Goal: Task Accomplishment & Management: Complete application form

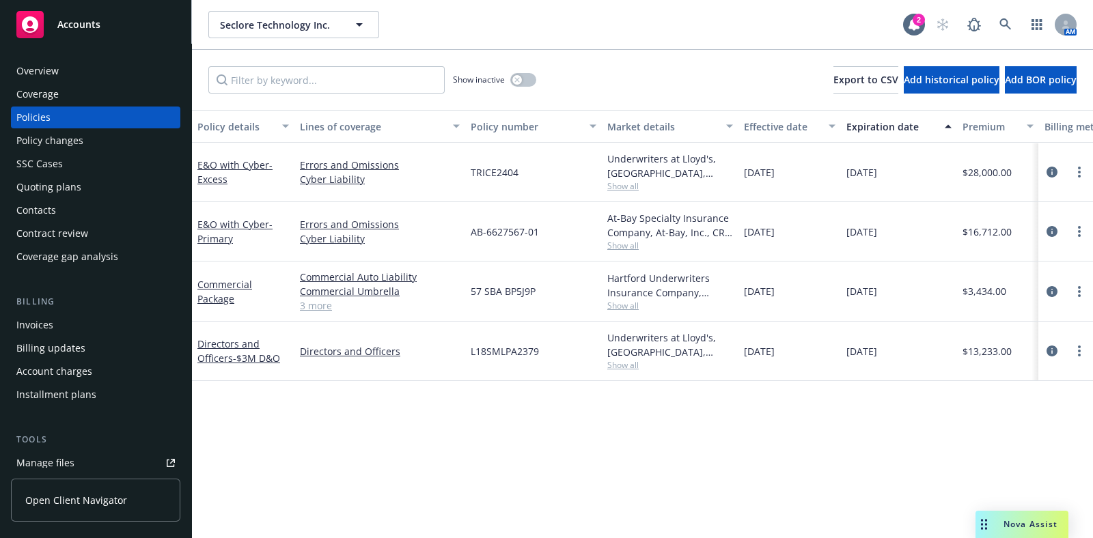
scroll to position [85, 0]
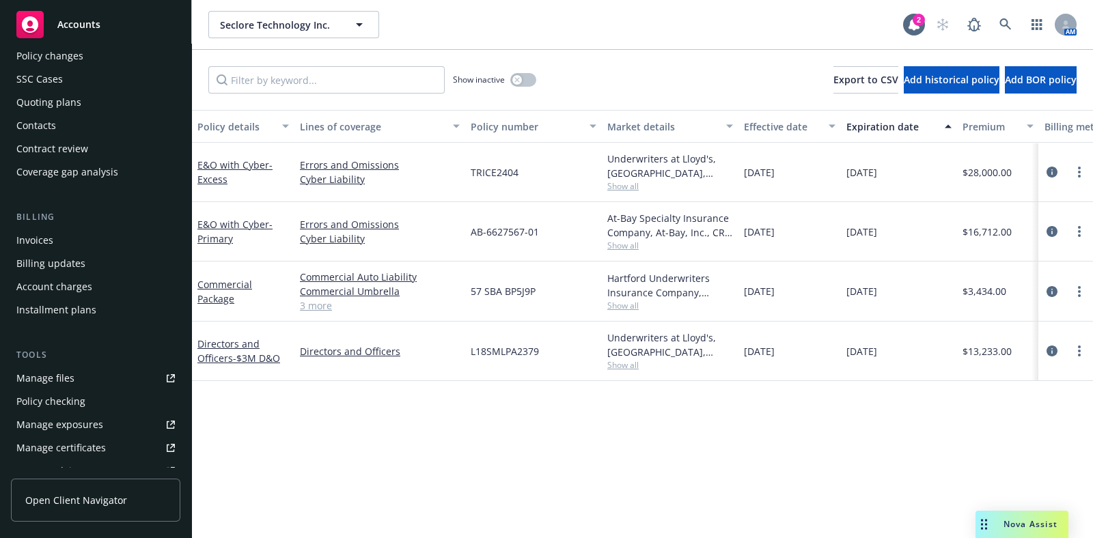
click at [89, 447] on div "Manage certificates" at bounding box center [60, 448] width 89 height 22
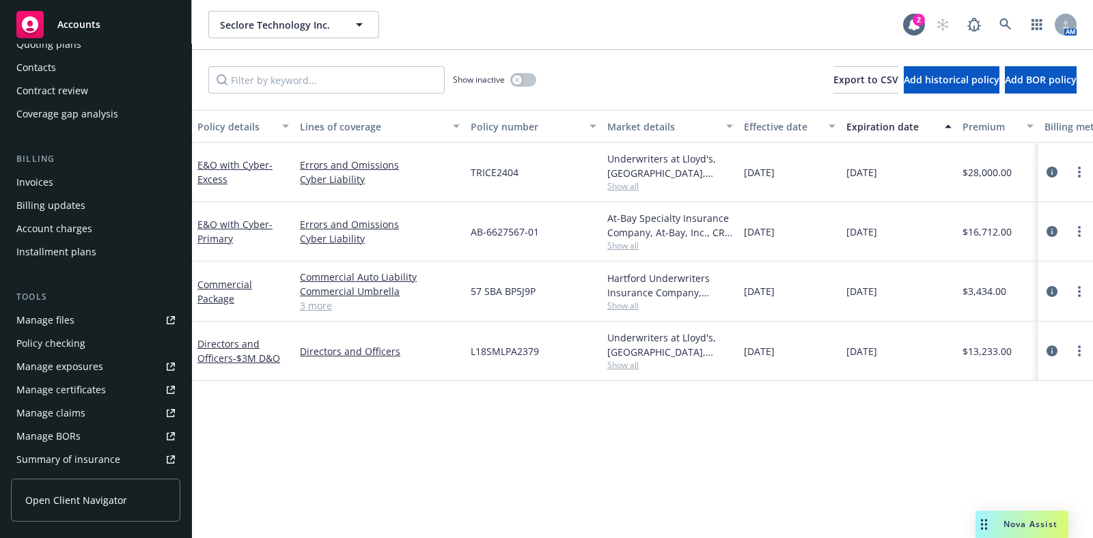
scroll to position [170, 0]
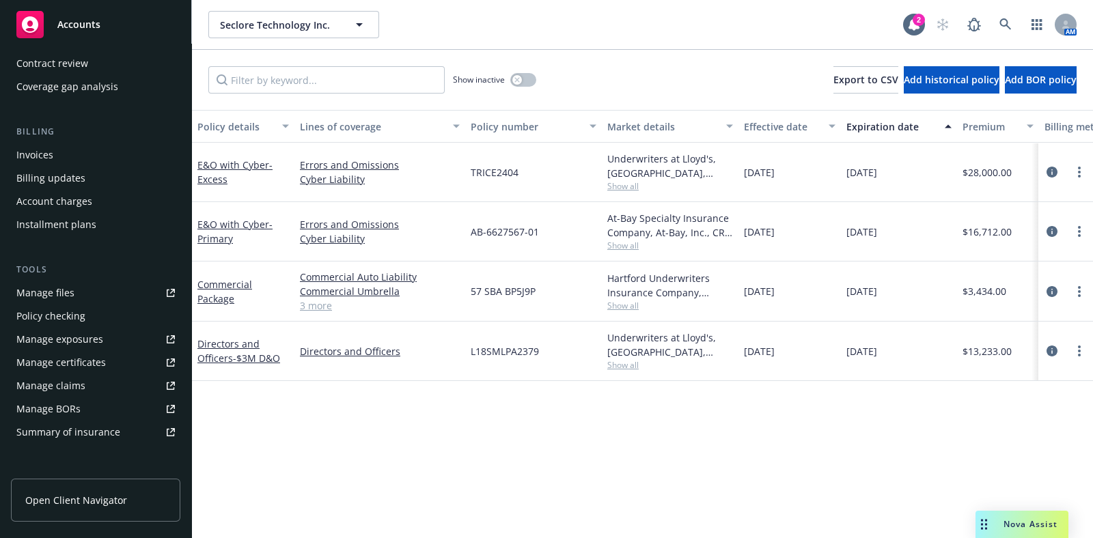
click at [79, 364] on div "Manage certificates" at bounding box center [60, 363] width 89 height 22
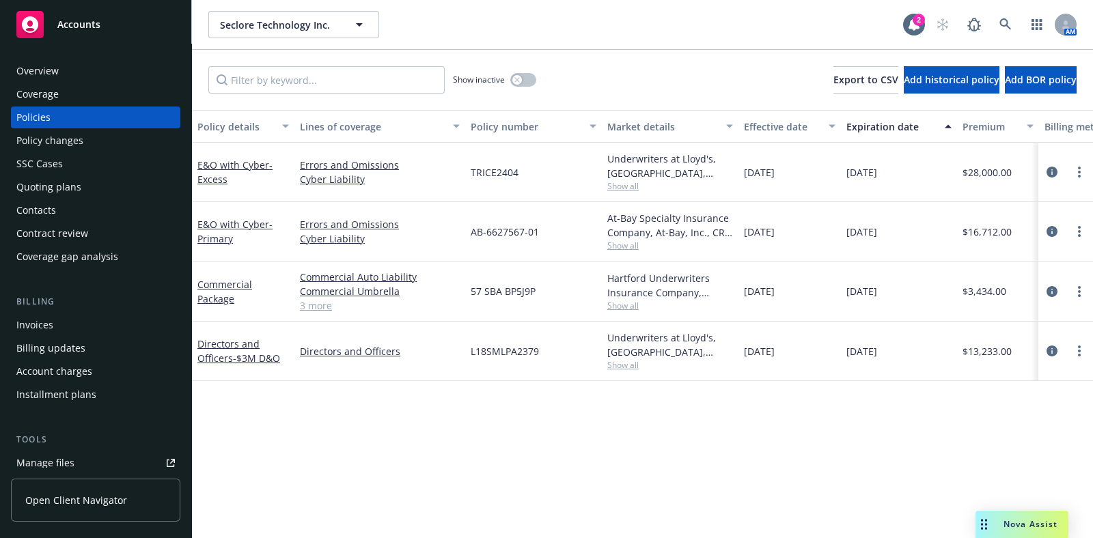
click at [41, 93] on div "Coverage" at bounding box center [37, 94] width 42 height 22
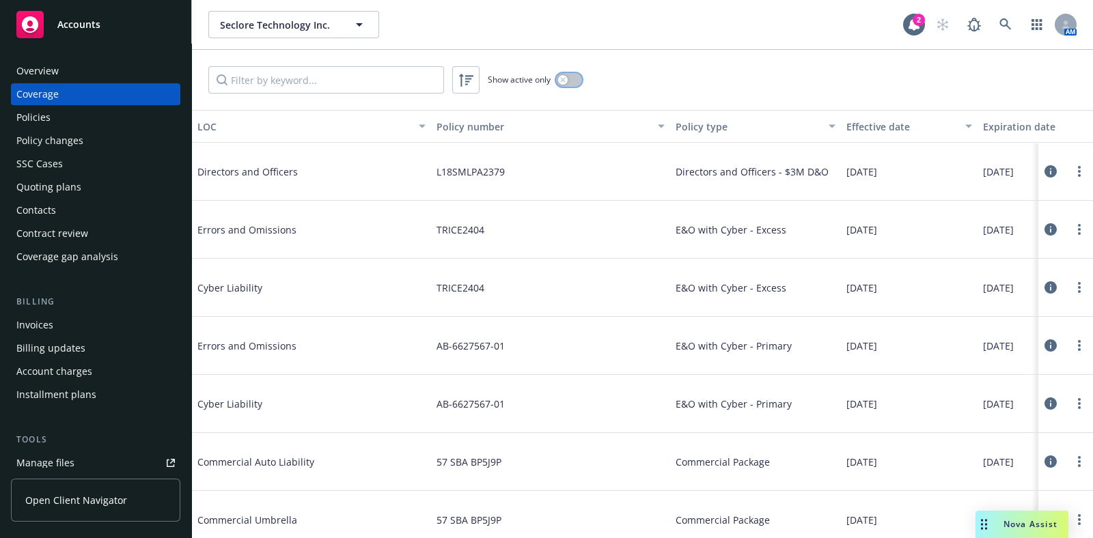
click at [576, 82] on button "button" at bounding box center [569, 80] width 26 height 14
click at [327, 82] on input "Filter by keyword..." at bounding box center [326, 79] width 236 height 27
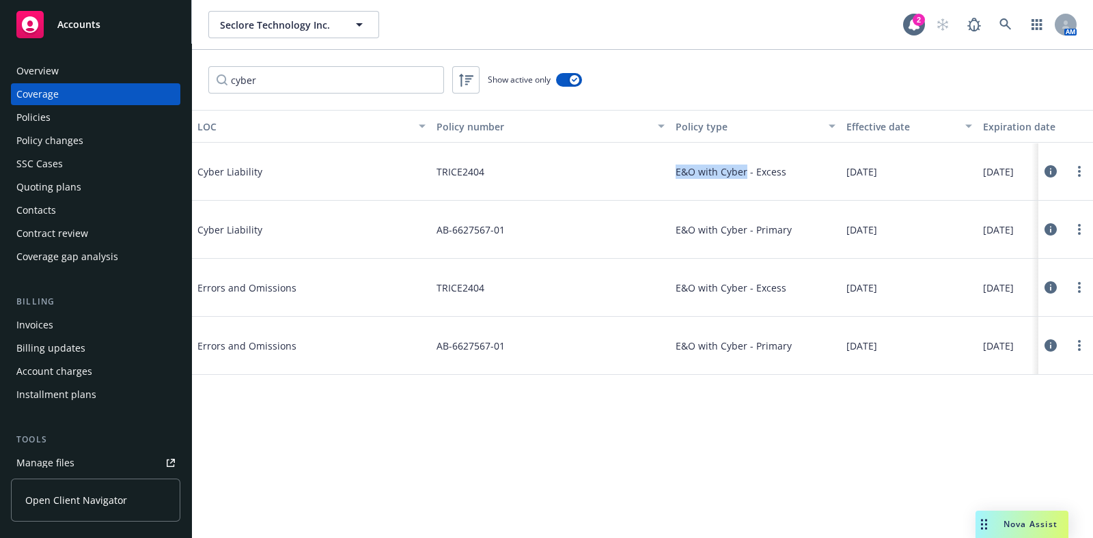
drag, startPoint x: 667, startPoint y: 171, endPoint x: 746, endPoint y: 179, distance: 78.9
click at [746, 179] on div "Cyber Liability TRICE2404 E&O with Cyber - Excess 03/25/2025 03/25/2026 Active" at bounding box center [731, 172] width 1079 height 58
copy div "E&O with Cyber"
click at [1043, 232] on button at bounding box center [1050, 229] width 14 height 27
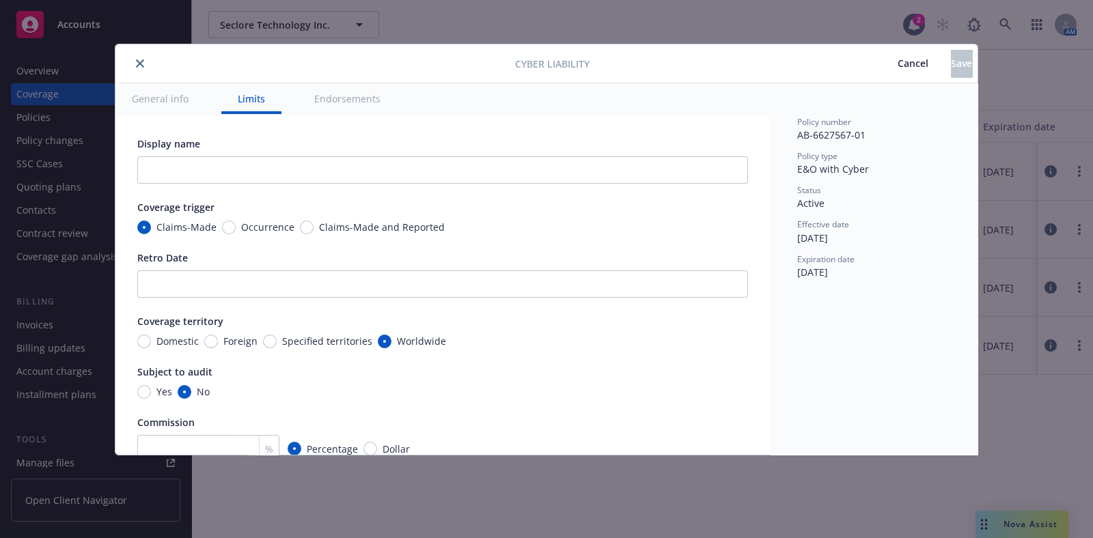
drag, startPoint x: 867, startPoint y: 64, endPoint x: 799, endPoint y: 130, distance: 95.1
click at [897, 64] on span "Cancel" at bounding box center [912, 63] width 31 height 13
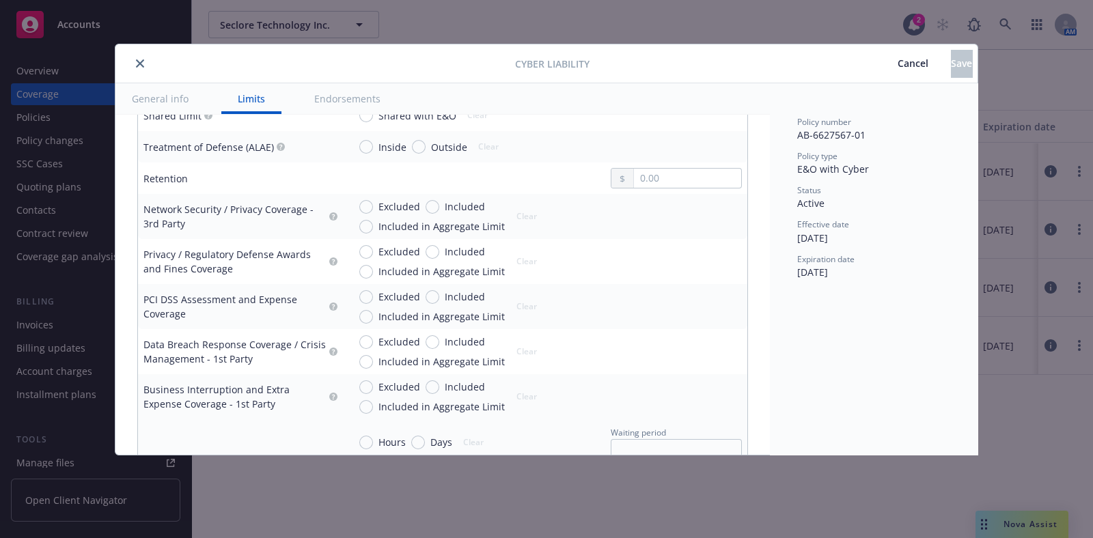
click at [897, 67] on span "Cancel" at bounding box center [912, 63] width 31 height 13
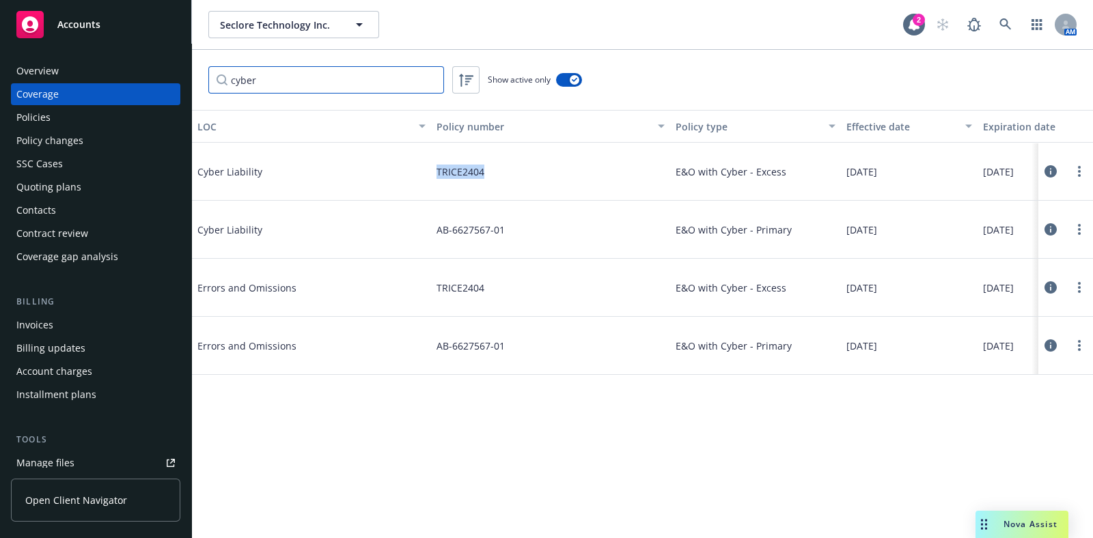
click at [311, 87] on input "cyber" at bounding box center [326, 79] width 236 height 27
type input "exc"
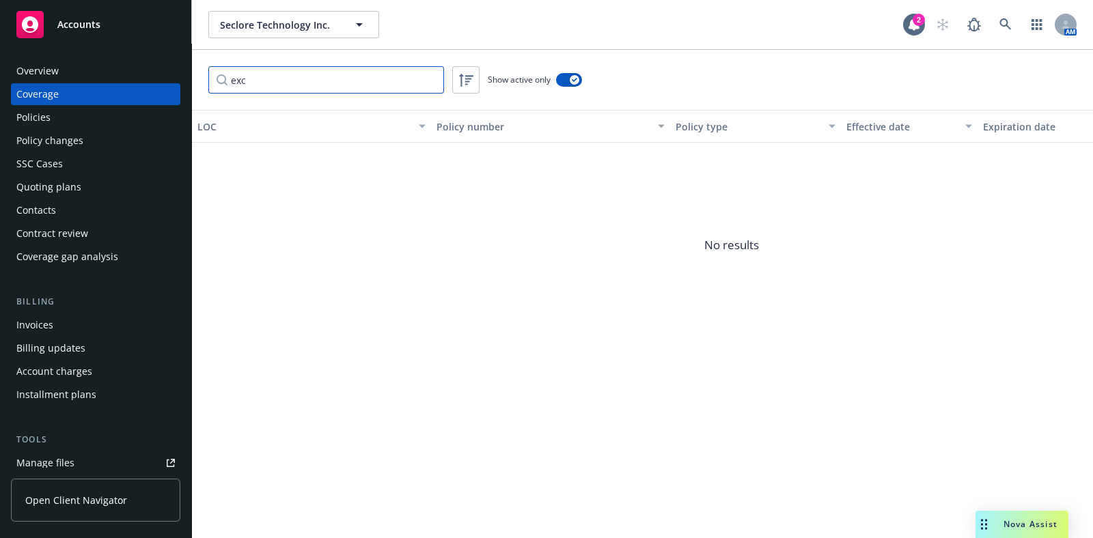
click at [430, 79] on input "exc" at bounding box center [326, 79] width 236 height 27
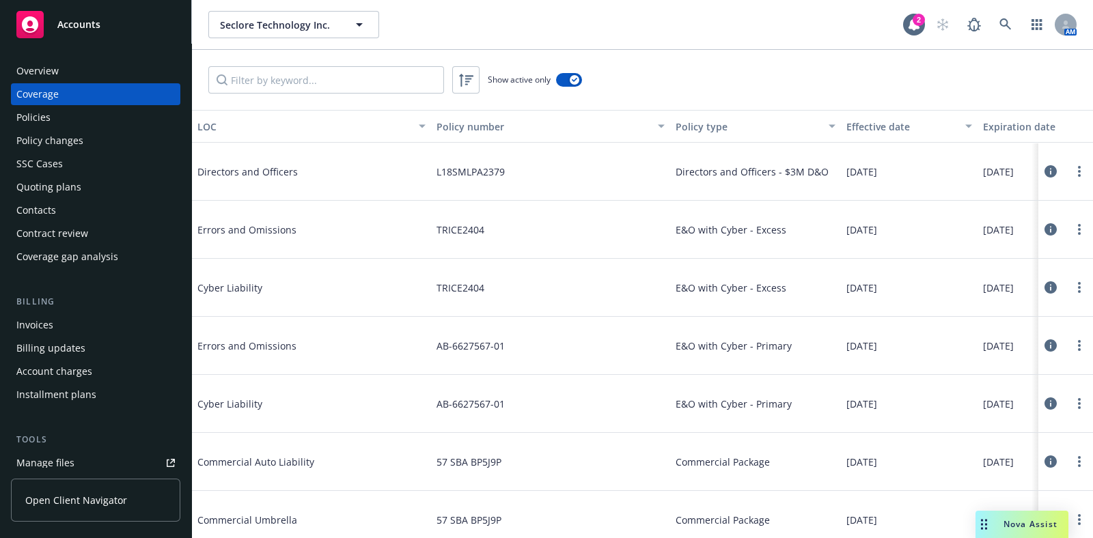
click at [98, 111] on div "Policies" at bounding box center [95, 118] width 158 height 22
click at [299, 79] on input "Filter by keyword..." at bounding box center [326, 79] width 236 height 27
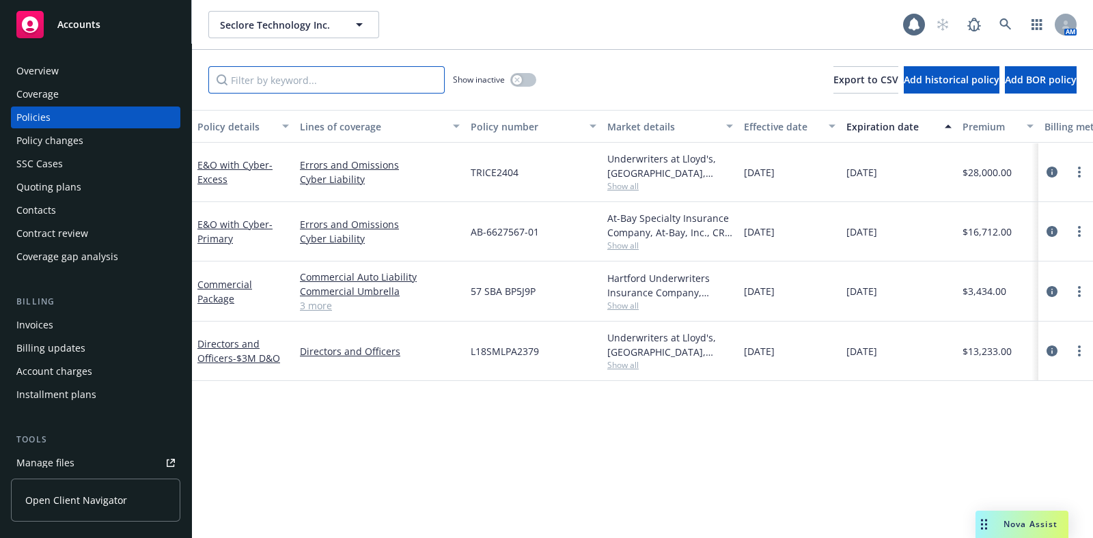
click at [299, 79] on input "Filter by keyword..." at bounding box center [326, 79] width 236 height 27
drag, startPoint x: 1063, startPoint y: 231, endPoint x: 1055, endPoint y: 232, distance: 7.5
click at [1060, 231] on div at bounding box center [1065, 231] width 44 height 16
click at [1055, 232] on icon "circleInformation" at bounding box center [1051, 231] width 11 height 11
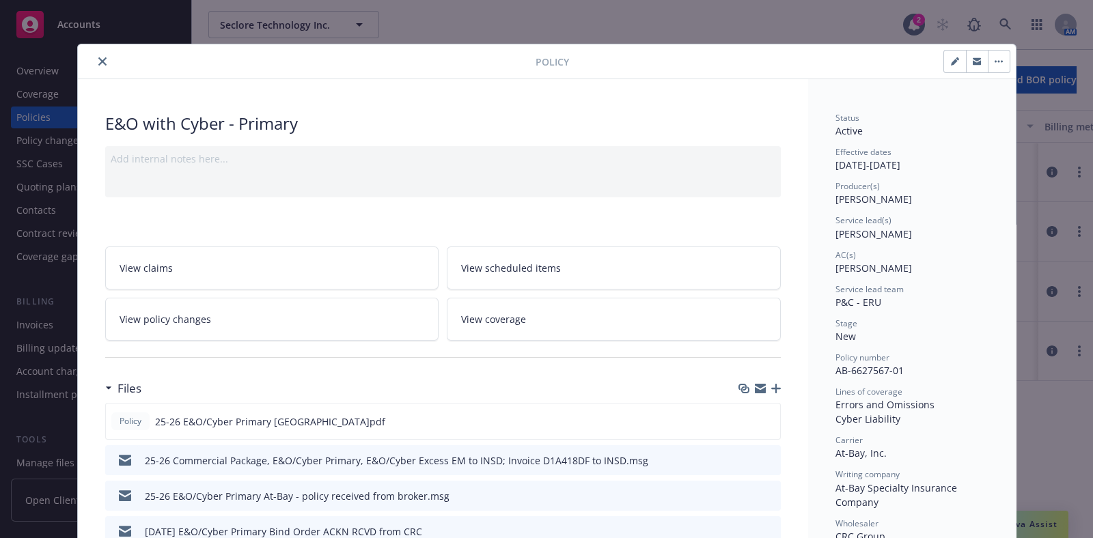
scroll to position [256, 0]
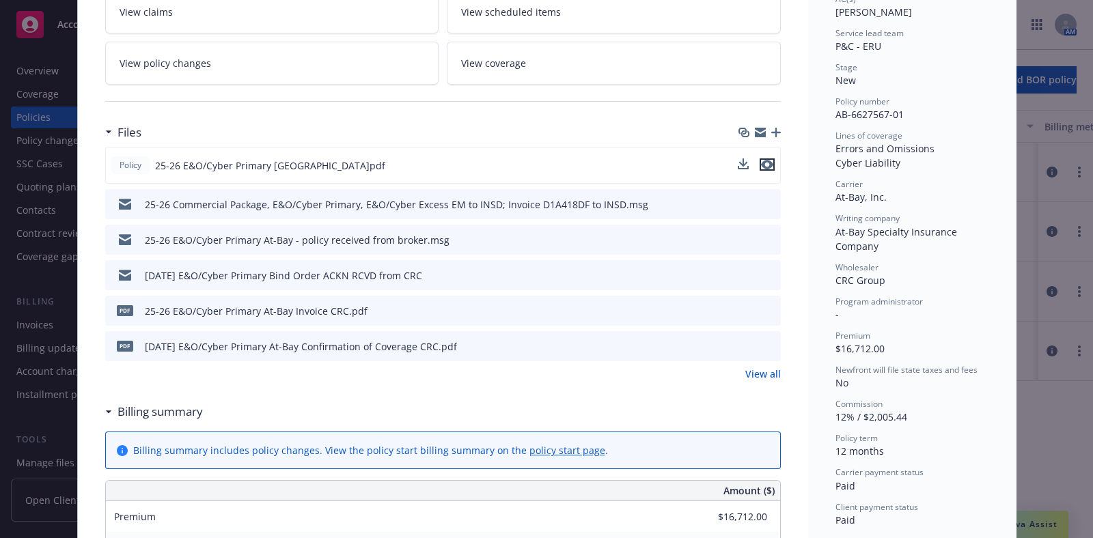
click at [761, 163] on icon "preview file" at bounding box center [767, 165] width 12 height 10
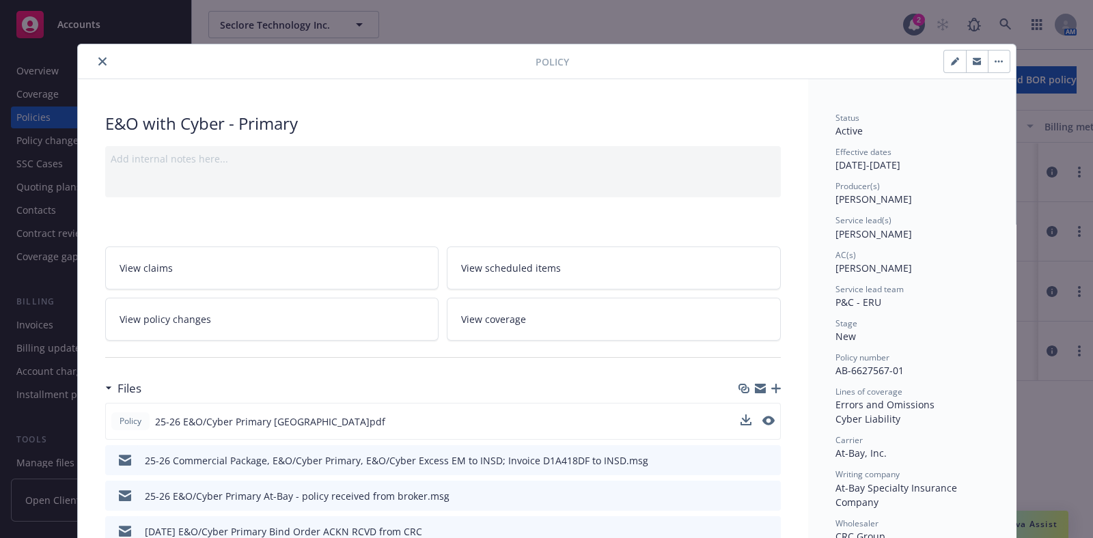
click at [87, 55] on div at bounding box center [309, 61] width 452 height 16
click at [98, 61] on icon "close" at bounding box center [102, 61] width 8 height 8
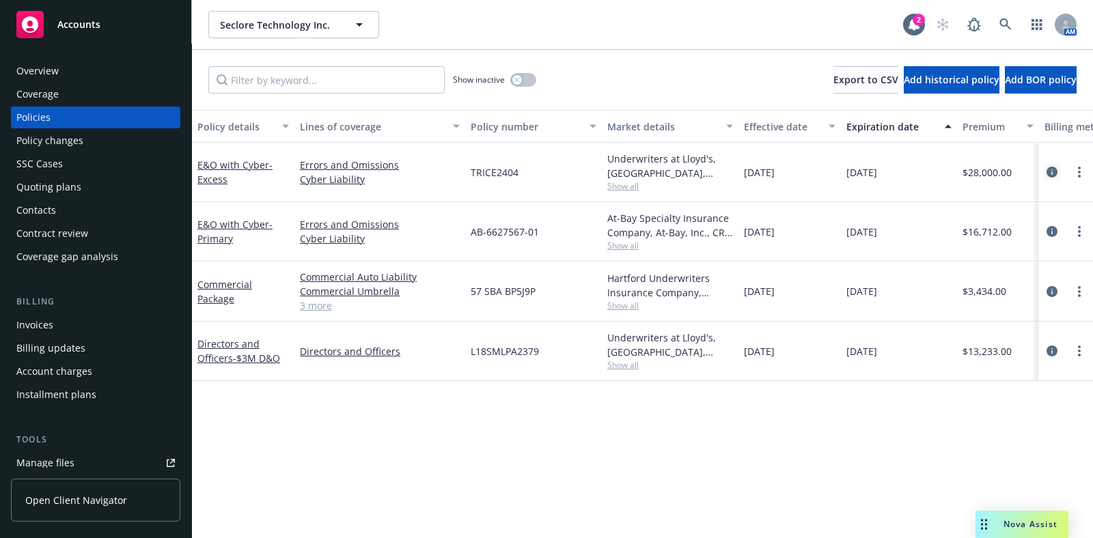
click at [1048, 169] on icon "circleInformation" at bounding box center [1051, 172] width 11 height 11
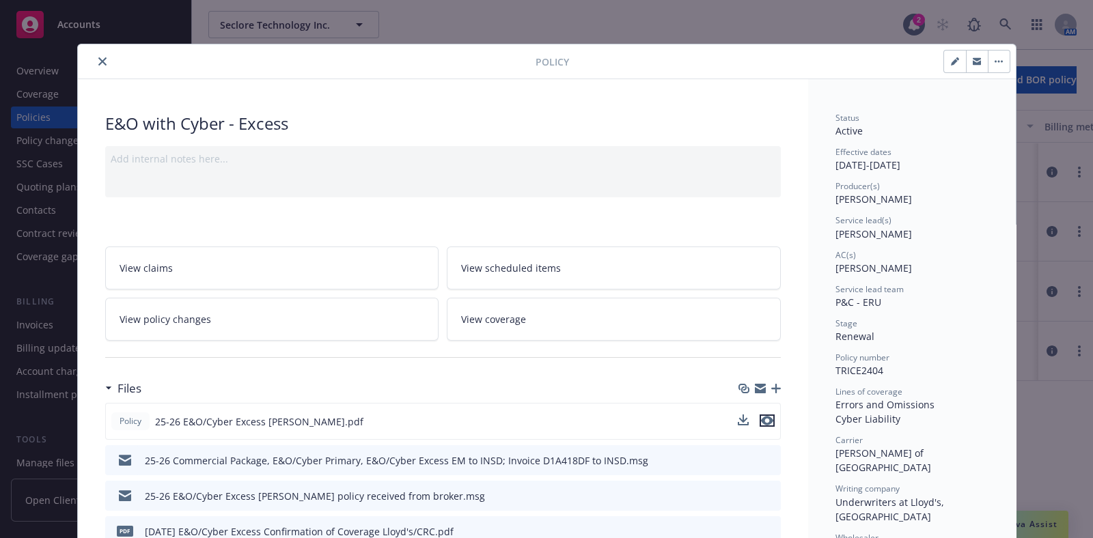
click at [765, 417] on icon "preview file" at bounding box center [767, 421] width 12 height 10
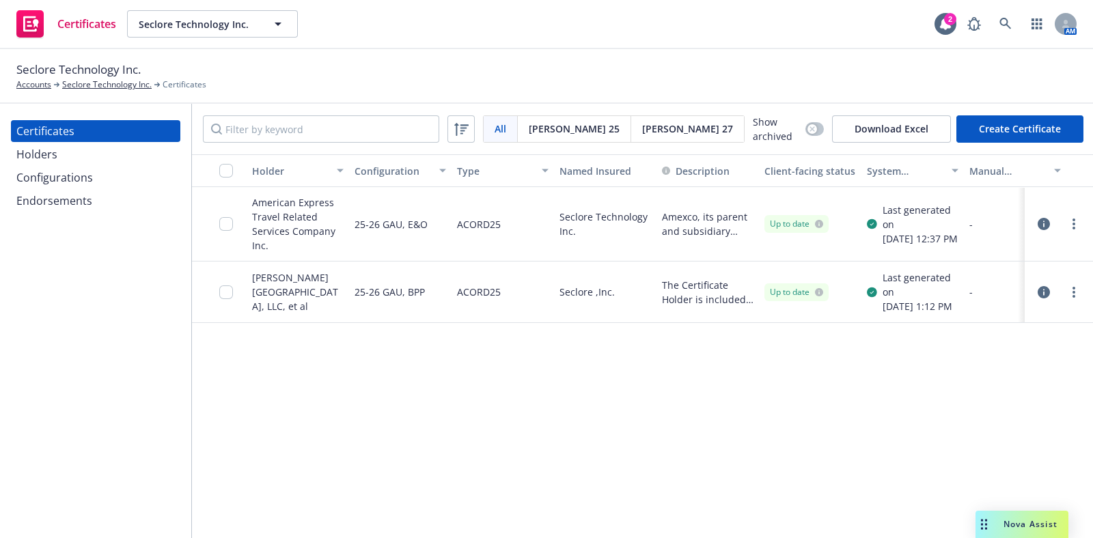
click at [92, 181] on div "Configurations" at bounding box center [95, 178] width 158 height 22
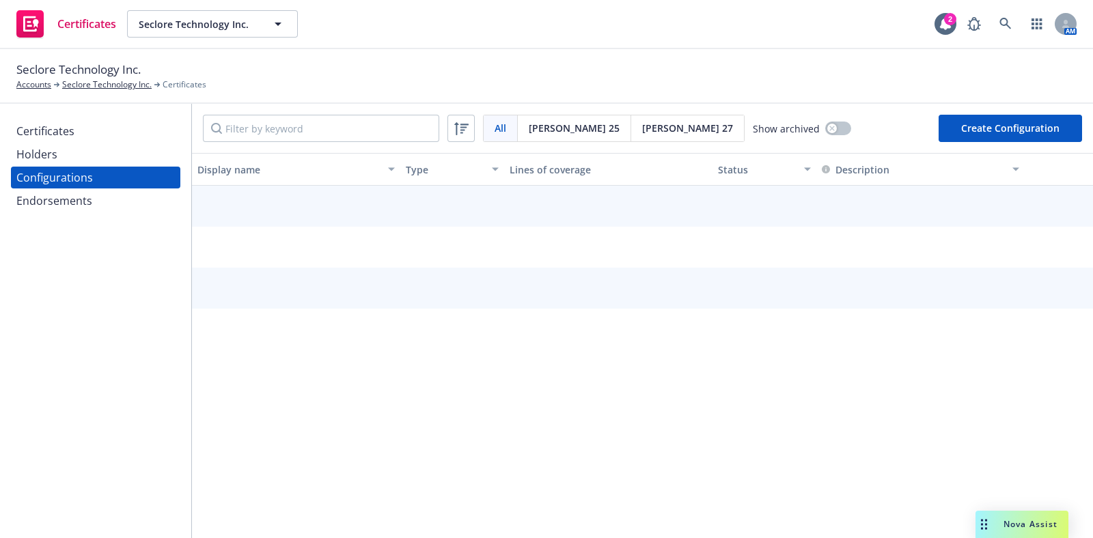
click at [90, 163] on div "Holders" at bounding box center [95, 154] width 158 height 22
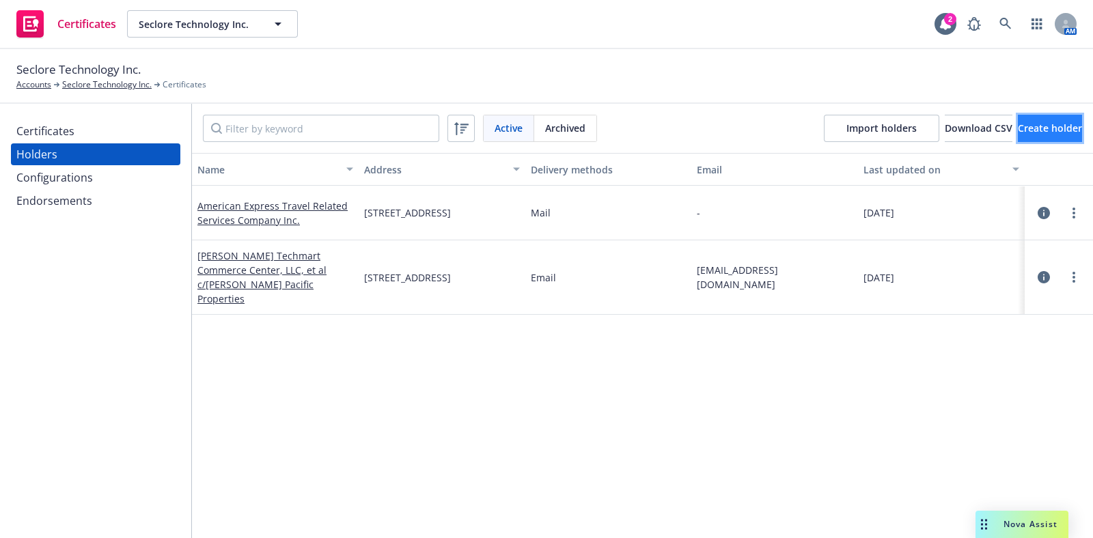
click at [1018, 130] on span "Create holder" at bounding box center [1050, 128] width 64 height 13
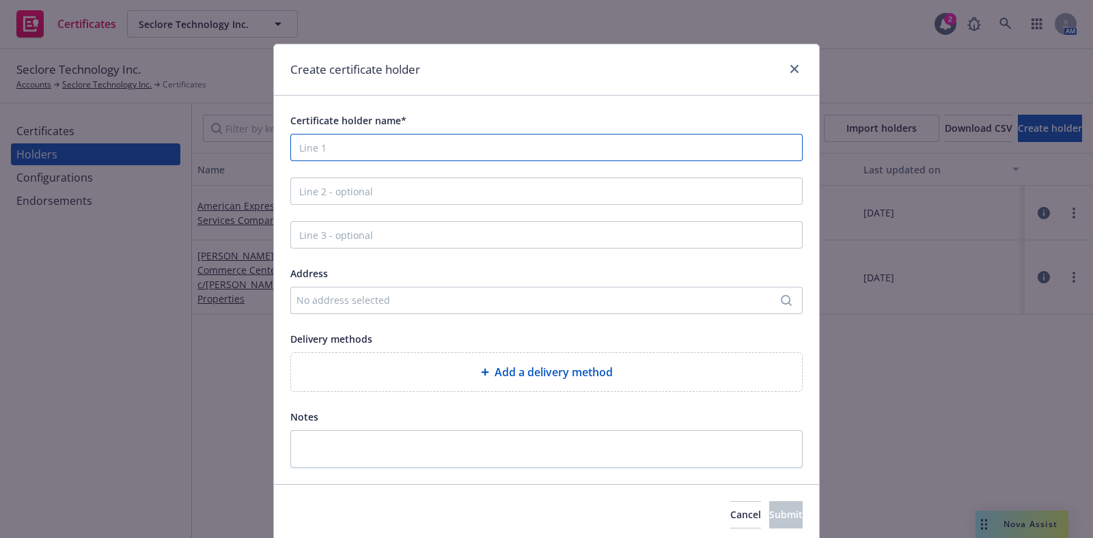
click at [494, 156] on input "Certificate holder name*" at bounding box center [546, 147] width 512 height 27
paste input "Seclore Inc (SI)"
type input "Seclore Inc (SI)"
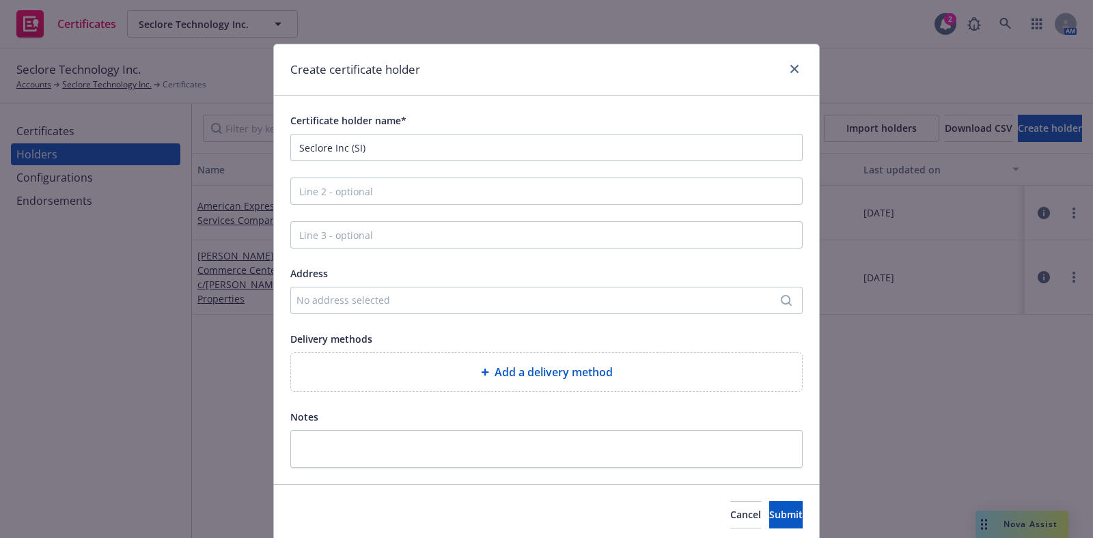
click at [350, 291] on div "No address selected" at bounding box center [546, 300] width 512 height 27
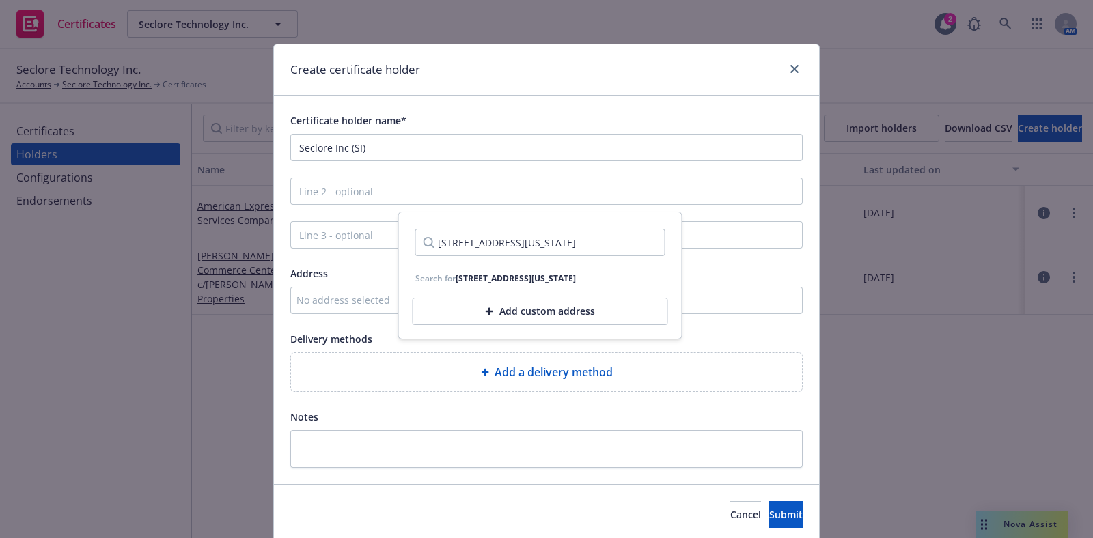
scroll to position [0, 197]
type input "1013 Centre Road, Suite 403S, City of Wilmington, County of New Castle, Delawar…"
click at [488, 325] on div "Add custom address" at bounding box center [539, 311] width 255 height 27
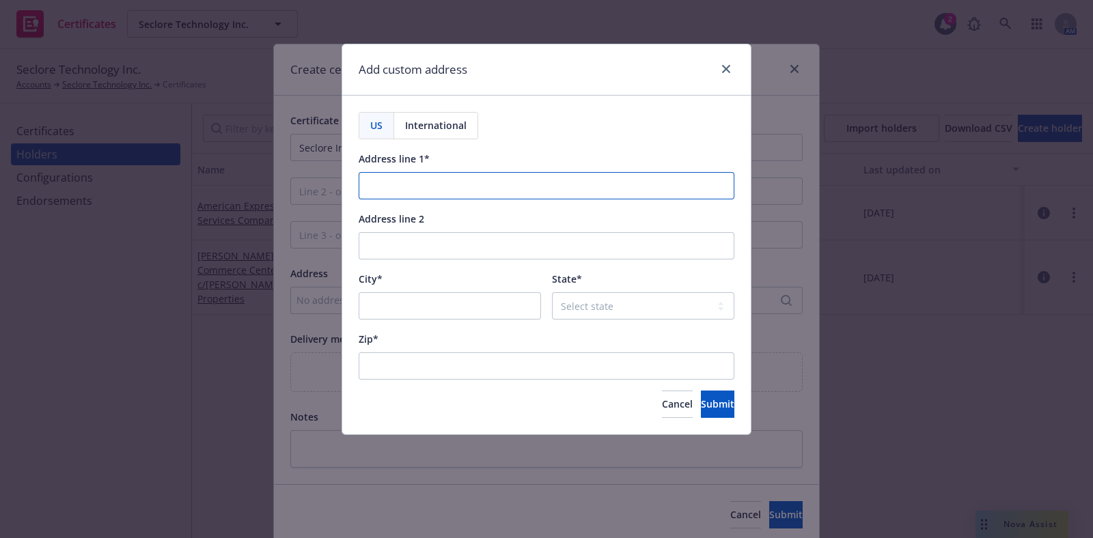
click at [433, 187] on input "Address line 1*" at bounding box center [547, 185] width 376 height 27
paste input "1013 Centre Road, Suite 403S, City of Wilmington, County of New Castle, Delawar…"
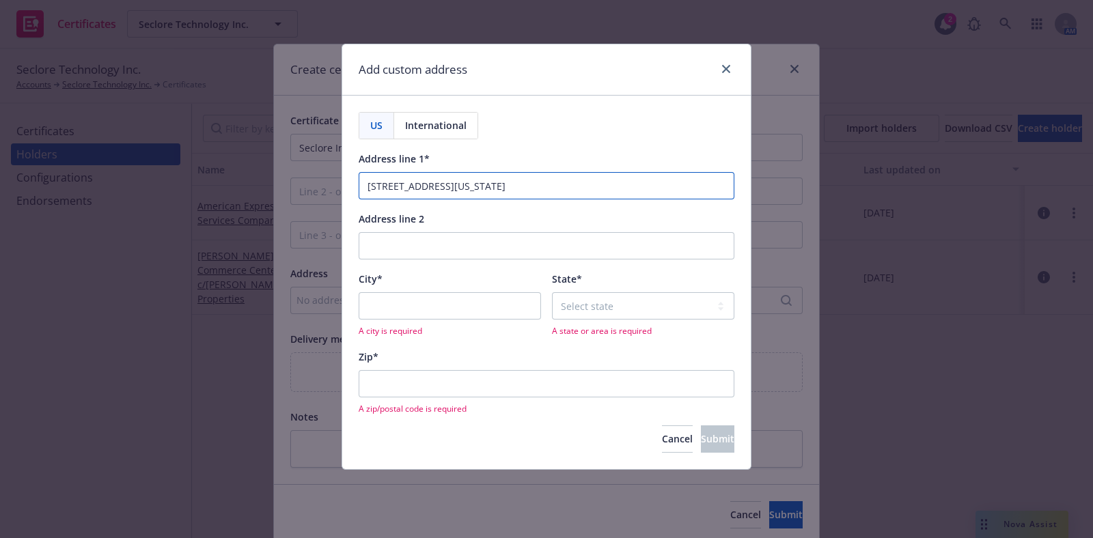
drag, startPoint x: 472, startPoint y: 188, endPoint x: 481, endPoint y: 188, distance: 9.6
click at [481, 188] on input "1013 Centre Road, Suite 403S, City of Wilmington, County of New Castle, Delawar…" at bounding box center [547, 185] width 376 height 27
click at [510, 189] on input "1013 Centre Road, Suite 403S, C of Wilitymington, County of New Castle, Delawar…" at bounding box center [547, 185] width 376 height 27
type input "1013 Centre Road, Suite 403S, C of Wilitymington, County of New Castle, Delawar…"
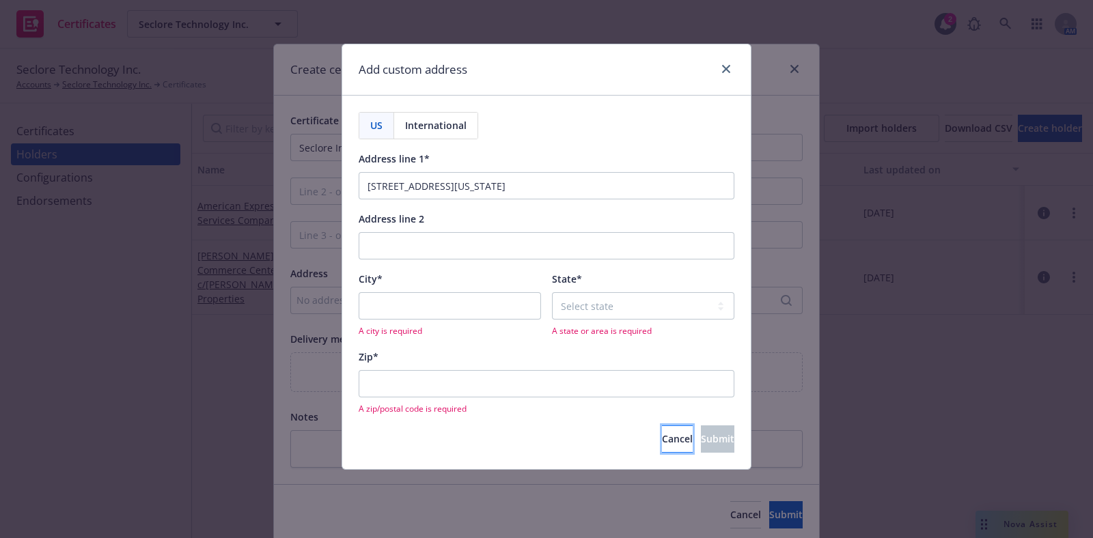
click at [662, 442] on span "Cancel" at bounding box center [677, 438] width 31 height 13
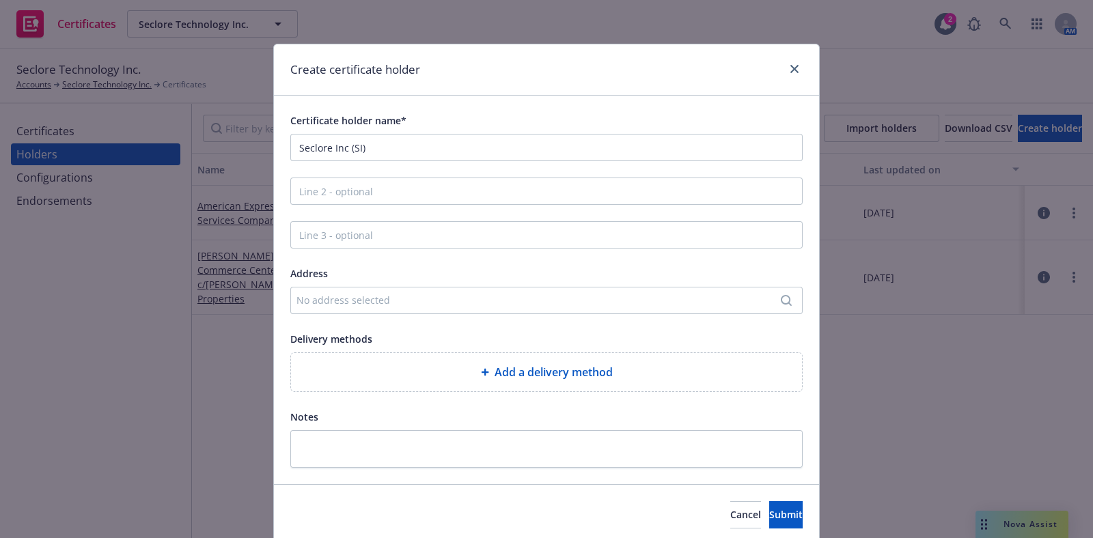
click at [498, 369] on span "Add a delivery method" at bounding box center [553, 372] width 118 height 16
select select "EMAIL"
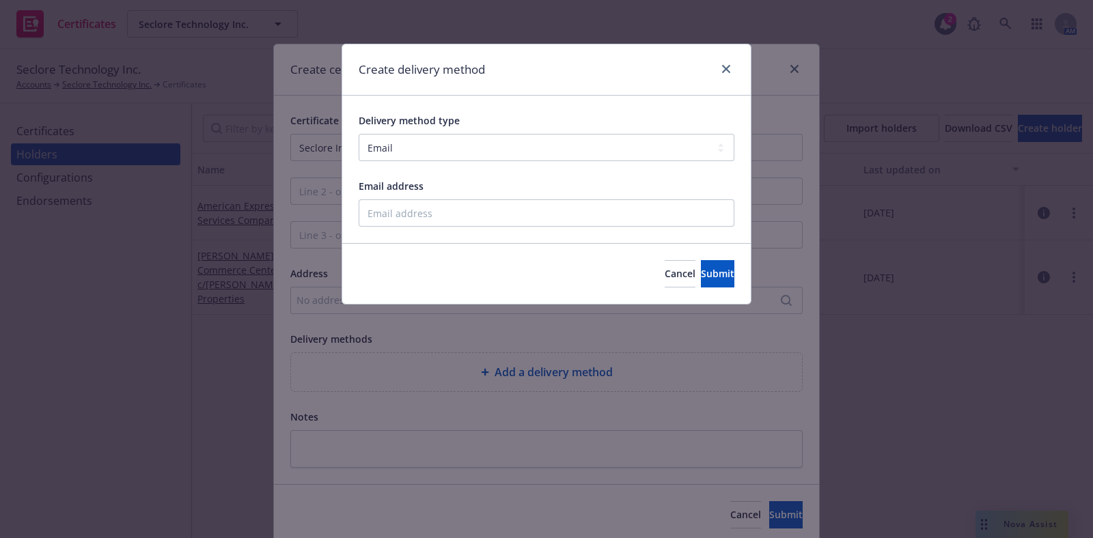
click at [281, 249] on div "Create delivery method Delivery method type Select delivery method type Email M…" at bounding box center [546, 269] width 1093 height 538
click at [664, 266] on button "Cancel" at bounding box center [679, 273] width 31 height 27
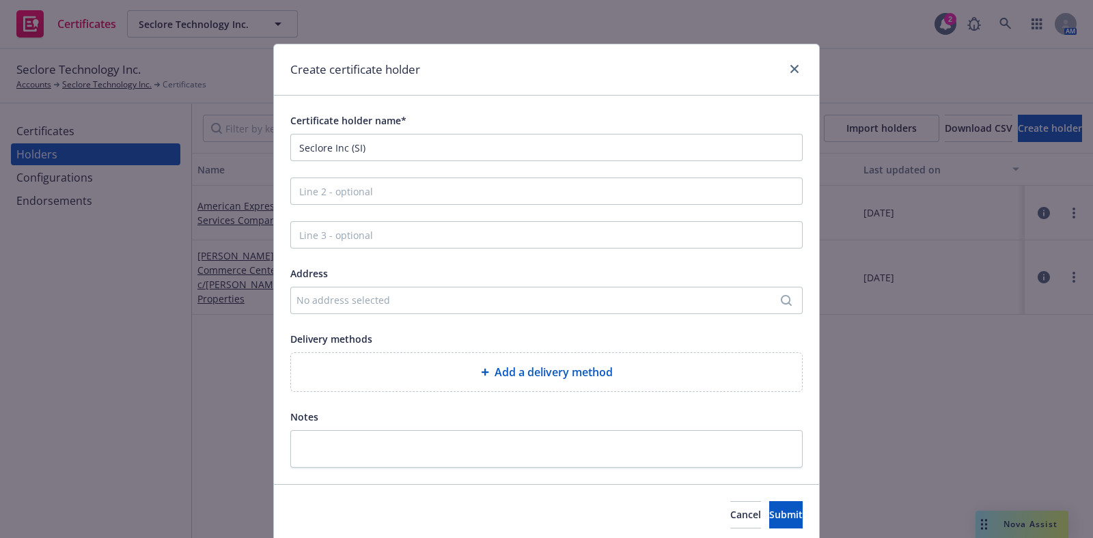
click at [421, 299] on div "No address selected" at bounding box center [539, 300] width 486 height 14
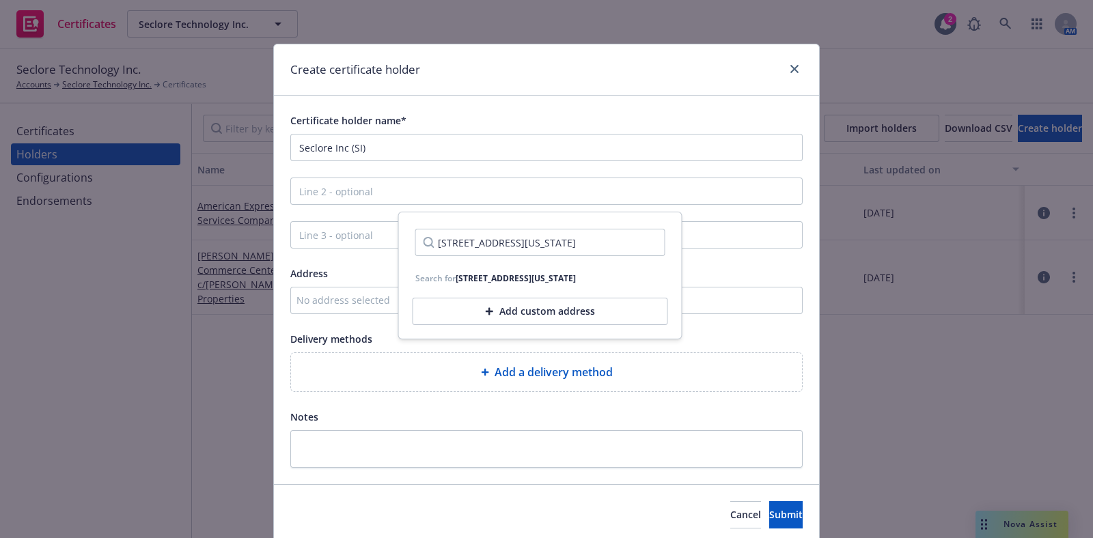
scroll to position [0, 197]
drag, startPoint x: 563, startPoint y: 242, endPoint x: 458, endPoint y: 244, distance: 105.9
click at [458, 244] on input "1013 Centre Road, Suite 403S, City of Wilmington, County of New Castle, Delawar…" at bounding box center [540, 242] width 250 height 27
click at [589, 246] on input "1013 Centre Road, Suite 403S, City of Wilmington, Delaware 19805" at bounding box center [540, 242] width 250 height 27
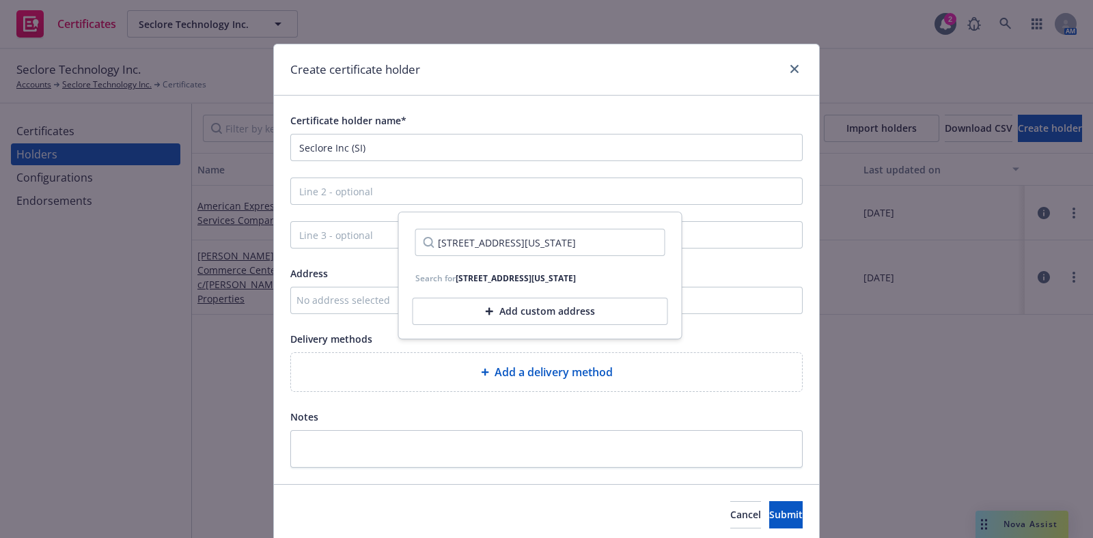
click at [589, 246] on input "1013 Centre Road, Suite 403S, City of Wilmington, Delaware 19805" at bounding box center [540, 242] width 250 height 27
drag, startPoint x: 546, startPoint y: 245, endPoint x: 514, endPoint y: 246, distance: 32.8
click at [514, 246] on input "1013 Centre Road, Suite 403S, City of Wilmington, DE 19805" at bounding box center [540, 242] width 250 height 27
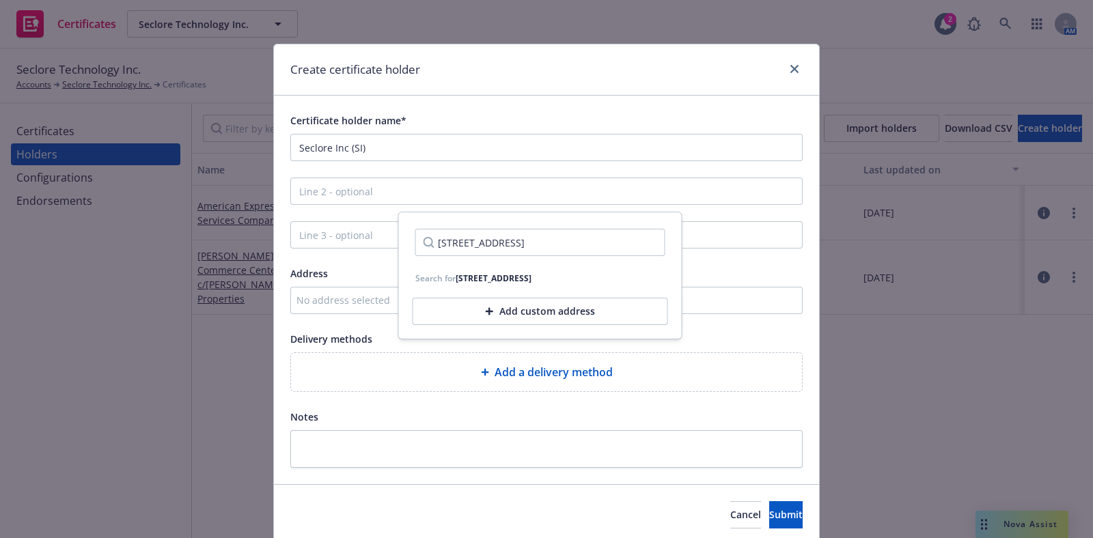
type input "1013 Centre Road, Suite 403S, Wilmington, DE 19805"
click at [469, 247] on input "1013 Centre Road, Suite 403S, Wilmington, DE 19805" at bounding box center [540, 242] width 250 height 27
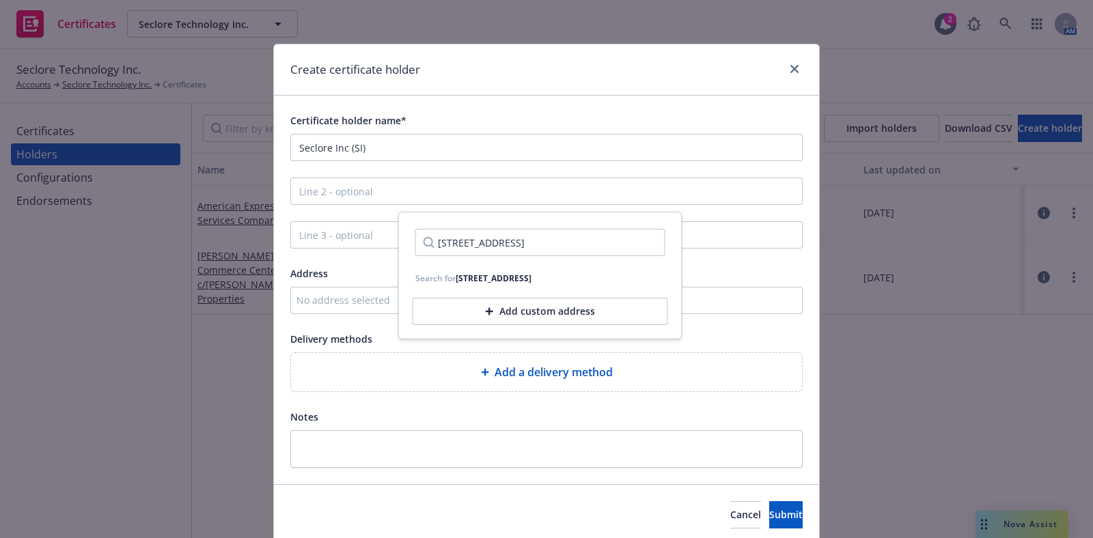
click at [526, 325] on div "Add custom address" at bounding box center [539, 311] width 255 height 27
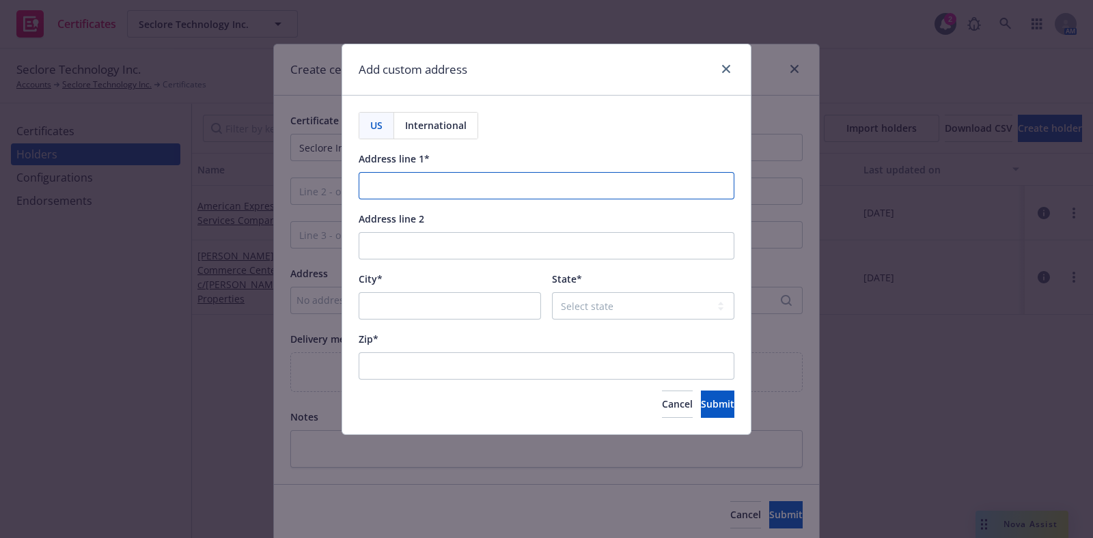
click at [475, 186] on input "Address line 1*" at bounding box center [547, 185] width 376 height 27
paste input "1013 Centre Road, Suite 403S, Wilmington, DE 19805"
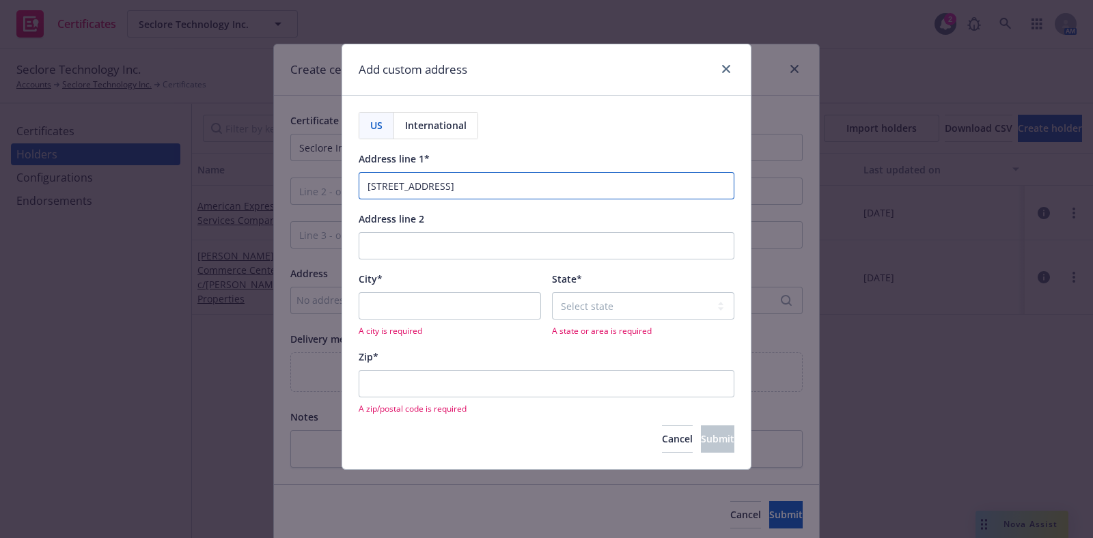
click at [516, 188] on input "1013 Centre Road, Suite 403S, Wilmington, DE 19805" at bounding box center [547, 185] width 376 height 27
type input "1013 Centre Road, Suite 403S, , DE 19805"
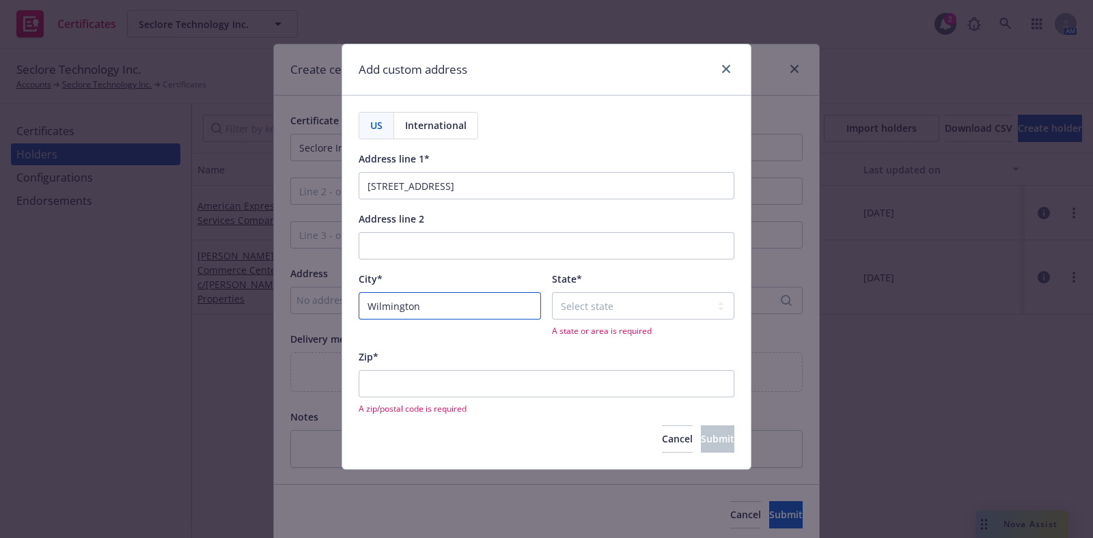
type input "Wilmington"
drag, startPoint x: 563, startPoint y: 188, endPoint x: 524, endPoint y: 188, distance: 39.6
click at [524, 188] on input "1013 Centre Road, Suite 403S, , DE 19805" at bounding box center [547, 185] width 376 height 27
type input "1013 Centre Road, Suite 403S"
select select "DE"
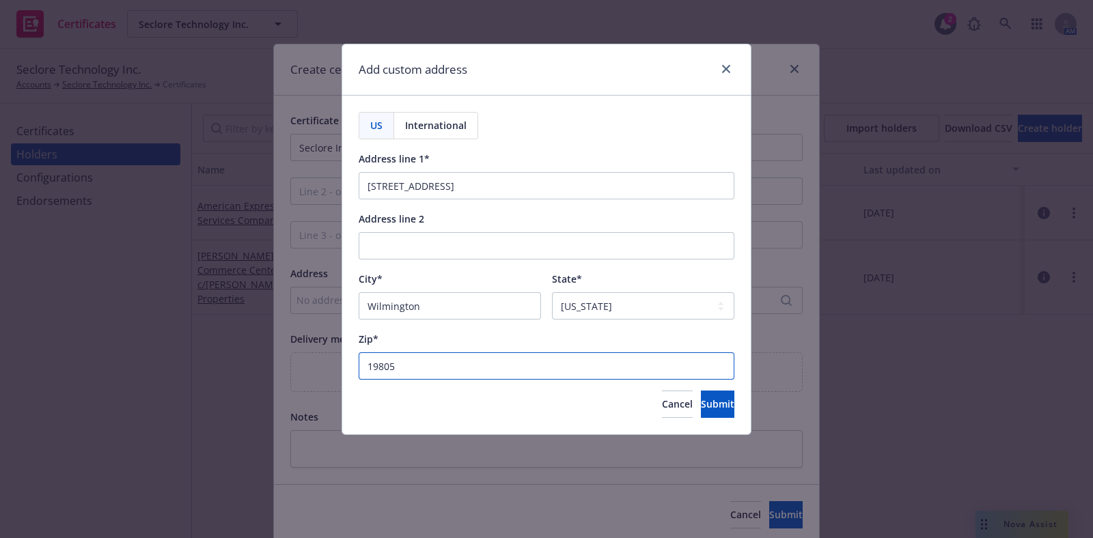
type input "19805"
click at [707, 418] on div "US International Address line 1* 1013 Centre Road, Suite 403S Address line 2 Ci…" at bounding box center [546, 265] width 408 height 339
click at [707, 403] on span "Submit" at bounding box center [717, 403] width 33 height 13
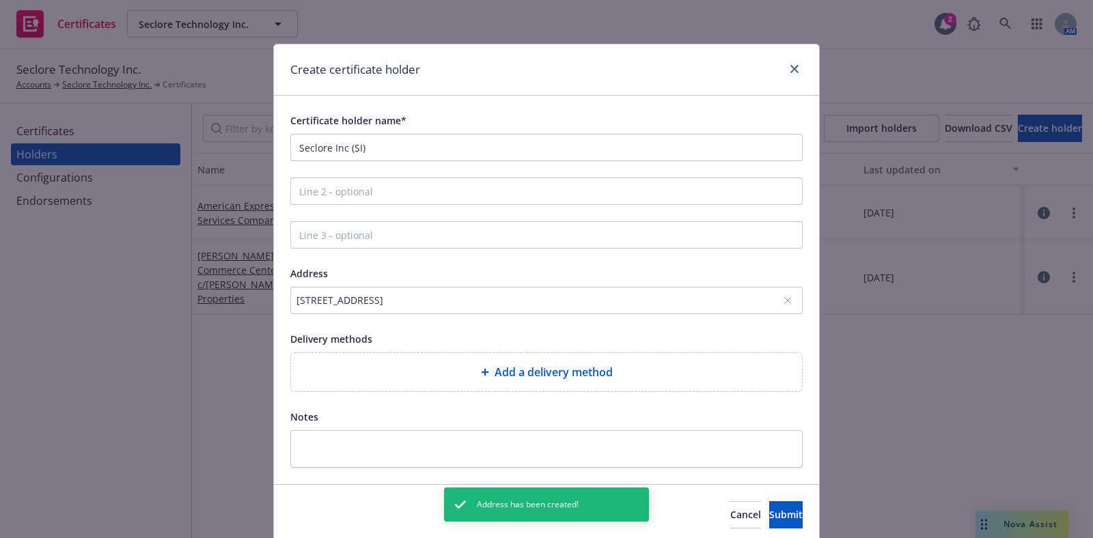
click at [516, 367] on span "Add a delivery method" at bounding box center [553, 372] width 118 height 16
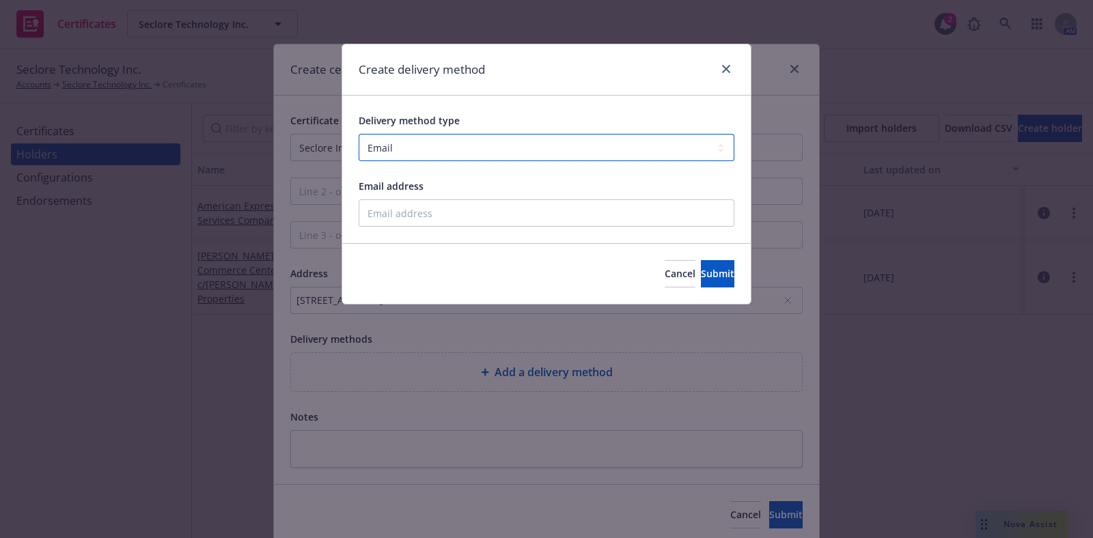
click at [425, 135] on select "Select delivery method type Email Mail Fax Upload to Compliance Website" at bounding box center [547, 147] width 376 height 27
select select "MAIL"
click at [359, 134] on select "Select delivery method type Email Mail Fax Upload to Compliance Website" at bounding box center [547, 147] width 376 height 27
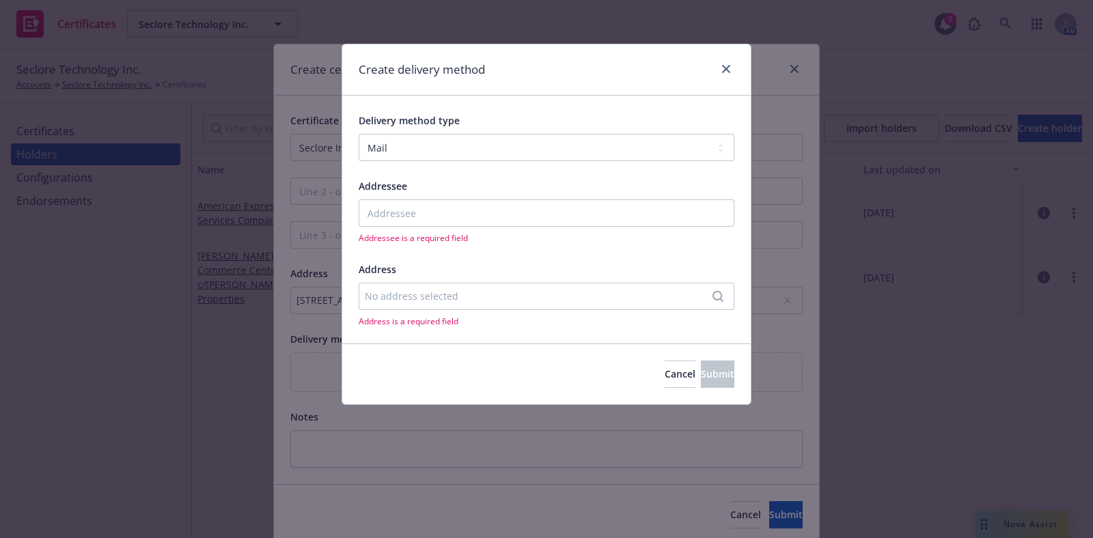
click at [408, 294] on div "No address selected" at bounding box center [540, 296] width 350 height 14
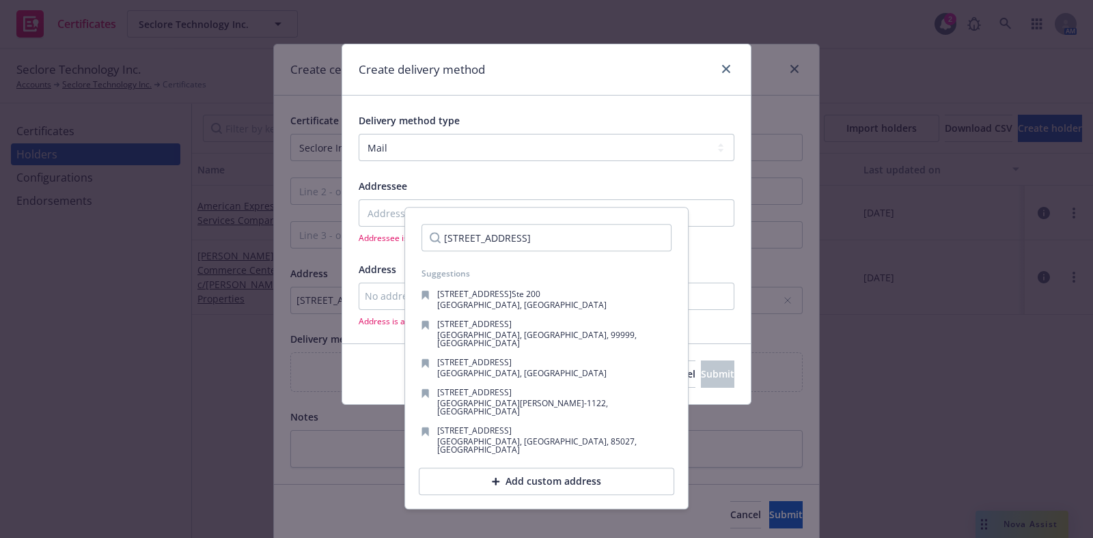
scroll to position [0, 36]
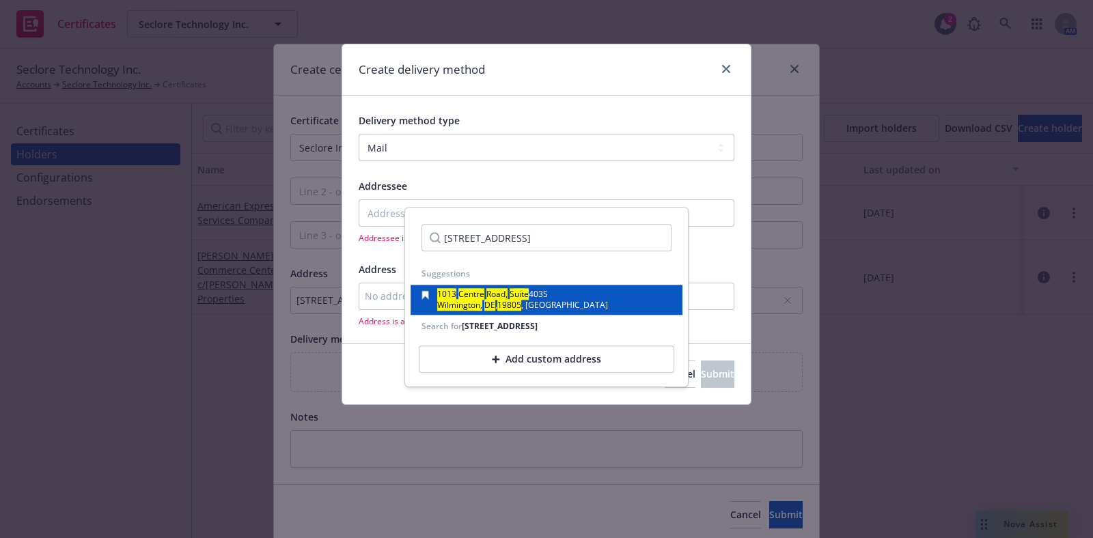
type input "1013 Centre Road, Suite 403S, Wilmington, DE 19805"
click at [477, 307] on mark "Wilmington," at bounding box center [459, 305] width 45 height 12
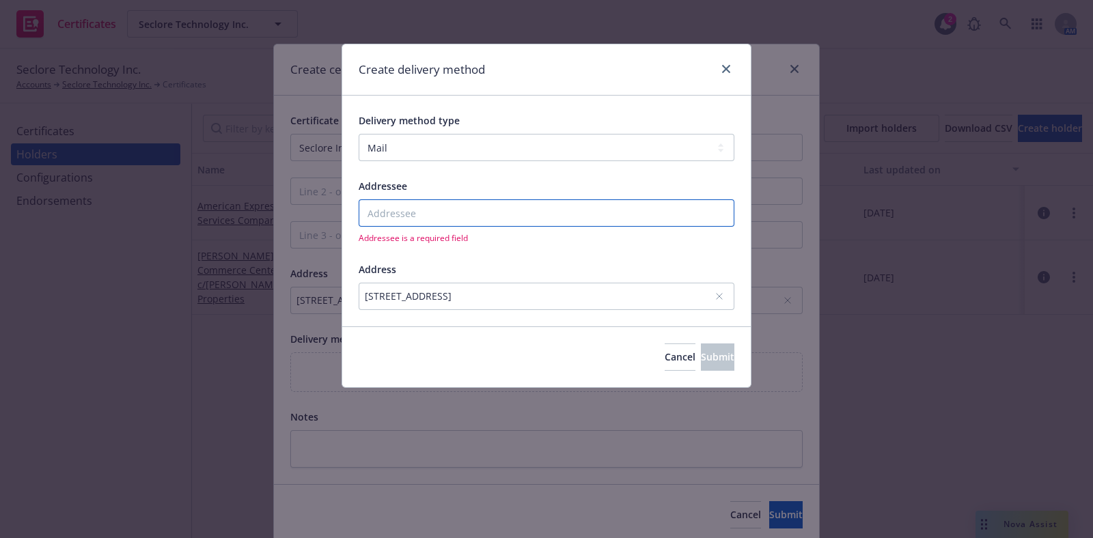
click at [457, 203] on input "Addressee" at bounding box center [547, 212] width 376 height 27
paste input "Seclore Inc (SI)"
type input "Seclore Inc (SI)"
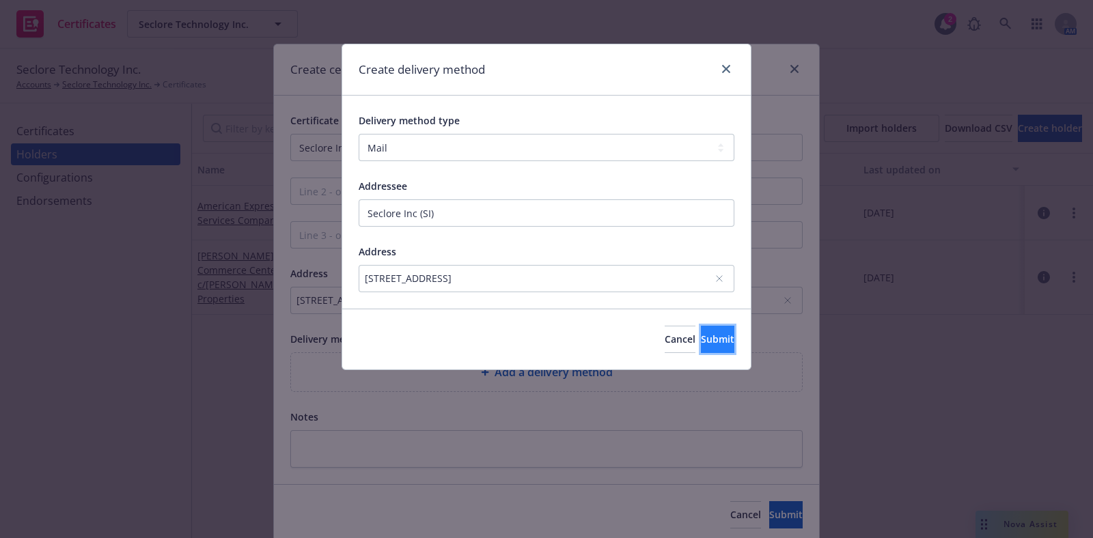
click at [701, 341] on span "Submit" at bounding box center [717, 339] width 33 height 13
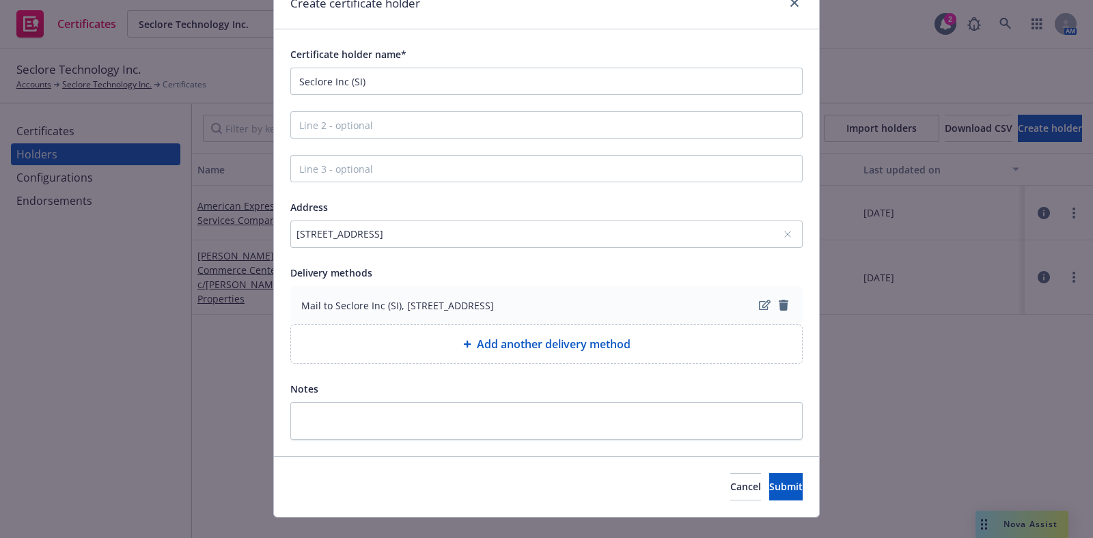
scroll to position [88, 0]
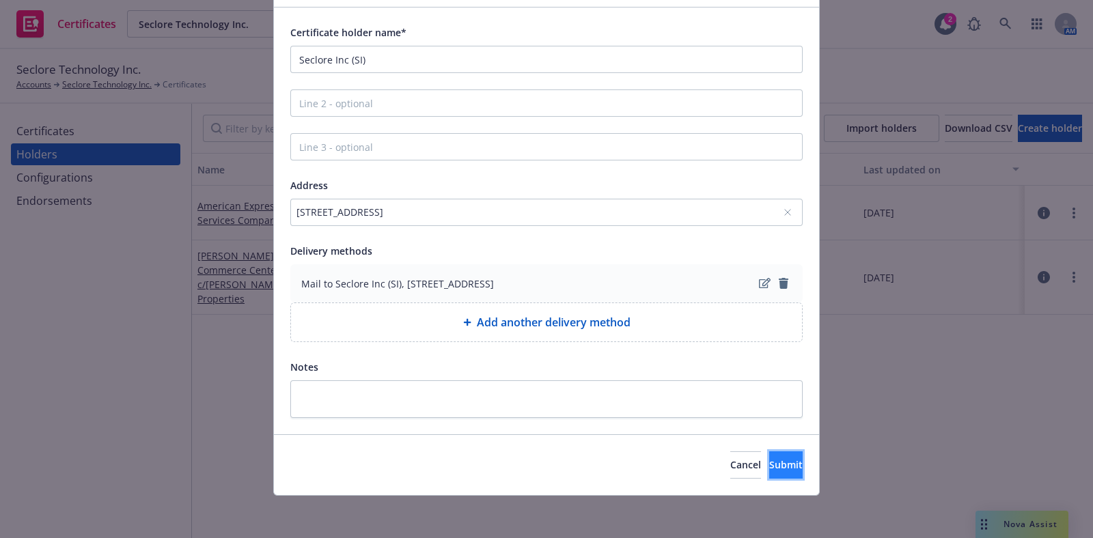
click at [769, 474] on button "Submit" at bounding box center [785, 464] width 33 height 27
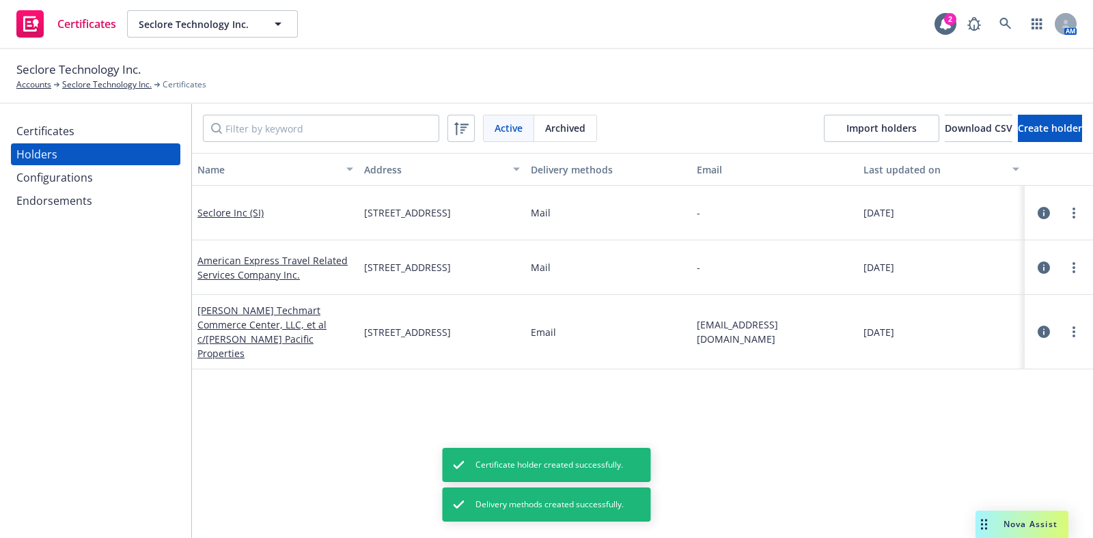
click at [68, 135] on div "Certificates" at bounding box center [45, 131] width 58 height 22
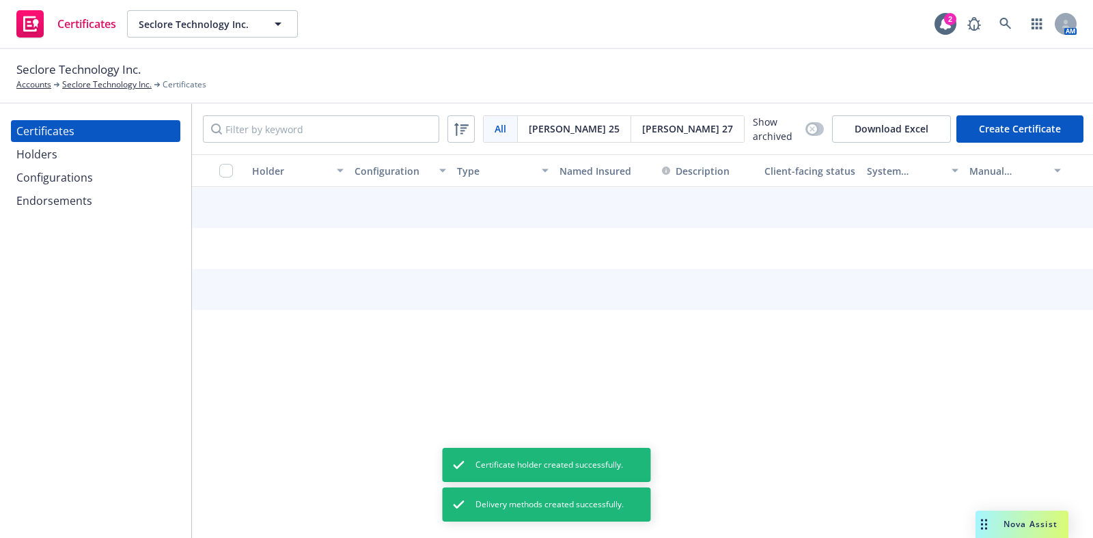
click at [61, 169] on div "Configurations" at bounding box center [54, 178] width 76 height 22
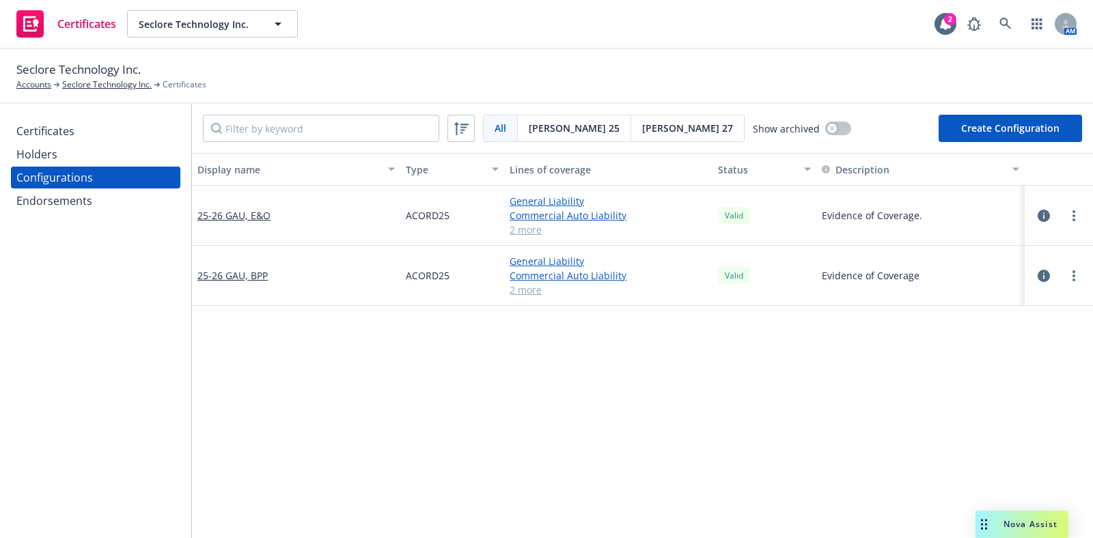
click at [244, 223] on div "25-26 GAU, E&O" at bounding box center [296, 216] width 208 height 60
click at [244, 217] on link "25-26 GAU, E&O" at bounding box center [233, 215] width 73 height 14
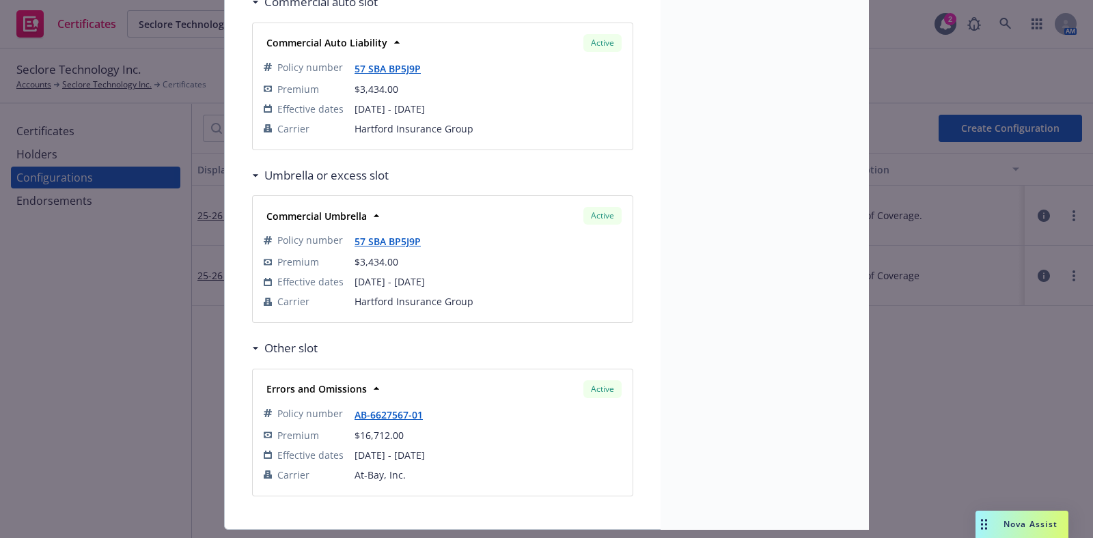
scroll to position [457, 0]
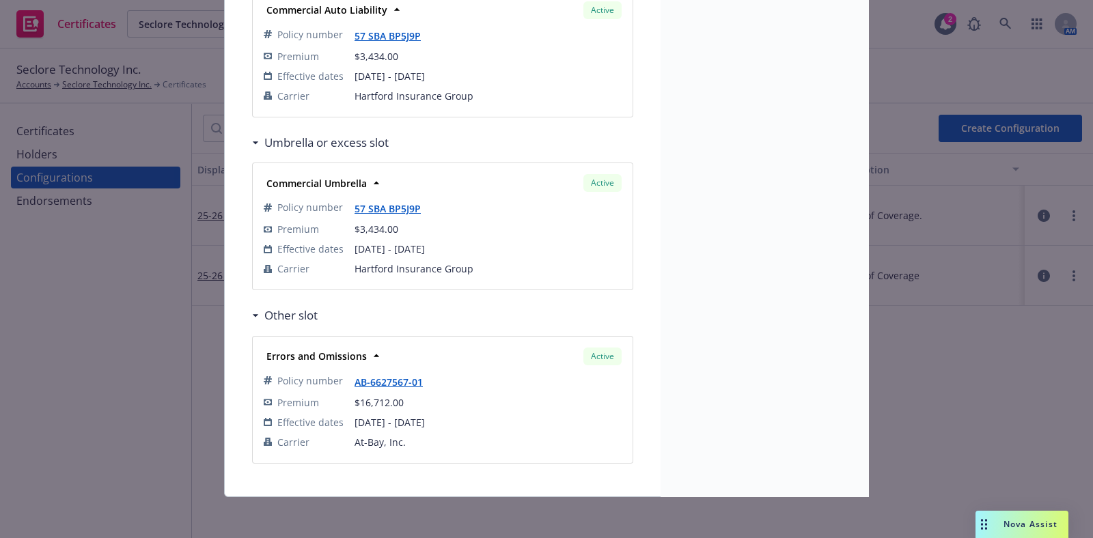
click at [147, 351] on div "Acord25 configuration ACORD25 - 25-26 GAU, E&O View 1 holder View 1 certificate…" at bounding box center [546, 269] width 1093 height 538
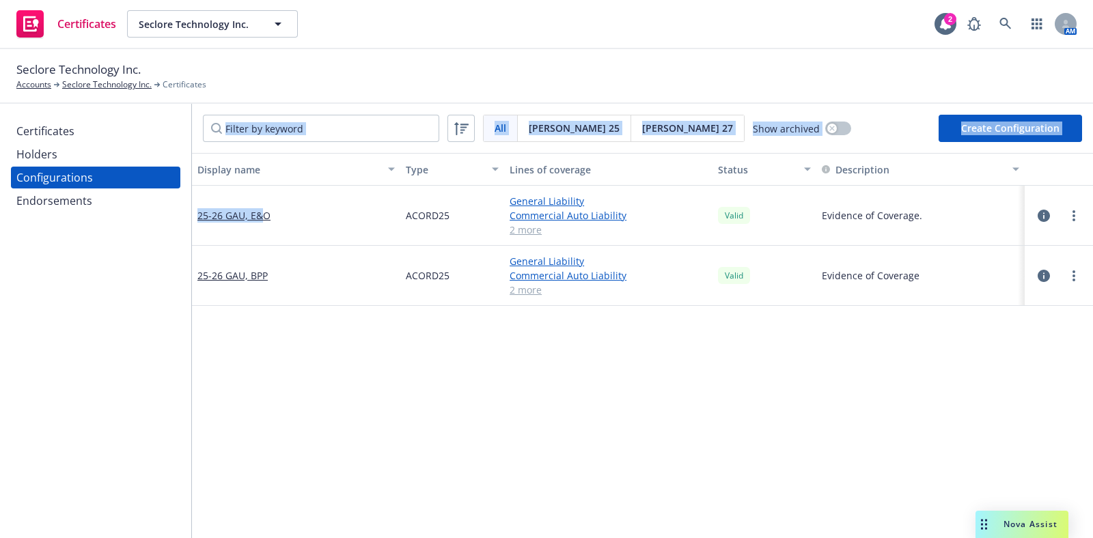
drag, startPoint x: 179, startPoint y: 221, endPoint x: 285, endPoint y: 228, distance: 106.1
click at [259, 227] on div "Certificates Holders Configurations Endorsements All All Acord 25 Acord 27 Show…" at bounding box center [546, 321] width 1093 height 434
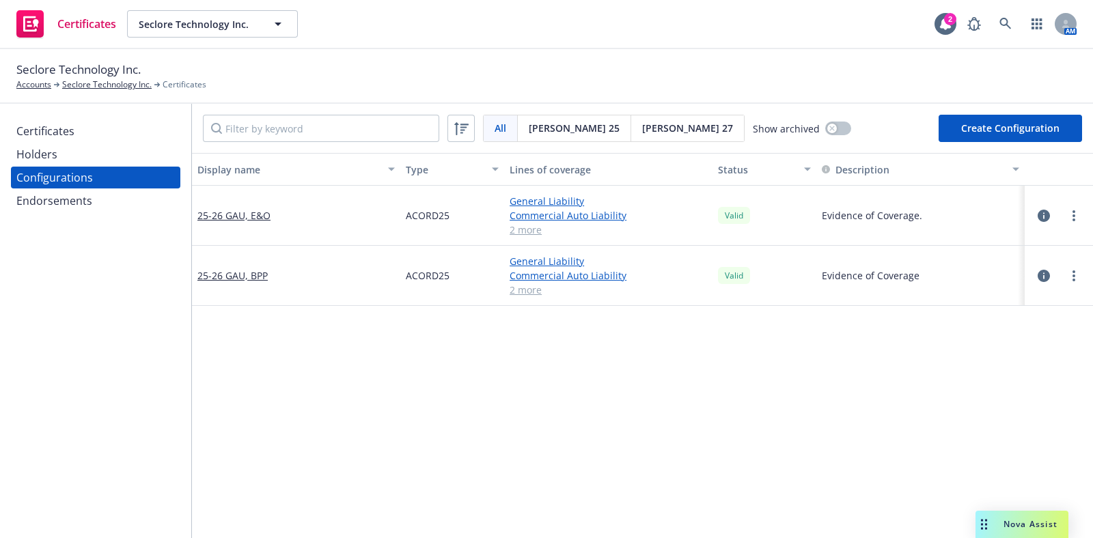
click at [287, 229] on div "25-26 GAU, E&O" at bounding box center [296, 216] width 208 height 60
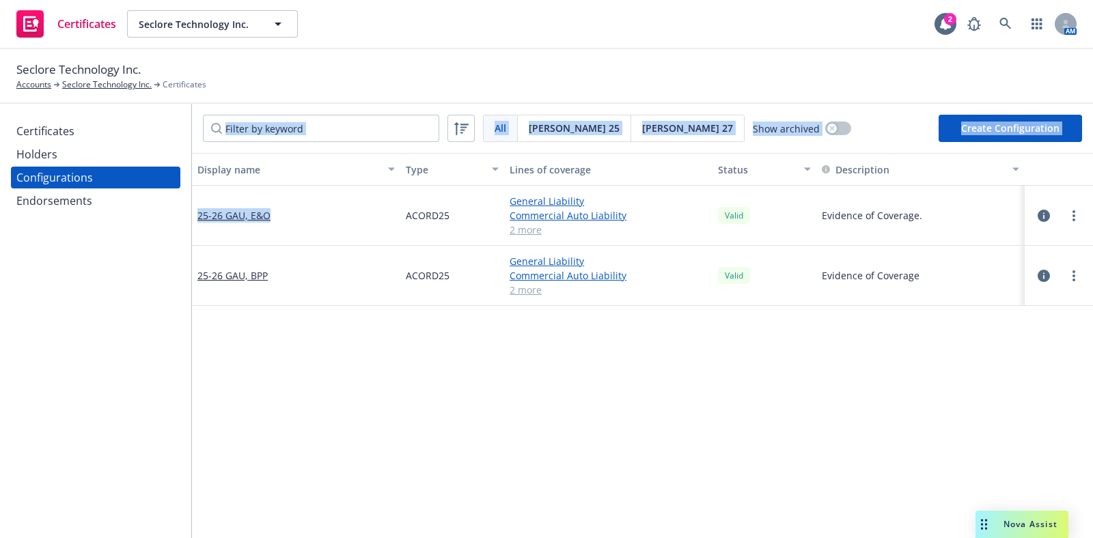
drag, startPoint x: 303, startPoint y: 227, endPoint x: 189, endPoint y: 234, distance: 113.6
click at [189, 234] on div "Certificates Holders Configurations Endorsements All All Acord 25 Acord 27 Show…" at bounding box center [546, 321] width 1093 height 434
click at [298, 221] on div "25-26 GAU, E&O" at bounding box center [296, 216] width 208 height 60
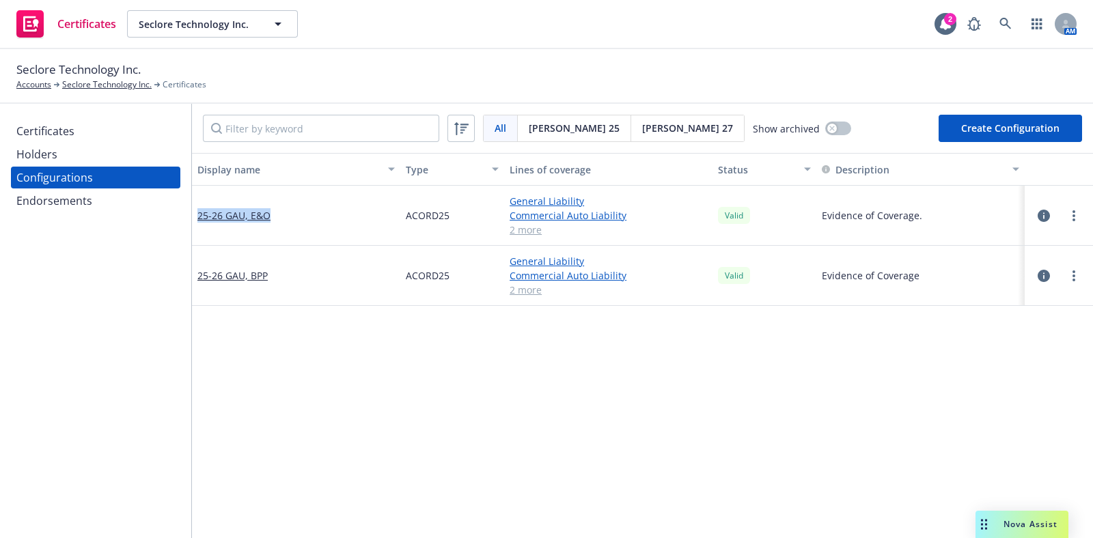
drag, startPoint x: 305, startPoint y: 223, endPoint x: 195, endPoint y: 228, distance: 110.0
click at [195, 228] on div "25-26 GAU, E&O" at bounding box center [296, 216] width 208 height 60
copy link "25-26 GAU, E&O"
click at [985, 128] on button "Create Configuration" at bounding box center [1009, 128] width 143 height 27
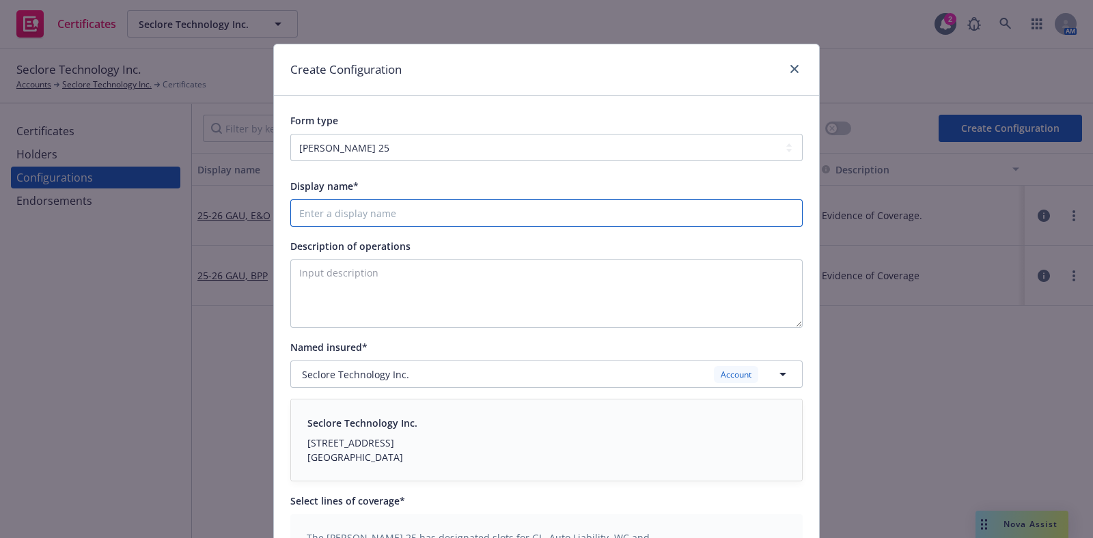
click at [460, 217] on input "Display name*" at bounding box center [546, 212] width 512 height 27
paste input "25-26 GAU, E&O"
type input "25-26 GAU, E&O, XS E&O"
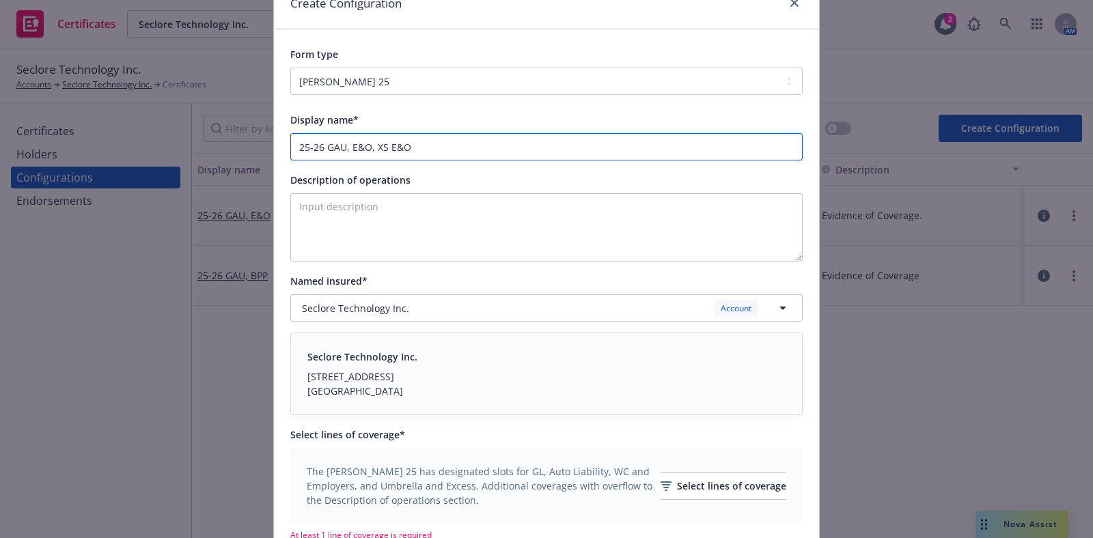
scroll to position [85, 0]
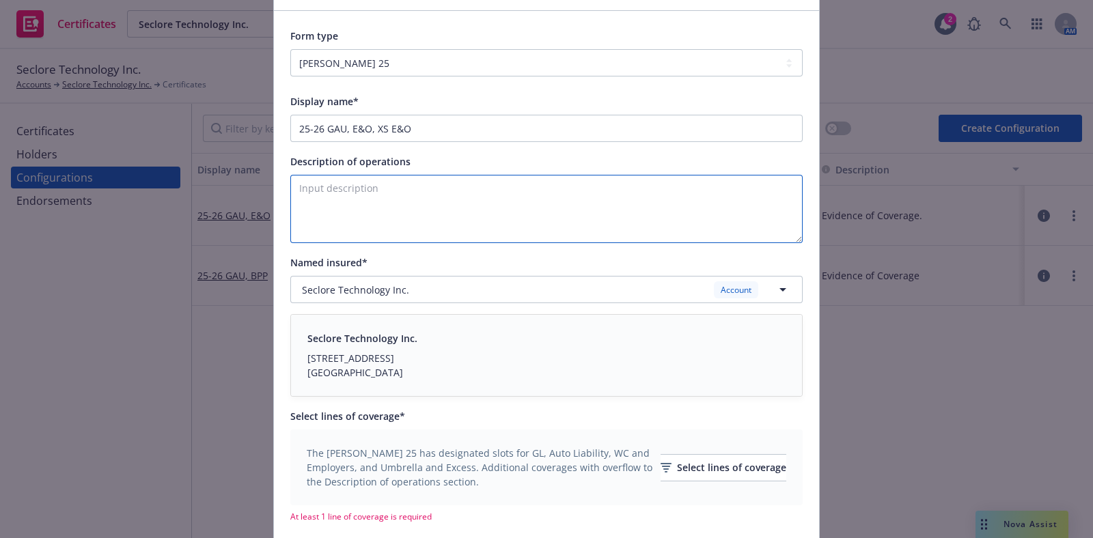
click at [463, 206] on textarea "Description of operations" at bounding box center [546, 209] width 512 height 68
paste textarea "Evidence of Coverage."
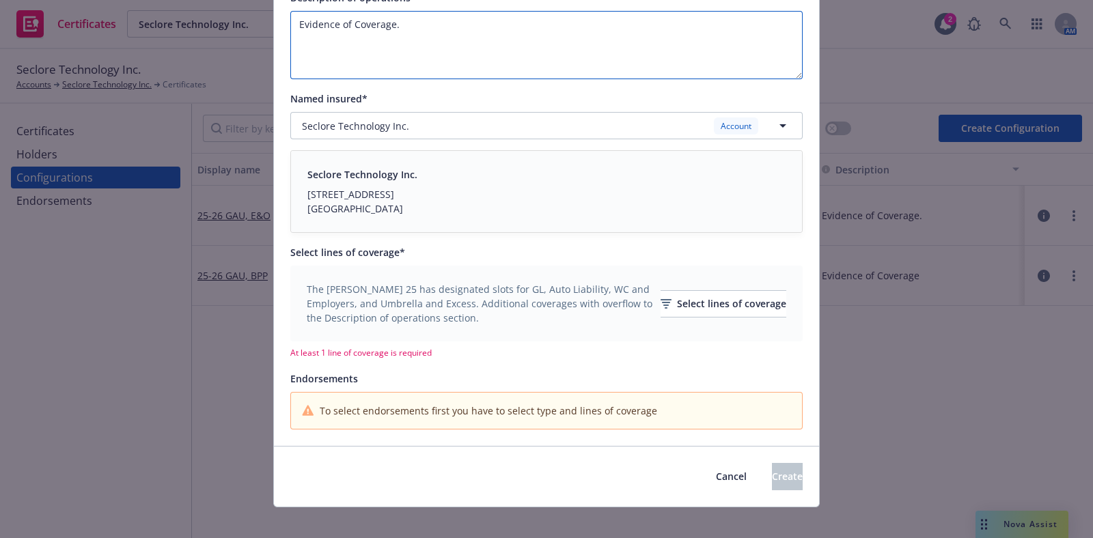
scroll to position [259, 0]
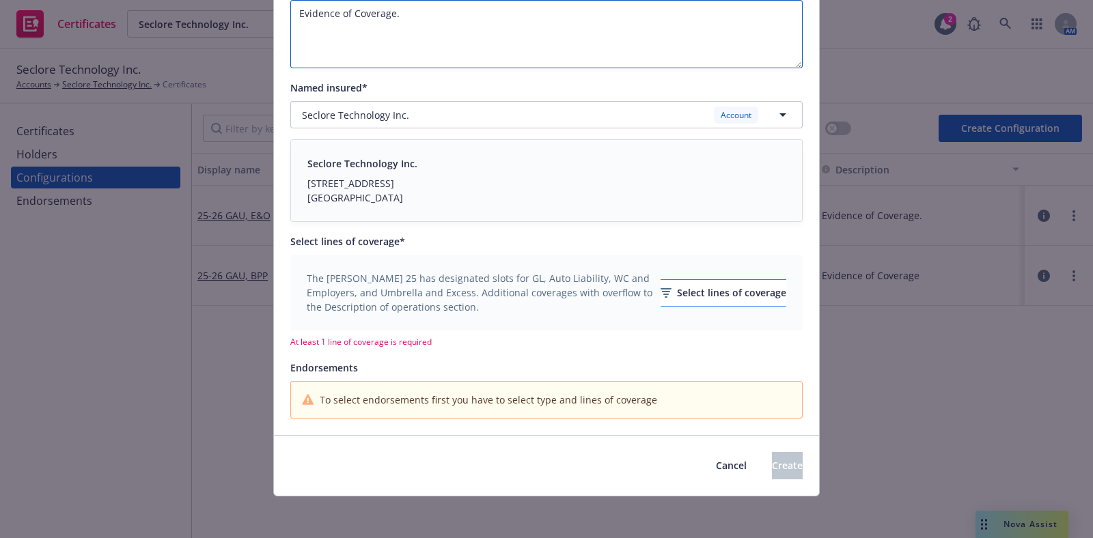
type textarea "Evidence of Coverage."
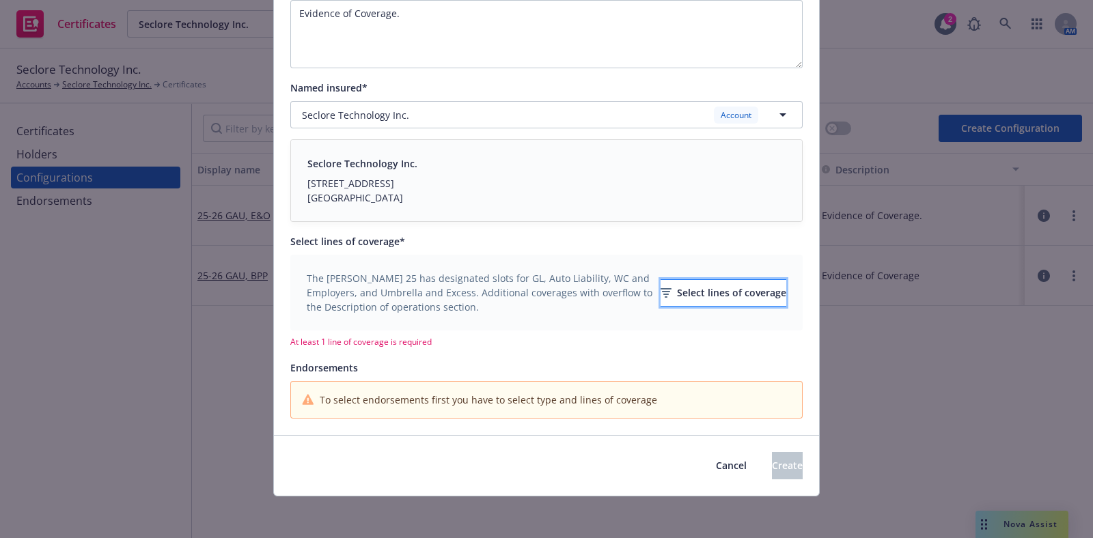
click at [688, 302] on div "Select lines of coverage" at bounding box center [723, 293] width 126 height 26
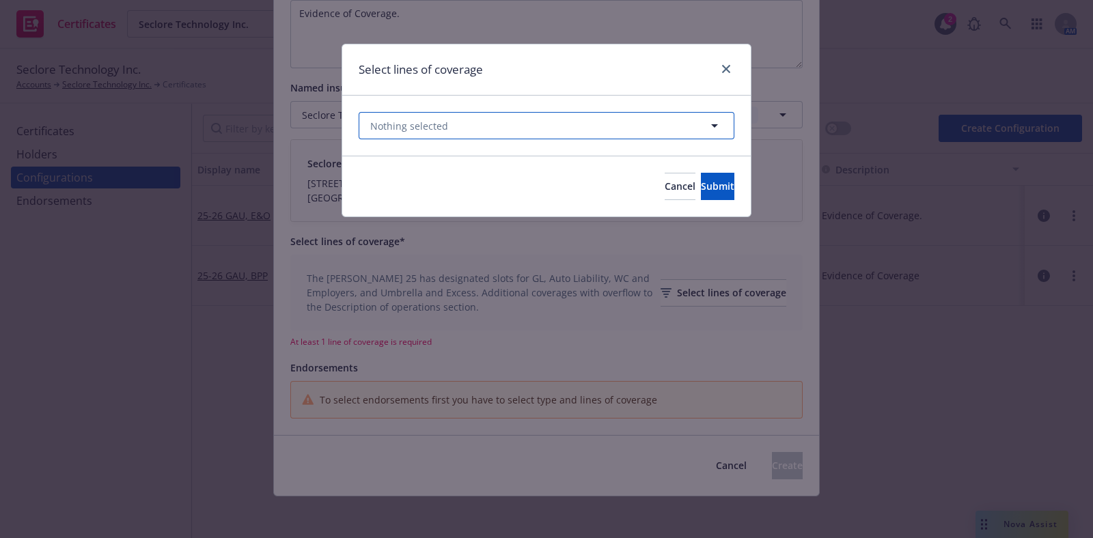
click at [497, 130] on button "Nothing selected" at bounding box center [547, 125] width 376 height 27
click at [497, 130] on button "Nothing selected Select all" at bounding box center [547, 125] width 376 height 27
click at [497, 130] on button "Nothing selected" at bounding box center [547, 125] width 376 height 27
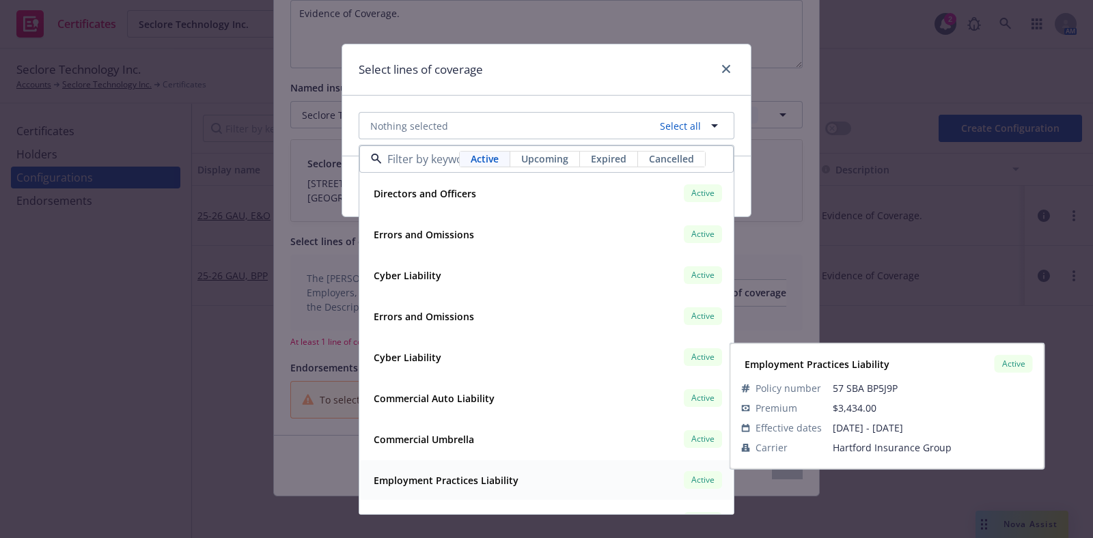
scroll to position [68, 0]
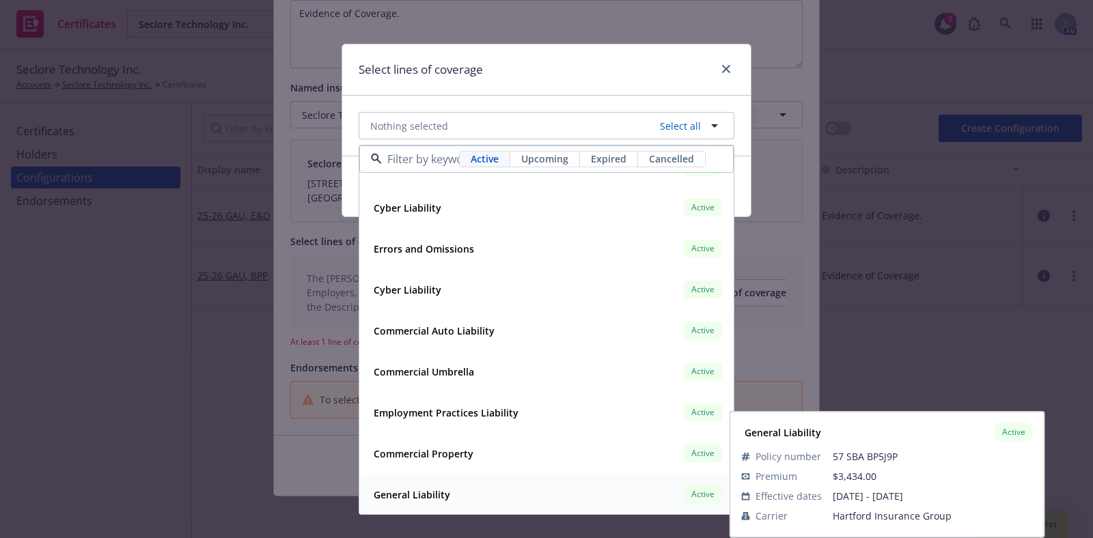
click at [455, 491] on div "General Liability Active" at bounding box center [546, 494] width 356 height 23
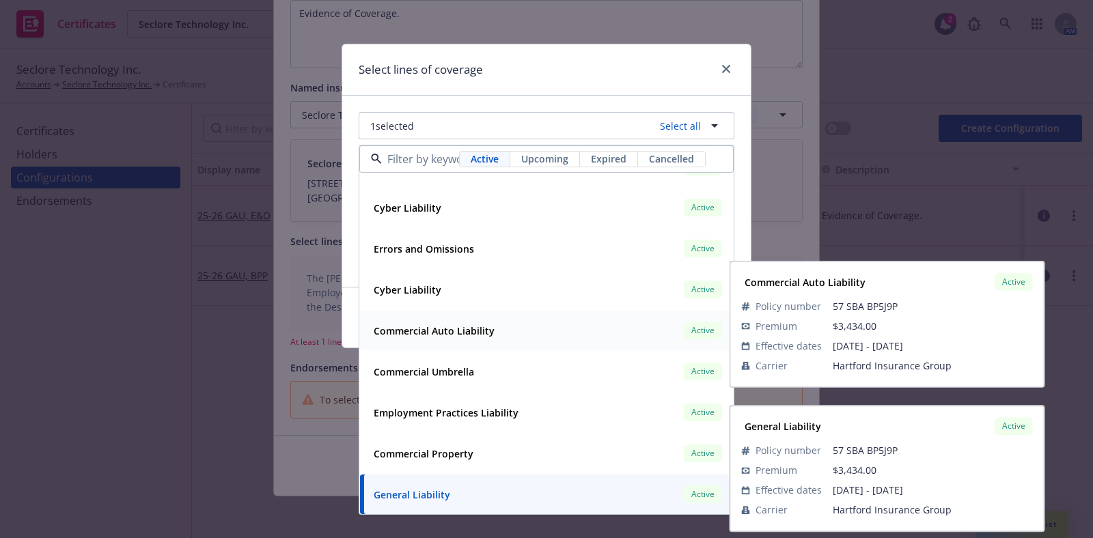
click at [457, 330] on strong "Commercial Auto Liability" at bounding box center [434, 330] width 121 height 13
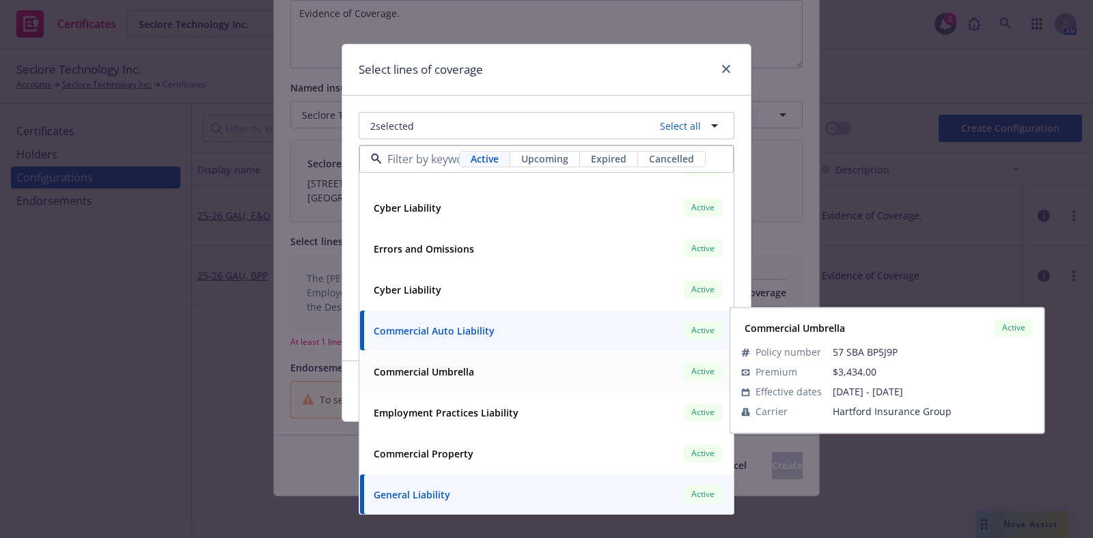
click at [460, 381] on div "Commercial Umbrella Active" at bounding box center [546, 371] width 356 height 23
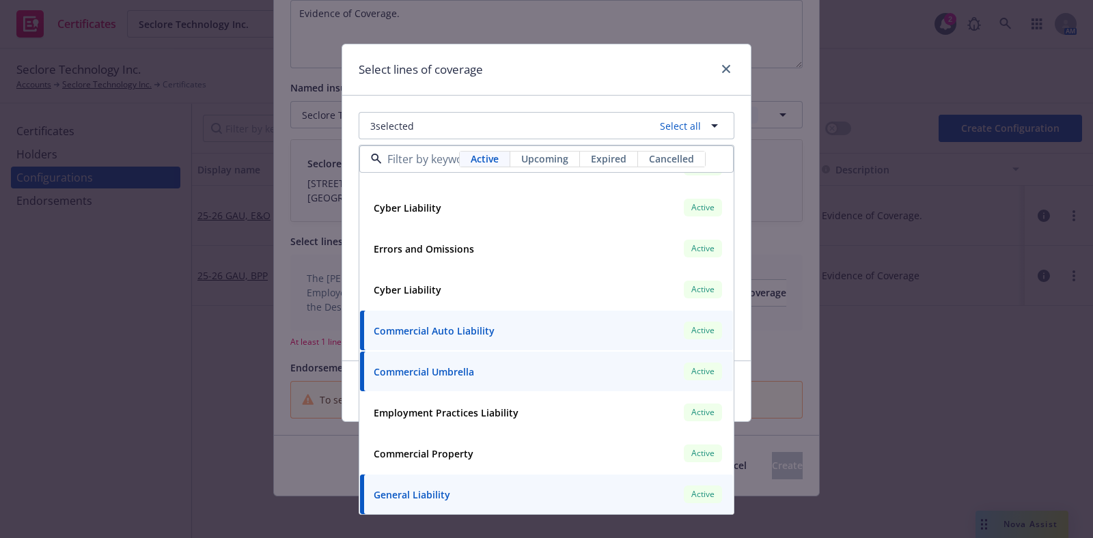
scroll to position [0, 0]
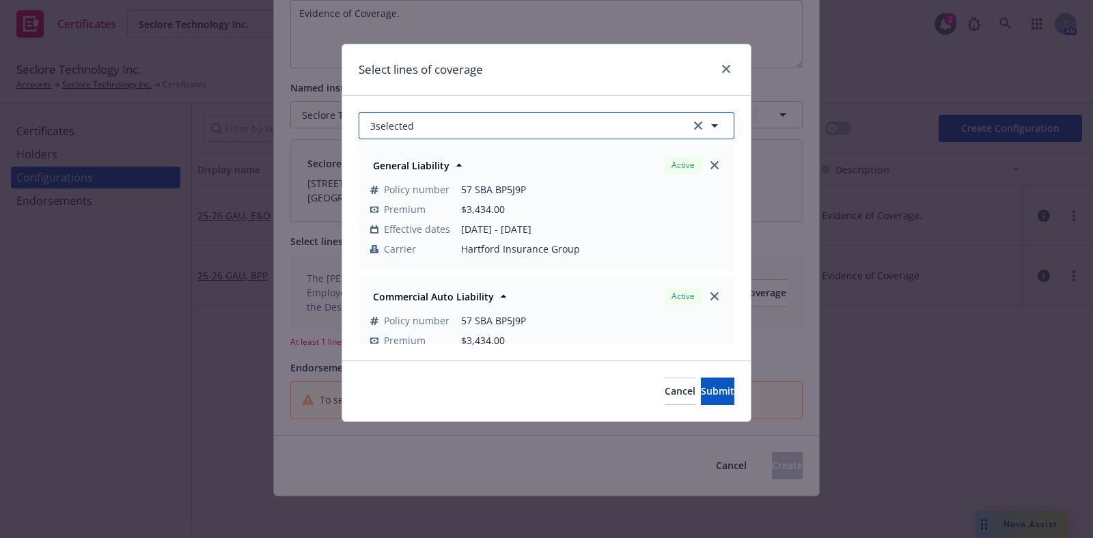
click at [580, 113] on button "3 selected" at bounding box center [547, 125] width 376 height 27
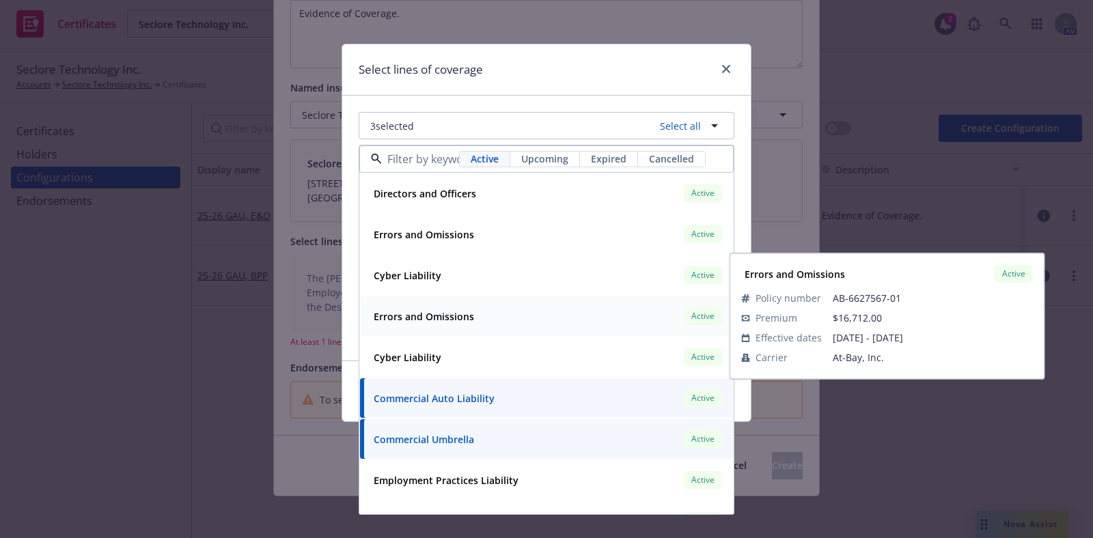
click at [494, 320] on div "Errors and Omissions Active" at bounding box center [546, 316] width 356 height 23
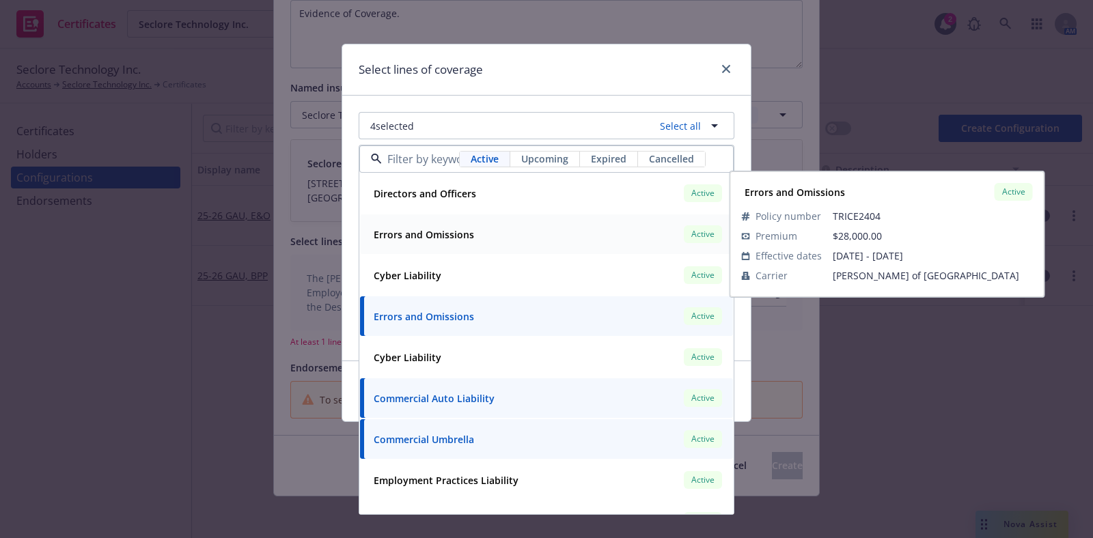
click at [486, 237] on div "Errors and Omissions Active" at bounding box center [546, 234] width 356 height 23
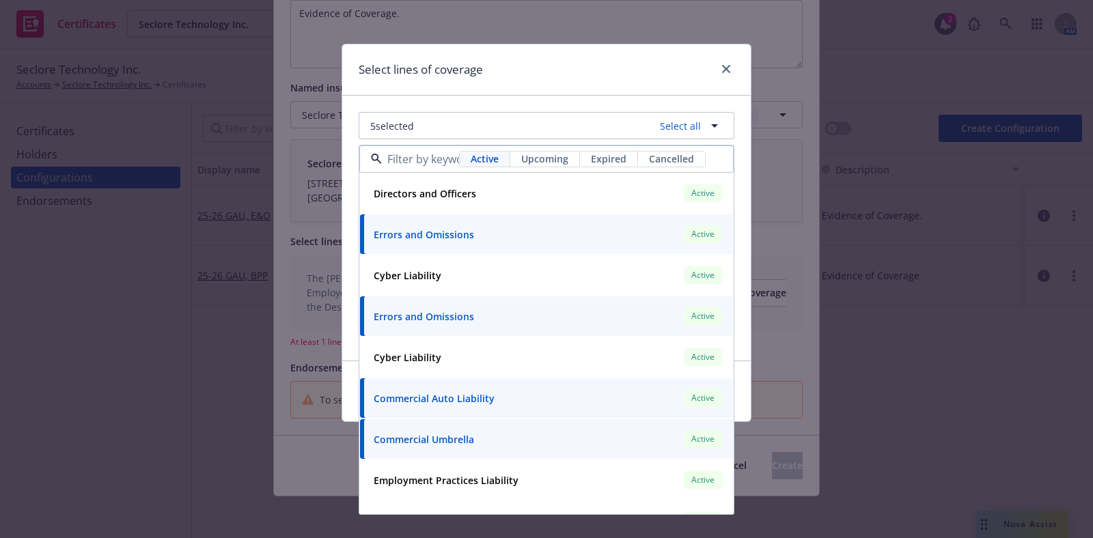
click at [507, 82] on div "Select lines of coverage" at bounding box center [546, 69] width 408 height 51
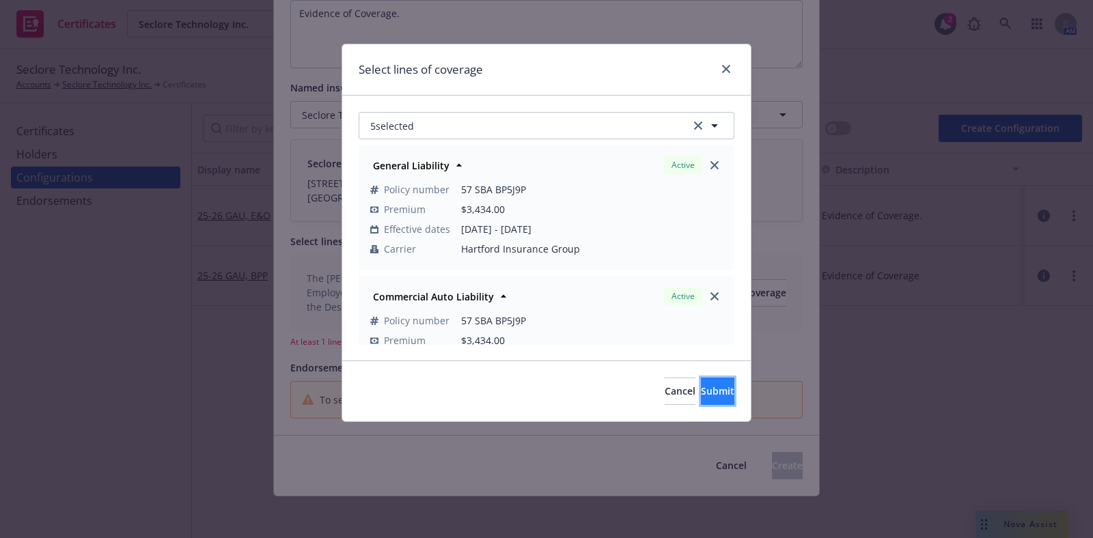
click at [701, 387] on span "Submit" at bounding box center [717, 390] width 33 height 13
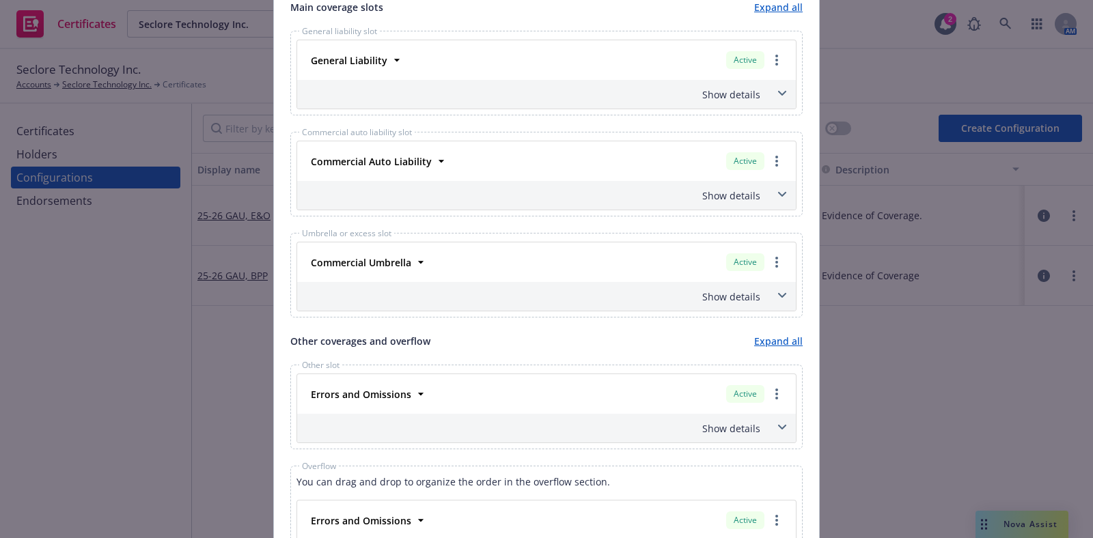
scroll to position [772, 0]
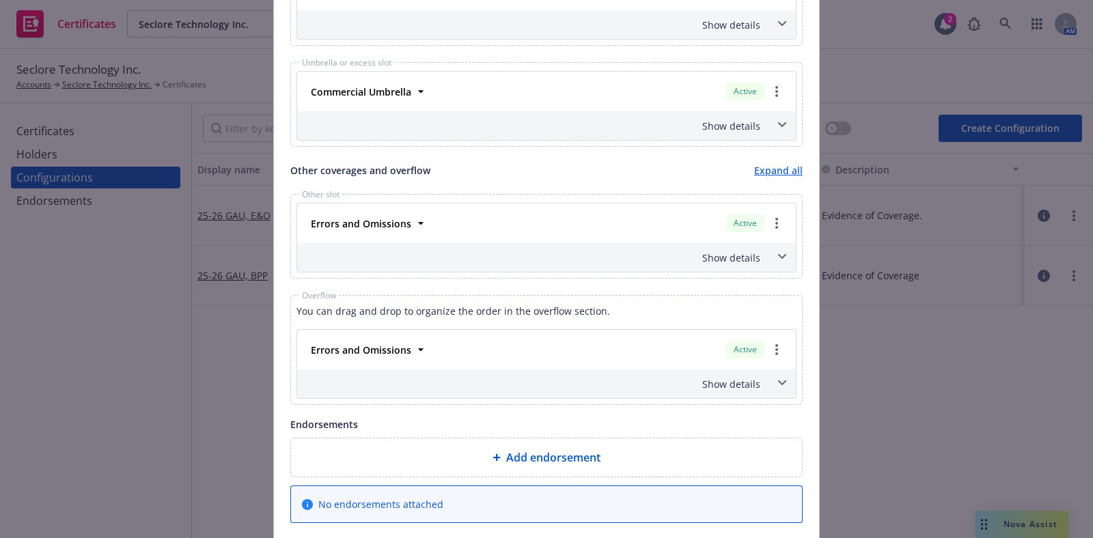
click at [419, 221] on div "Errors and Omissions Active" at bounding box center [546, 223] width 482 height 23
click at [415, 221] on icon at bounding box center [421, 223] width 14 height 14
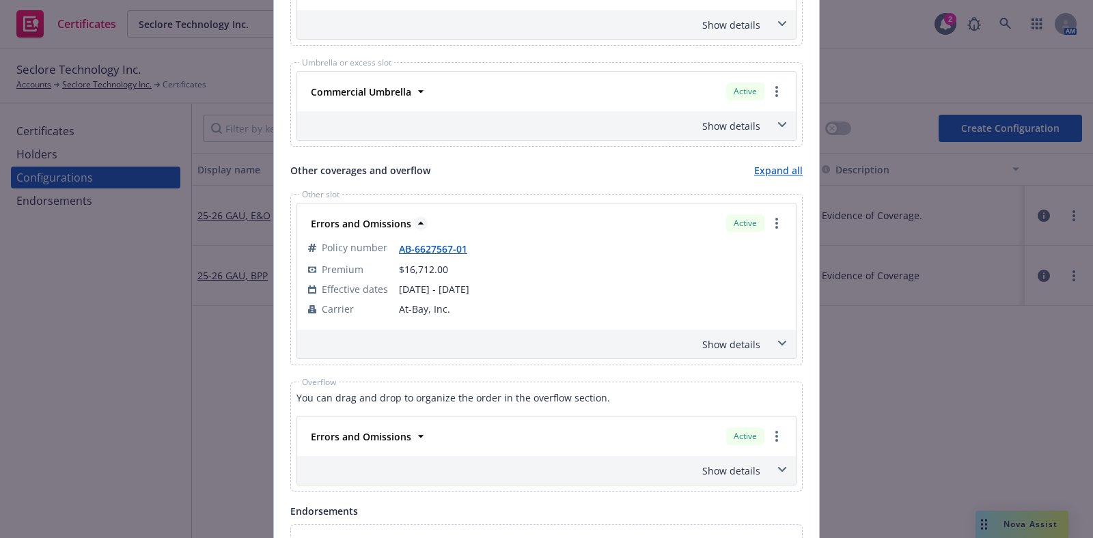
click at [415, 221] on icon at bounding box center [421, 223] width 14 height 14
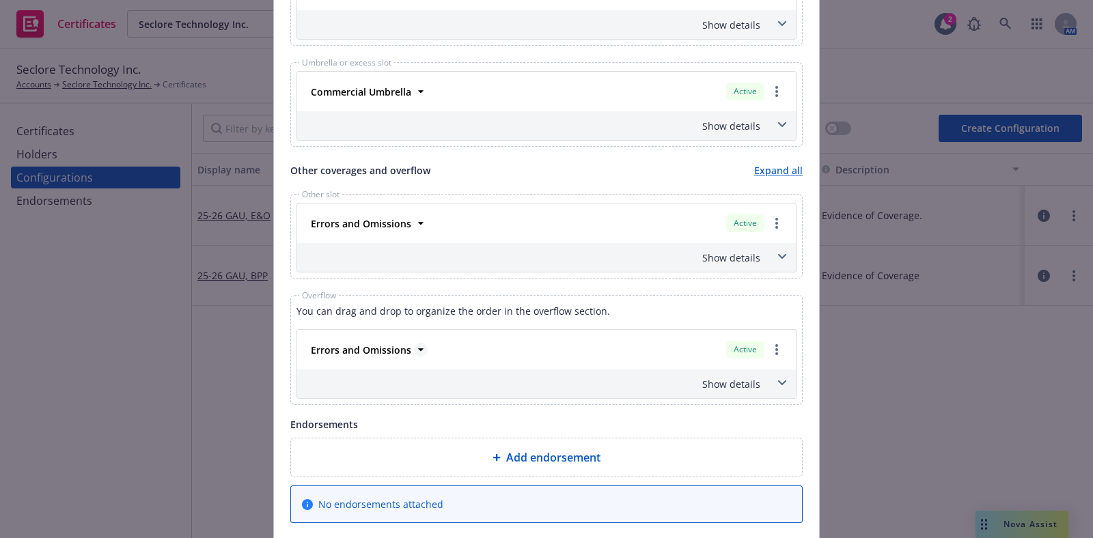
click at [414, 350] on icon at bounding box center [421, 350] width 14 height 14
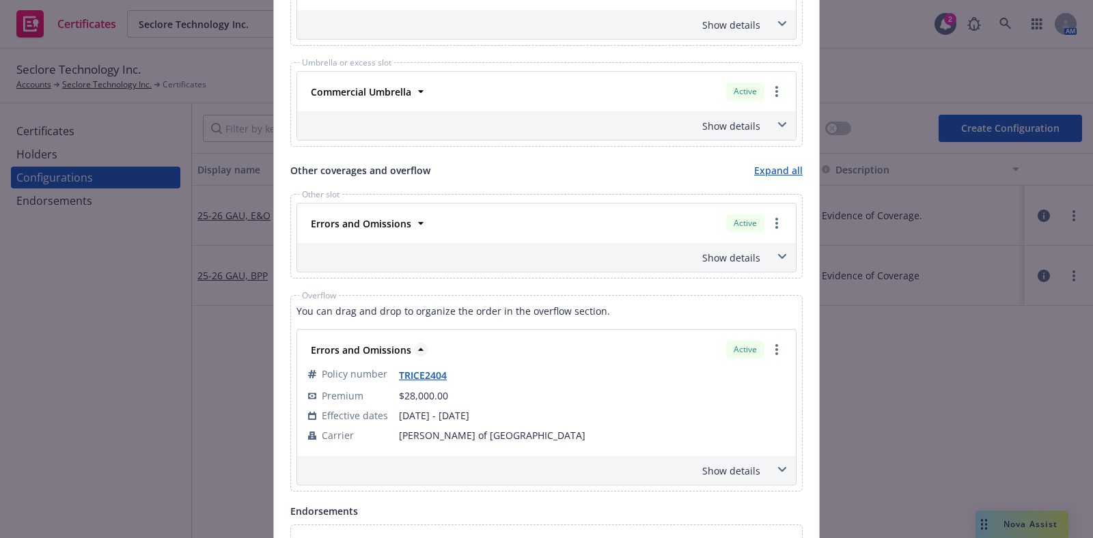
click at [414, 350] on icon at bounding box center [421, 350] width 14 height 14
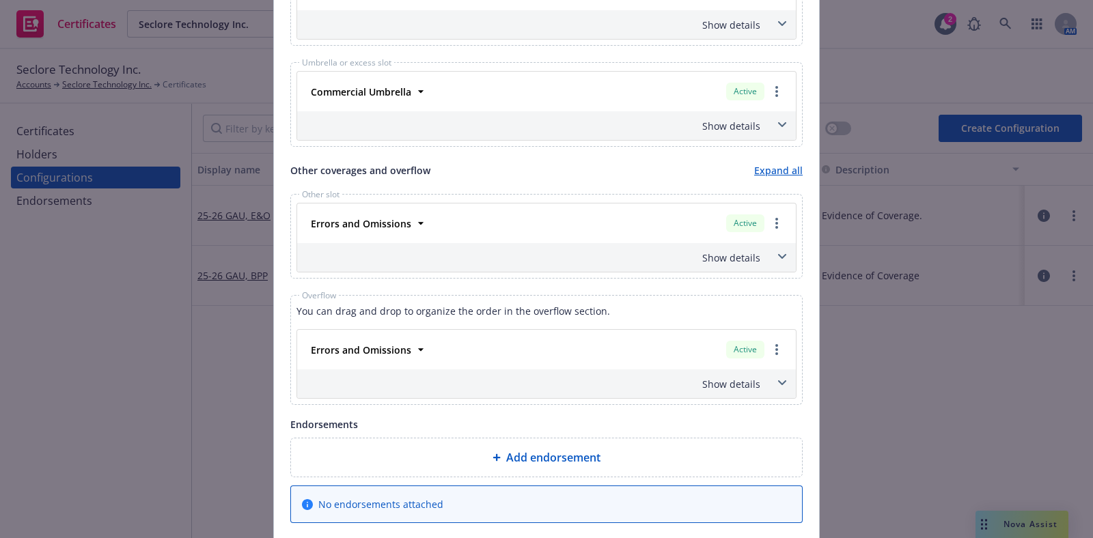
scroll to position [930, 0]
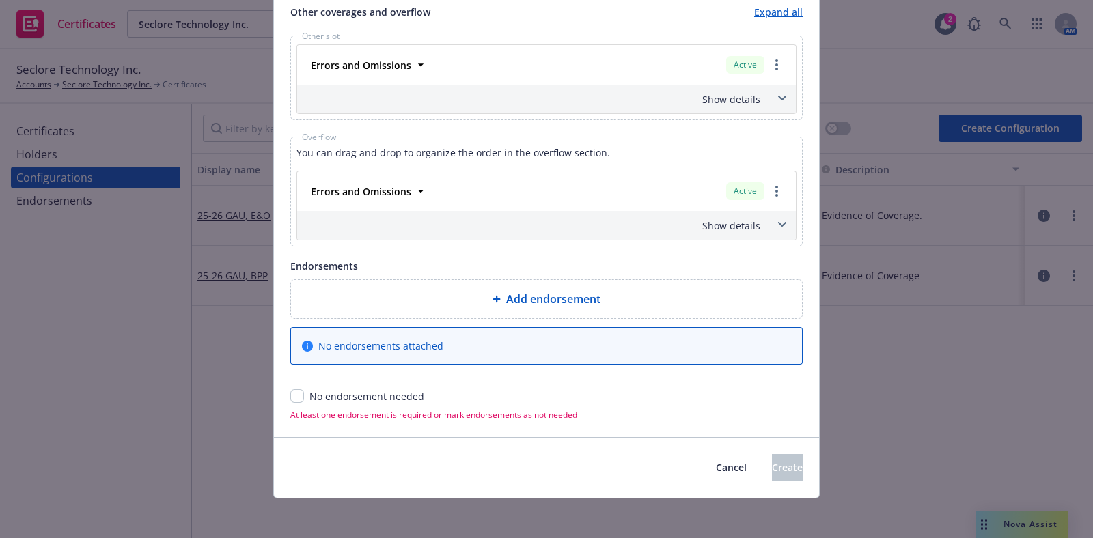
click at [748, 229] on div "Show details" at bounding box center [530, 226] width 460 height 14
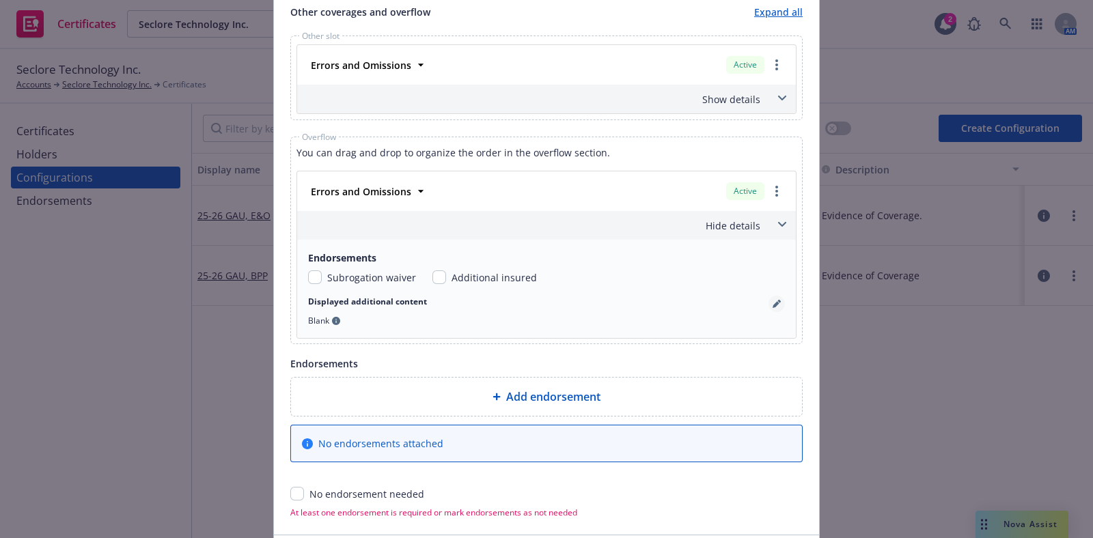
click at [774, 303] on icon "pencil" at bounding box center [776, 304] width 8 height 8
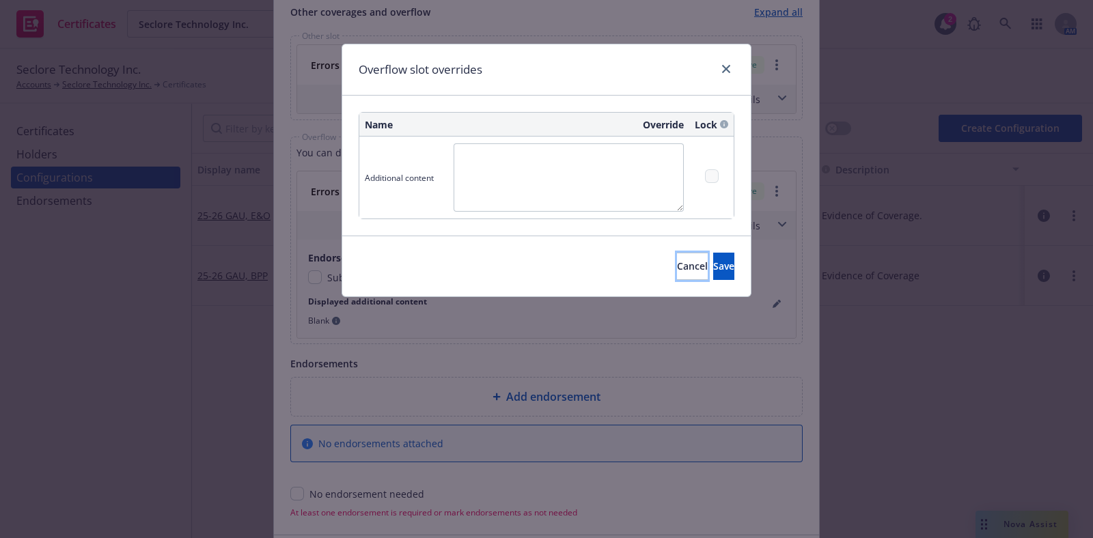
click at [677, 258] on button "Cancel" at bounding box center [692, 266] width 31 height 27
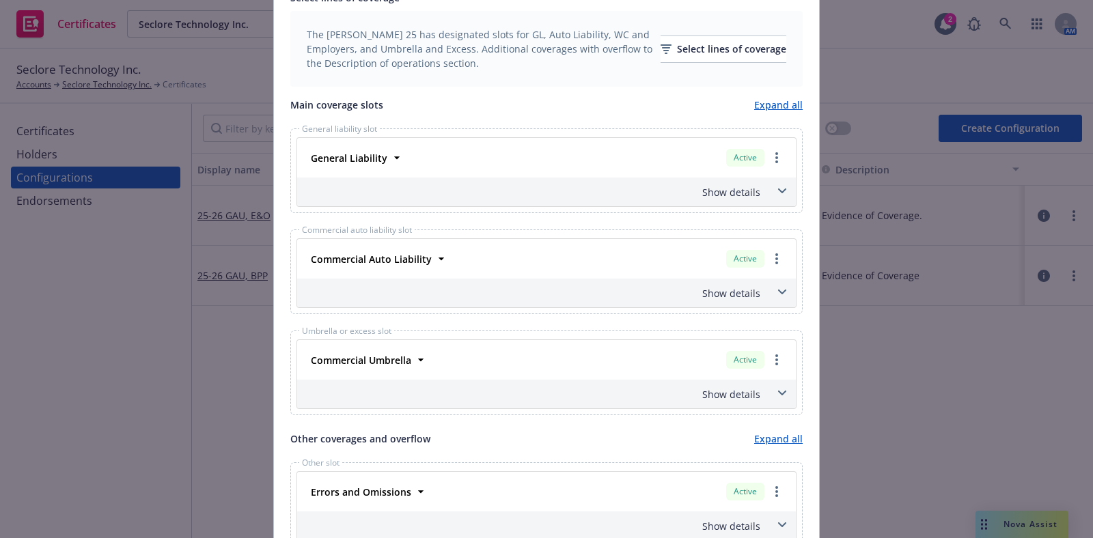
scroll to position [418, 0]
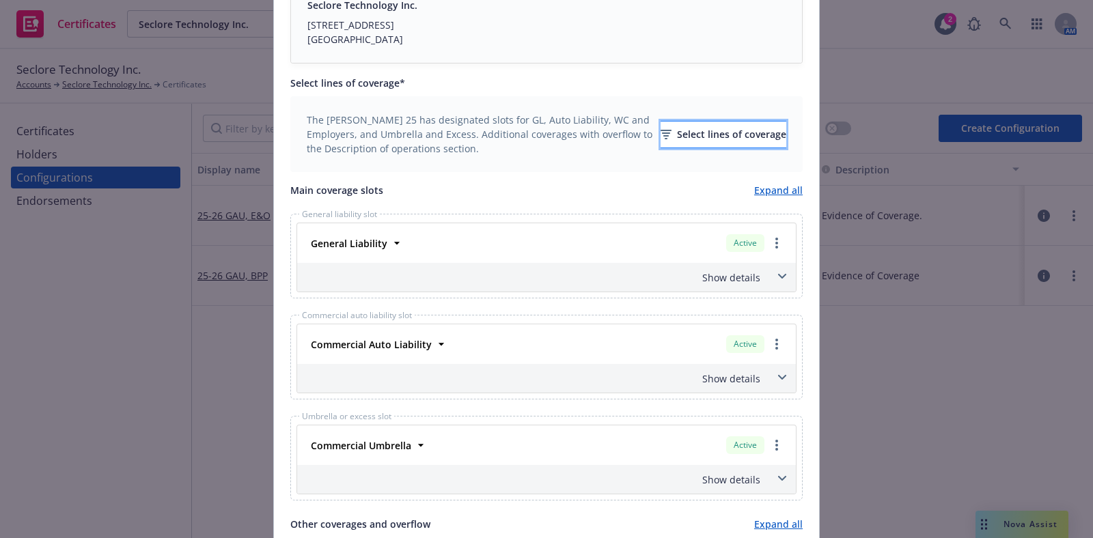
click at [684, 140] on div "Select lines of coverage" at bounding box center [723, 135] width 126 height 26
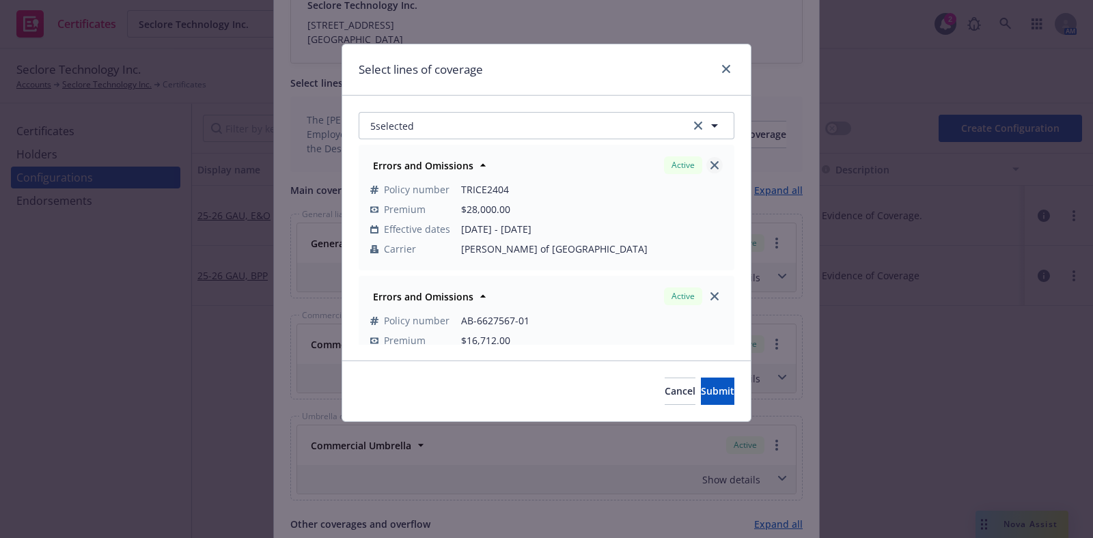
click at [710, 163] on icon "close" at bounding box center [714, 165] width 8 height 8
click at [710, 165] on icon "close" at bounding box center [714, 165] width 8 height 8
click at [539, 108] on div "3 selected Commercial Auto Liability Active Policy number 57 SBA BP5J9P Premium…" at bounding box center [546, 228] width 408 height 265
click at [534, 128] on button "3 selected" at bounding box center [547, 125] width 376 height 27
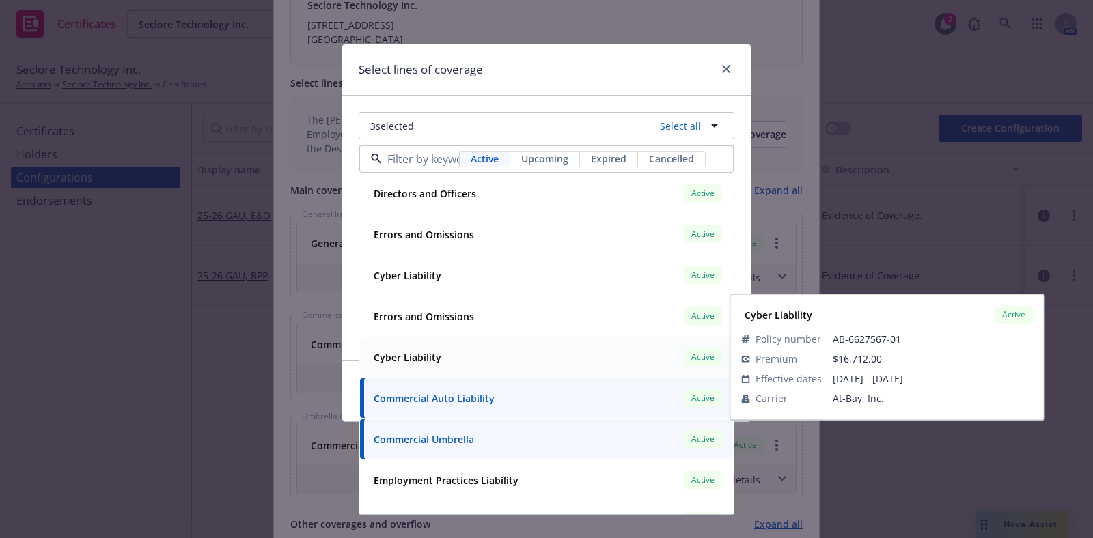
click at [458, 361] on div "Cyber Liability Active" at bounding box center [546, 357] width 356 height 23
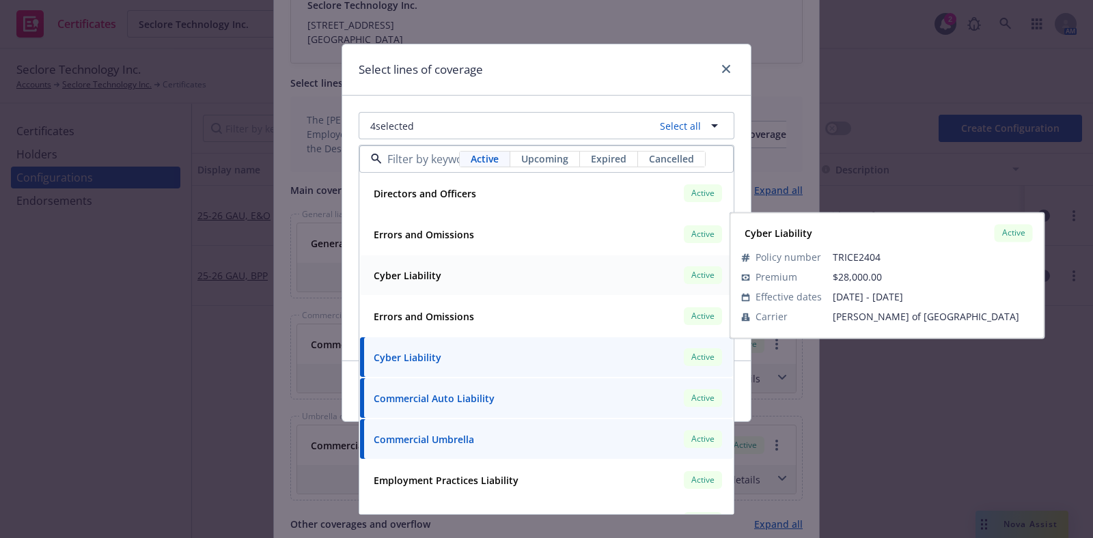
click at [435, 277] on strong "Cyber Liability" at bounding box center [408, 275] width 68 height 13
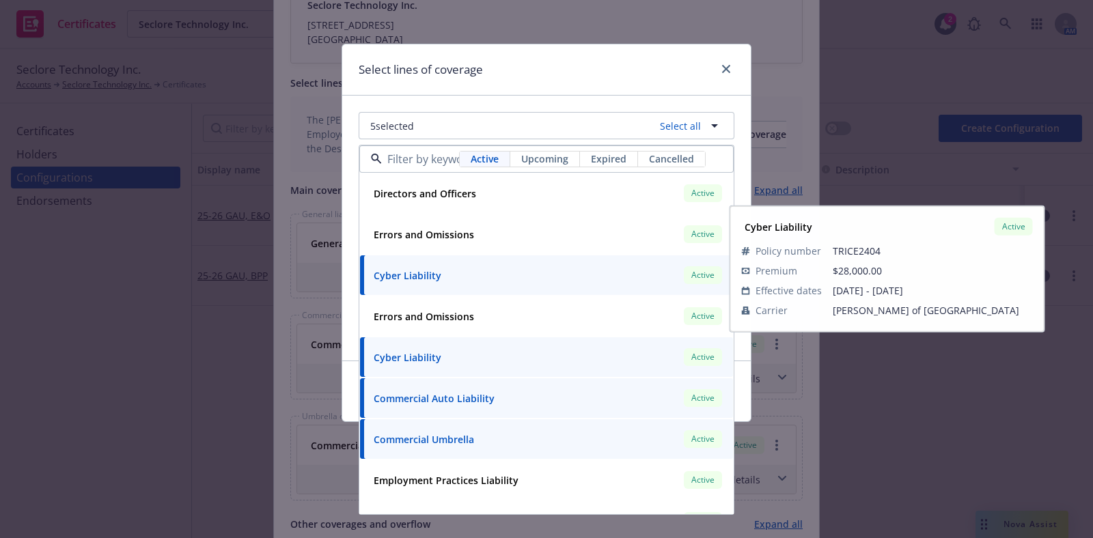
click at [481, 79] on div "Select lines of coverage" at bounding box center [546, 69] width 408 height 51
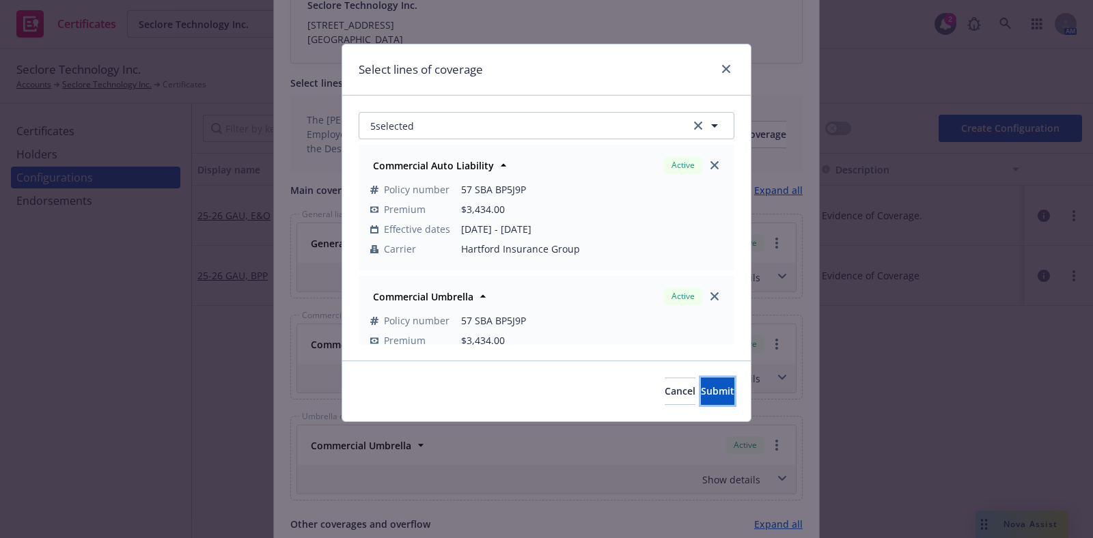
click at [701, 382] on button "Submit" at bounding box center [717, 391] width 33 height 27
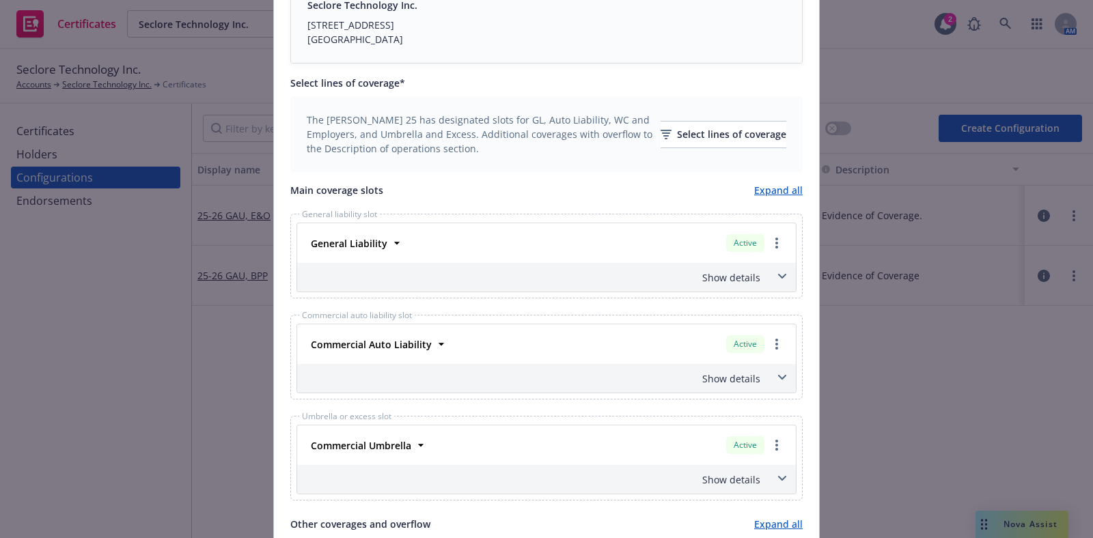
scroll to position [674, 0]
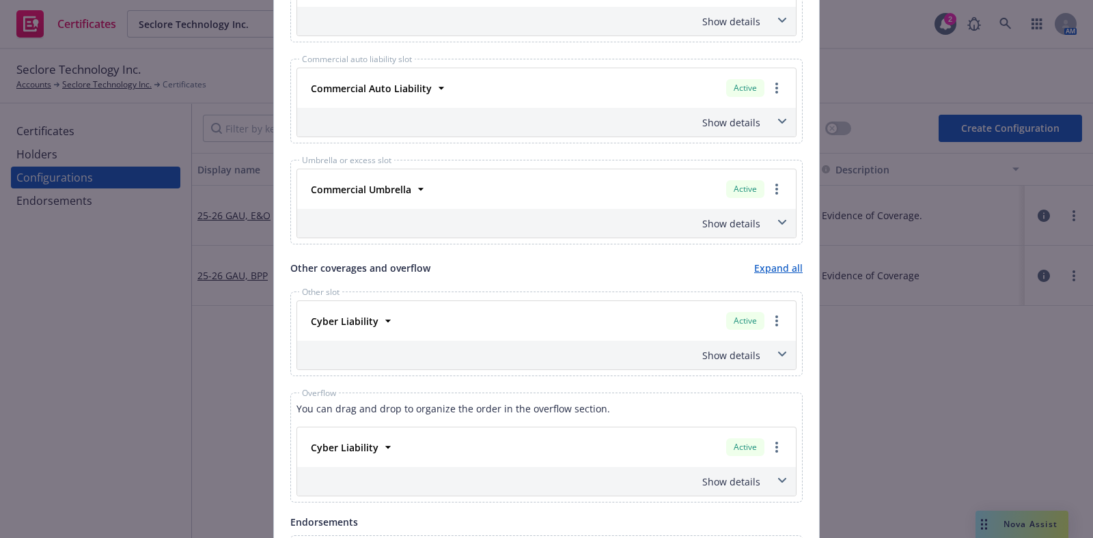
click at [762, 346] on div "Show details" at bounding box center [546, 355] width 499 height 29
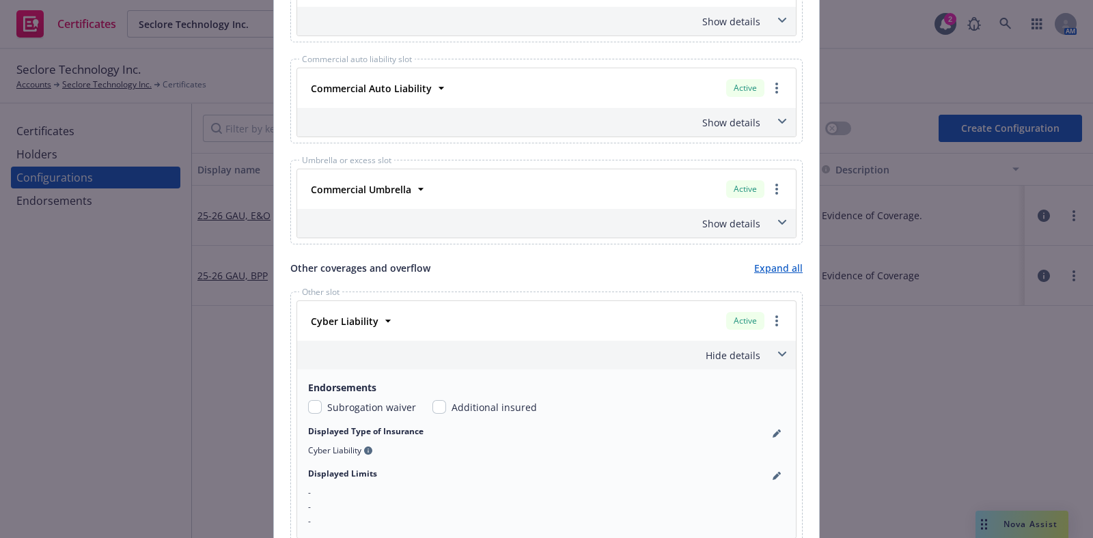
scroll to position [845, 0]
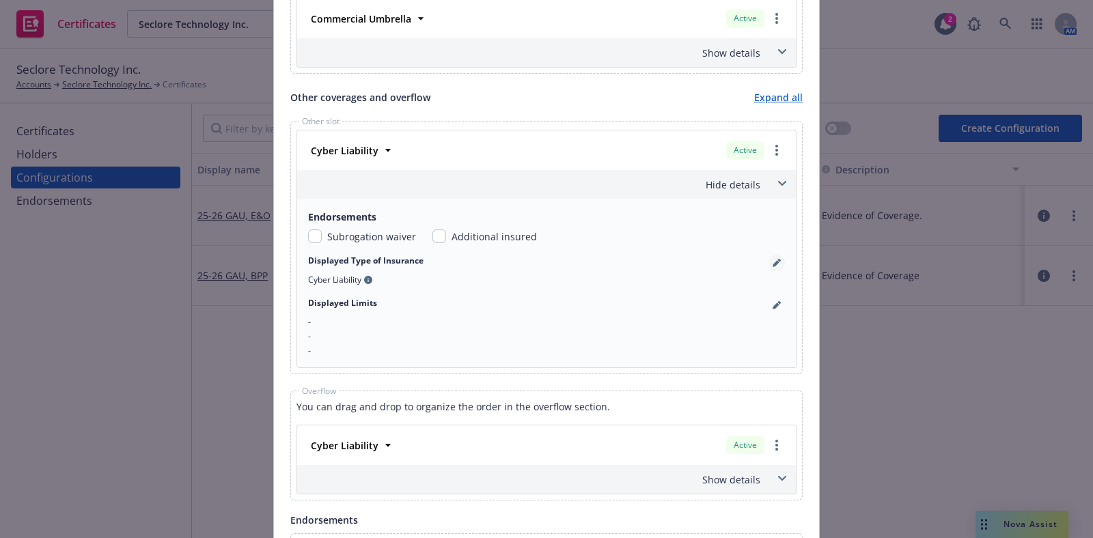
click at [774, 260] on icon "pencil" at bounding box center [776, 263] width 8 height 8
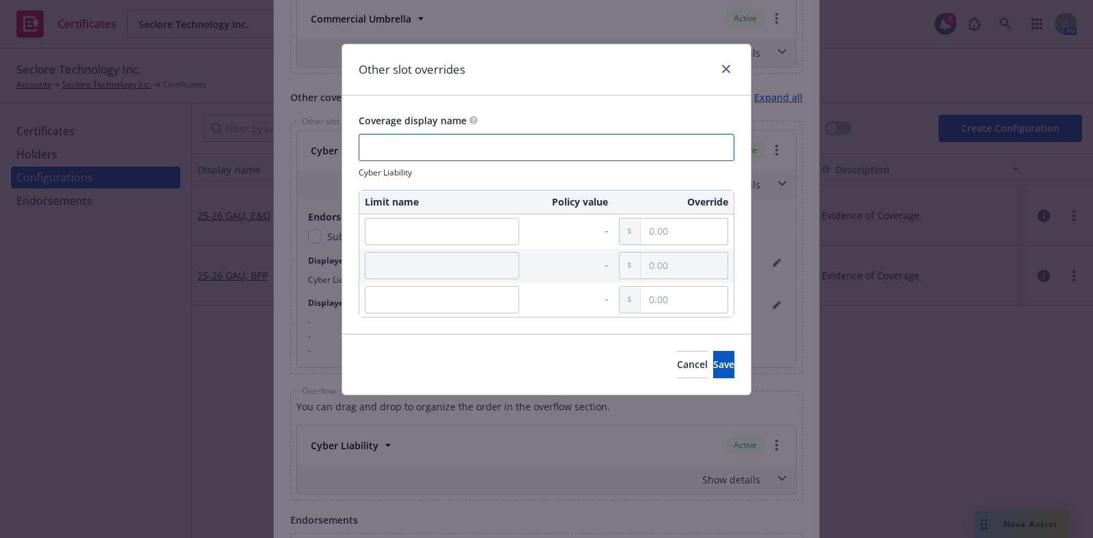
click at [453, 152] on input "text" at bounding box center [547, 147] width 376 height 27
paste input "E&O with Cyber"
type input "E&O with Cyber"
click at [713, 362] on span "Save" at bounding box center [723, 364] width 21 height 13
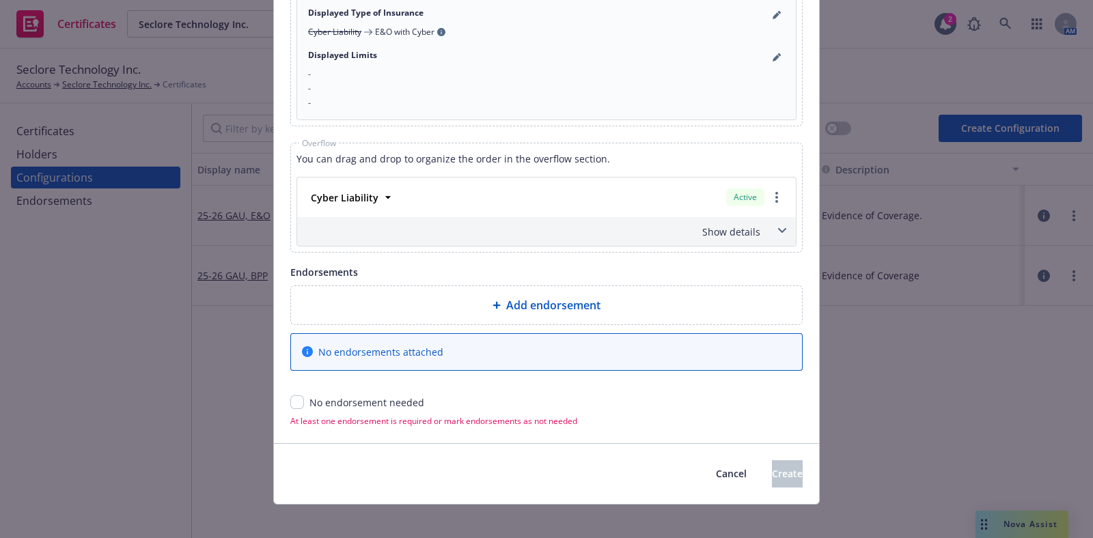
scroll to position [1099, 0]
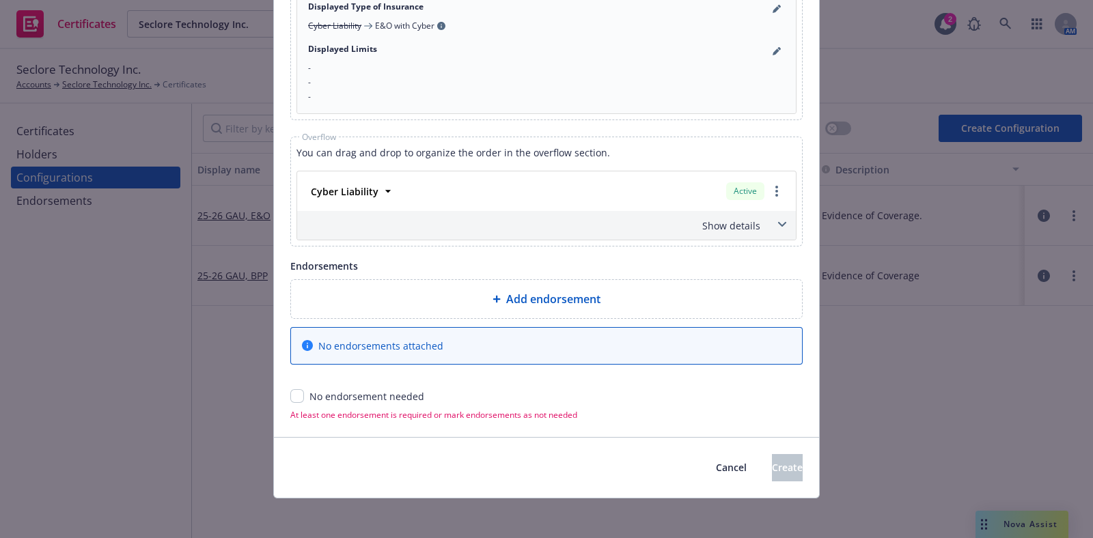
click at [758, 236] on div "Show details" at bounding box center [546, 225] width 499 height 29
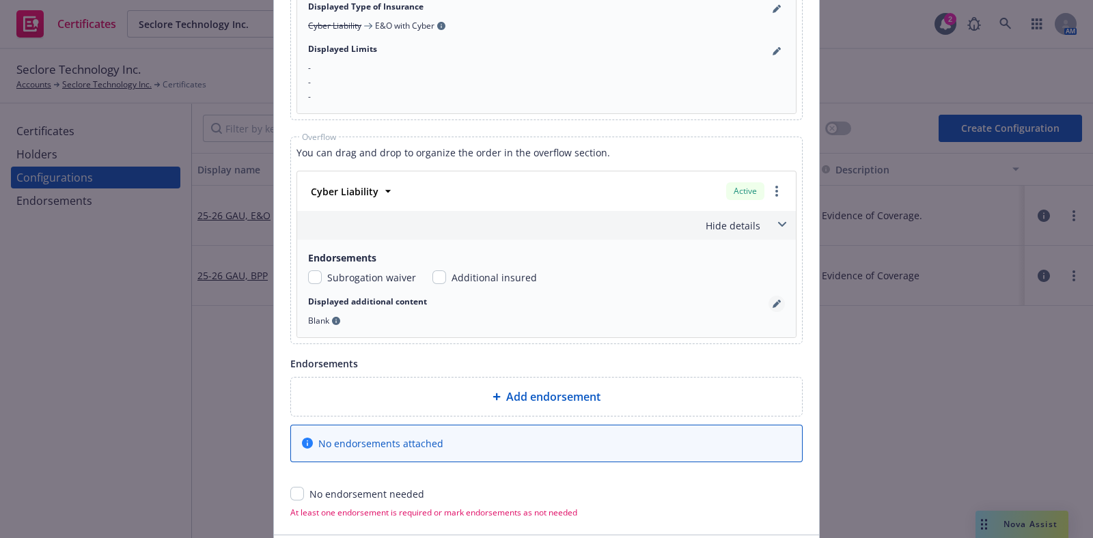
click at [770, 309] on link "pencil" at bounding box center [776, 304] width 16 height 16
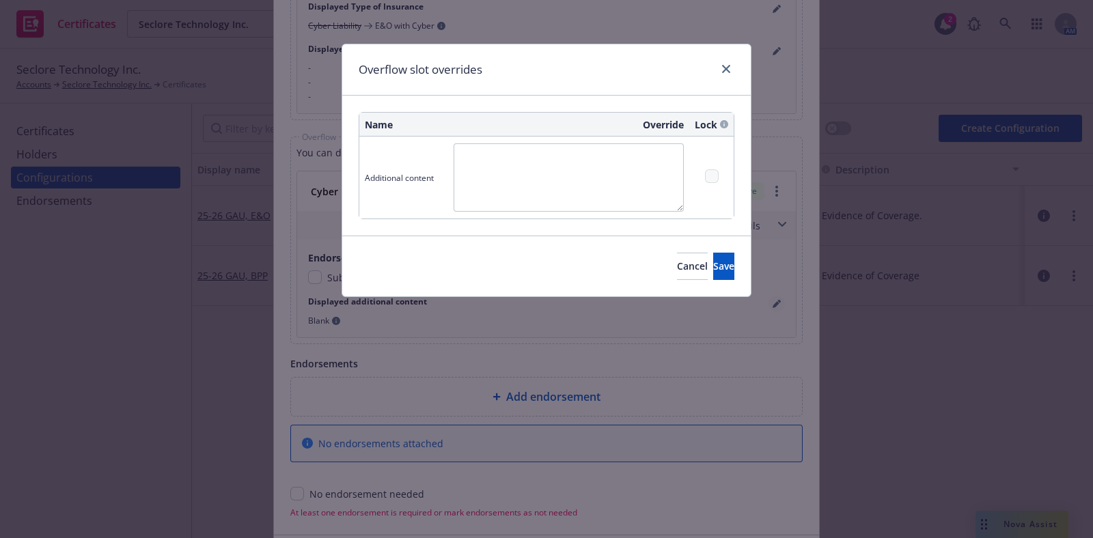
click at [772, 297] on div "Overflow slot overrides Name Override Lock Additional content Cancel Save" at bounding box center [546, 269] width 1093 height 538
click at [546, 173] on textarea at bounding box center [568, 177] width 230 height 68
paste textarea "E&O with Cyber"
click at [613, 162] on textarea "(Excess E&O with Cyber" at bounding box center [568, 177] width 230 height 68
type textarea "(Excess E&O with Cyber) -"
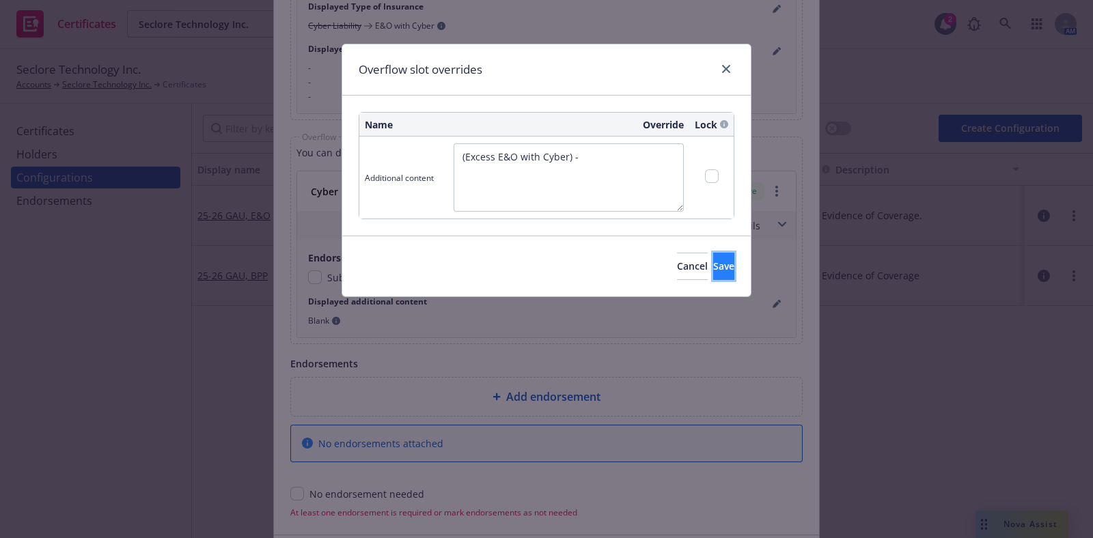
click at [713, 260] on button "Save" at bounding box center [723, 266] width 21 height 27
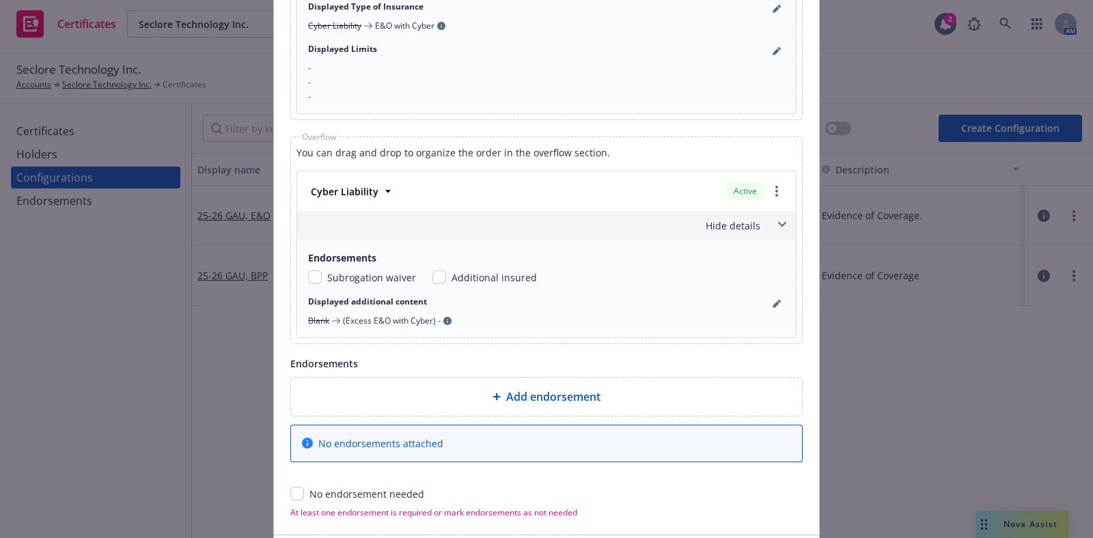
click at [774, 224] on span at bounding box center [782, 225] width 22 height 22
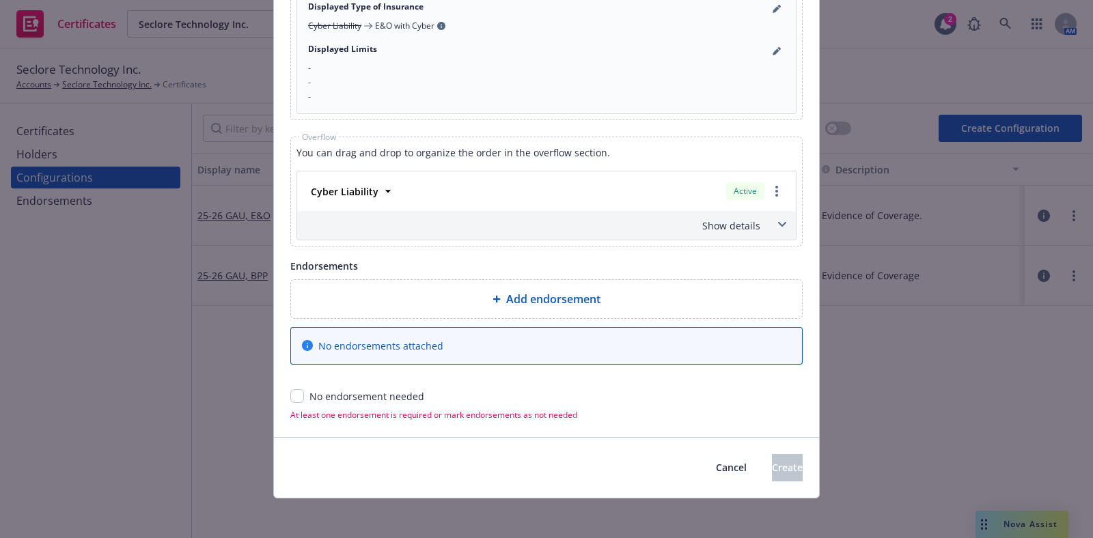
scroll to position [1013, 0]
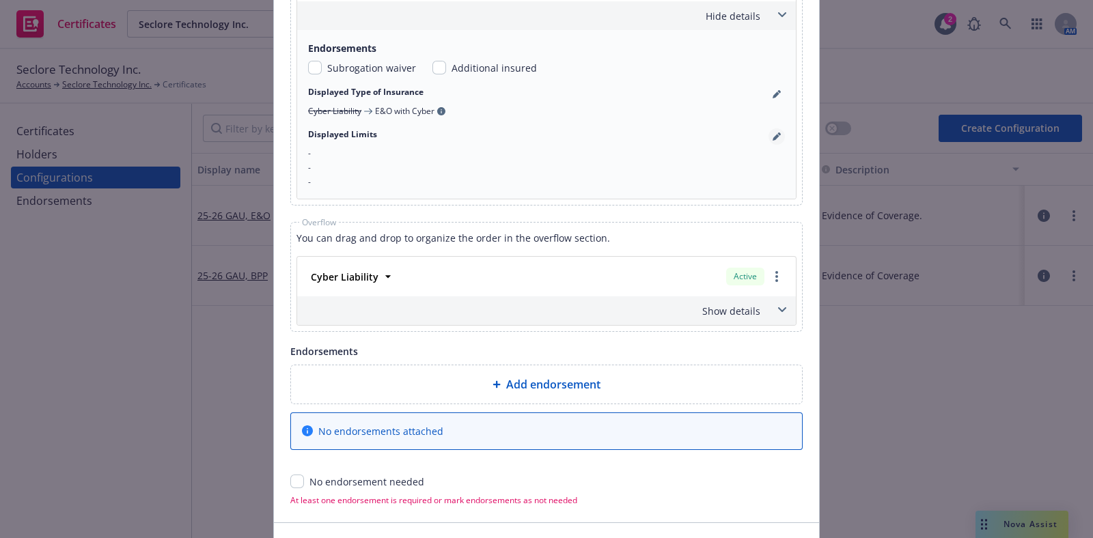
click at [775, 131] on link "pencil" at bounding box center [776, 136] width 16 height 16
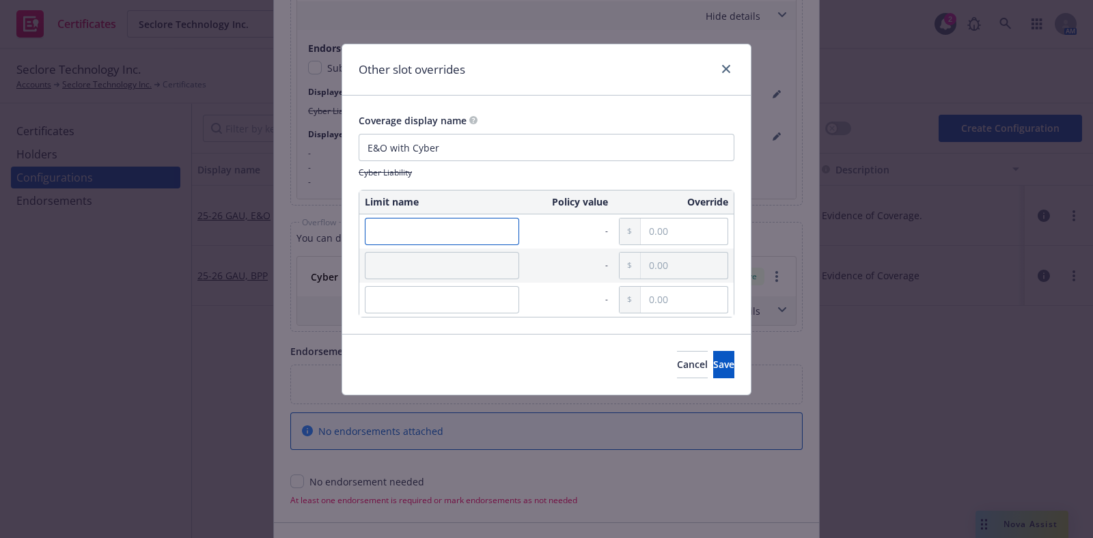
click at [487, 222] on input "text" at bounding box center [442, 231] width 154 height 27
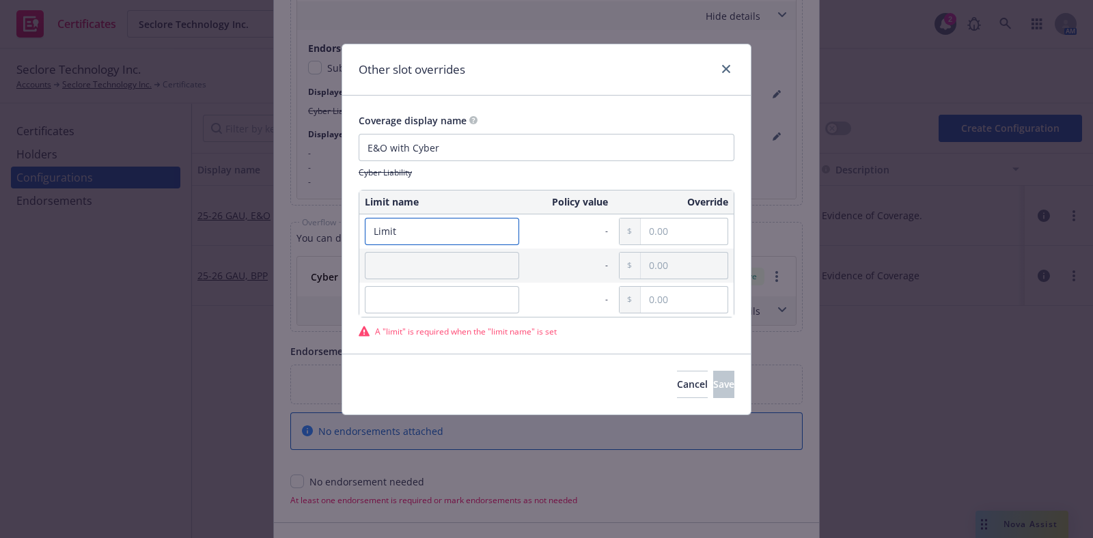
type input "Limit"
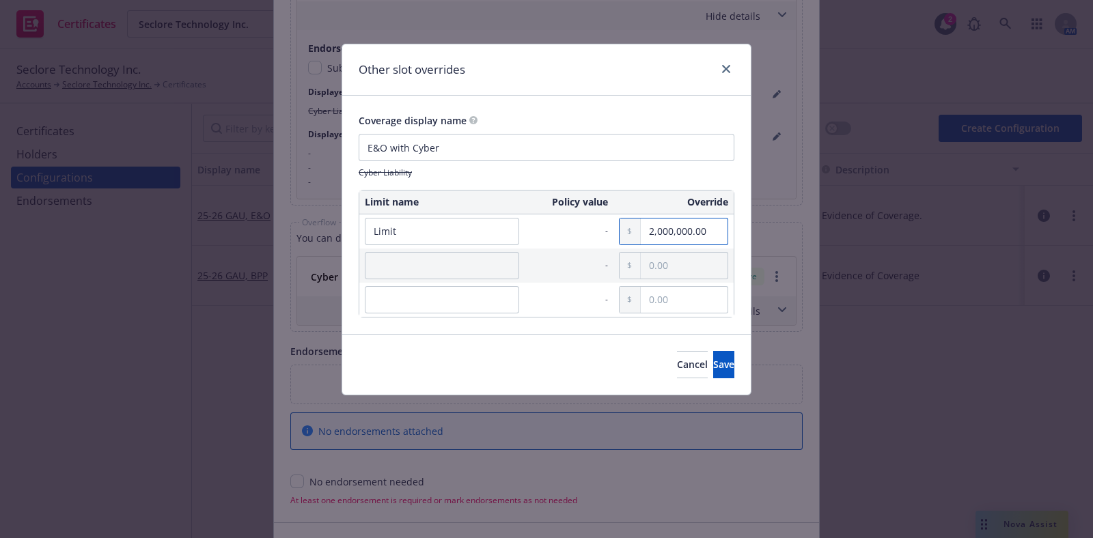
type input "2,000,000.00"
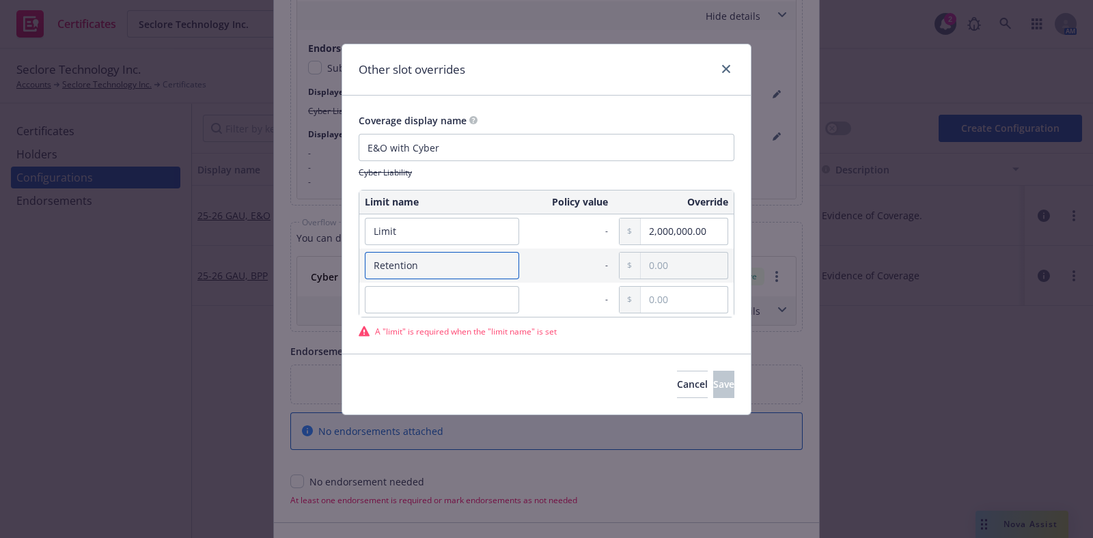
type input "Retention"
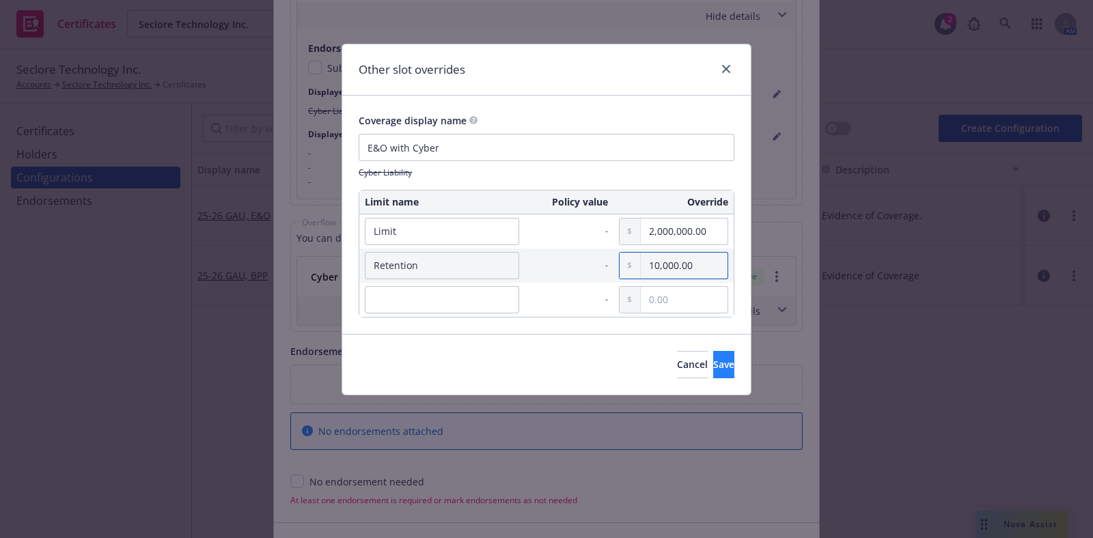
type input "10,000.00"
click at [713, 361] on span "Save" at bounding box center [723, 364] width 21 height 13
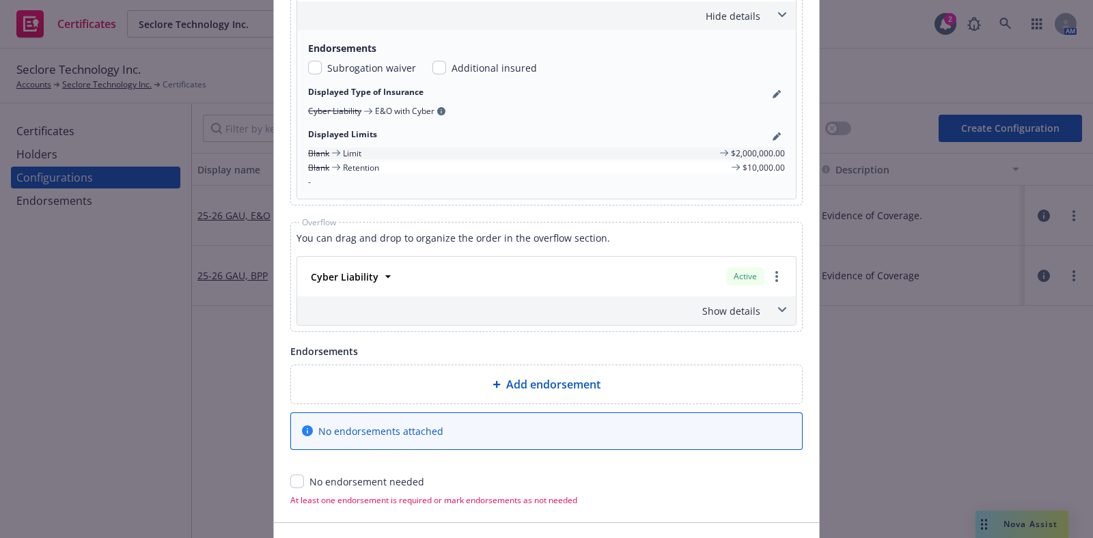
click at [780, 12] on span at bounding box center [782, 15] width 22 height 22
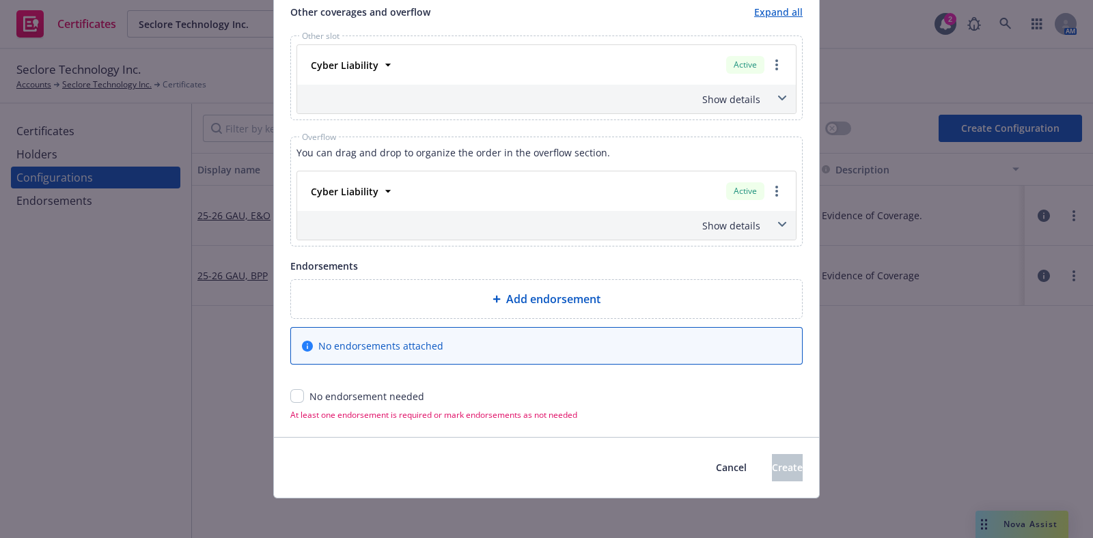
click at [771, 215] on span at bounding box center [782, 225] width 22 height 22
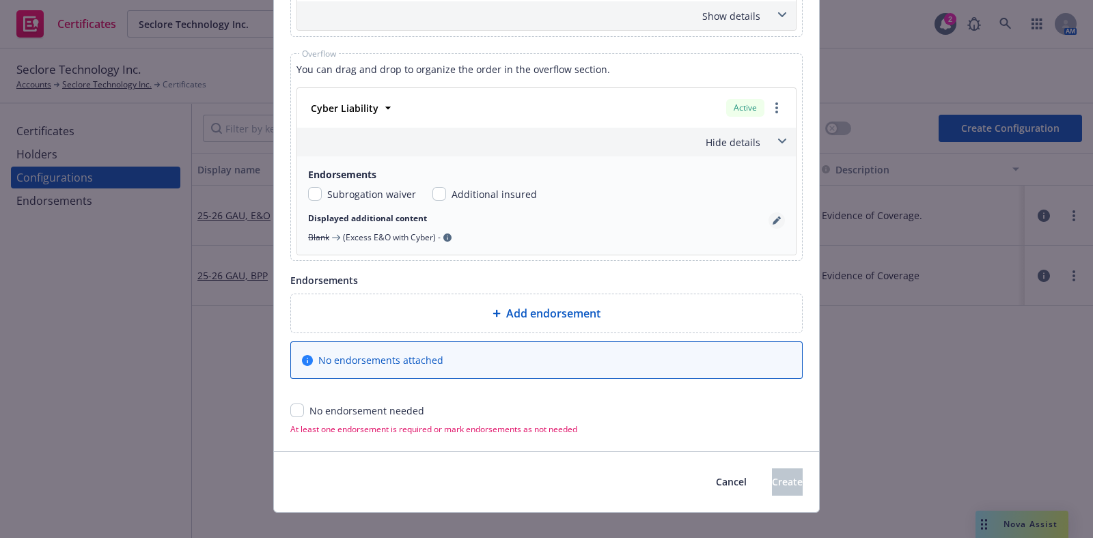
click at [774, 212] on link "pencil" at bounding box center [776, 220] width 16 height 16
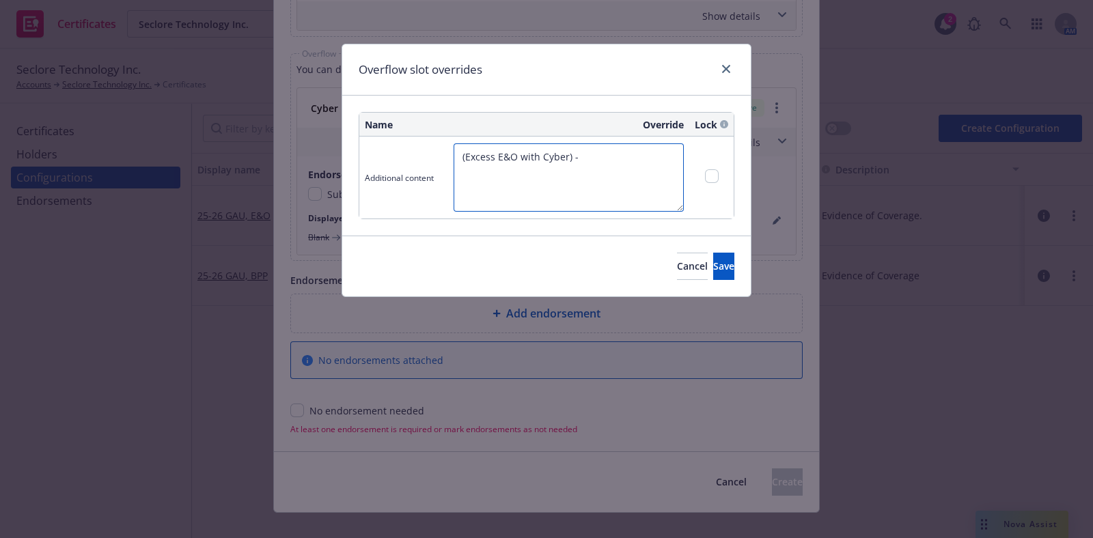
click at [613, 173] on textarea "(Excess E&O with Cyber) -" at bounding box center [568, 177] width 230 height 68
type textarea "(Excess E&O with Cyber) - $3,000,000 xs $2,000,000"
click at [713, 265] on span "Save" at bounding box center [723, 265] width 21 height 13
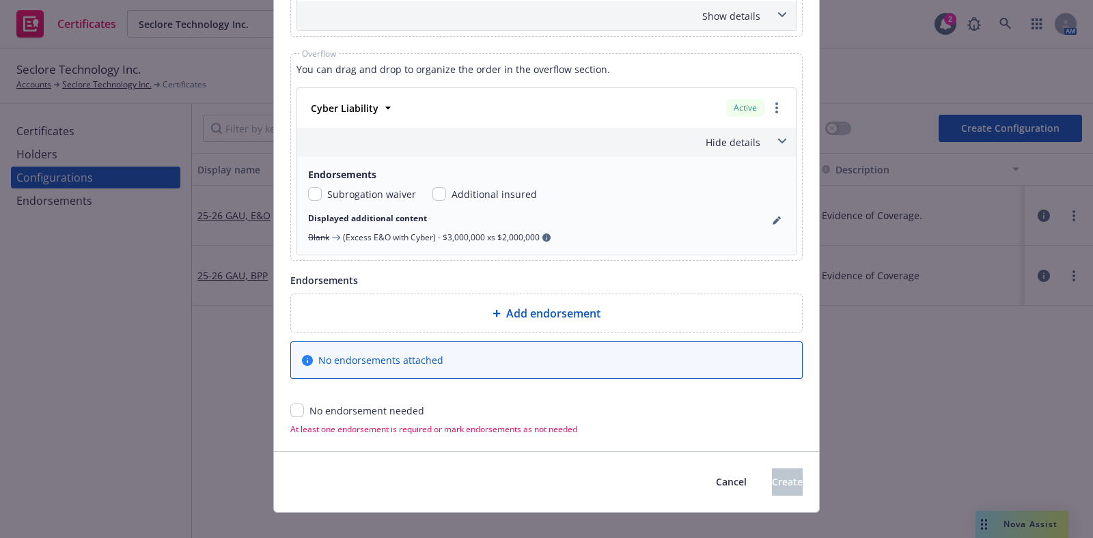
click at [678, 141] on div "Hide details" at bounding box center [530, 142] width 460 height 14
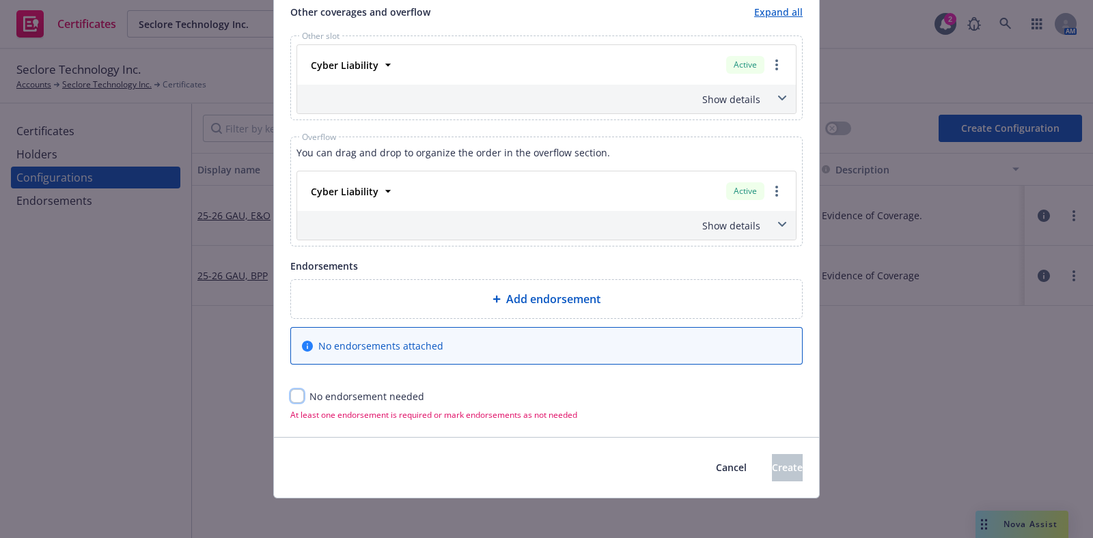
click at [290, 392] on input "checkbox" at bounding box center [297, 396] width 14 height 14
checkbox input "true"
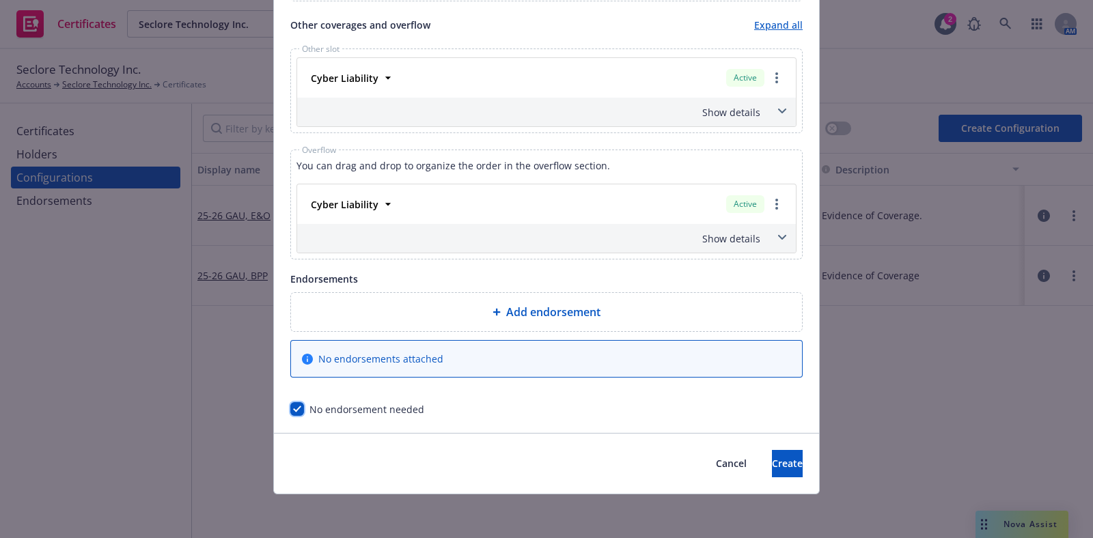
scroll to position [913, 0]
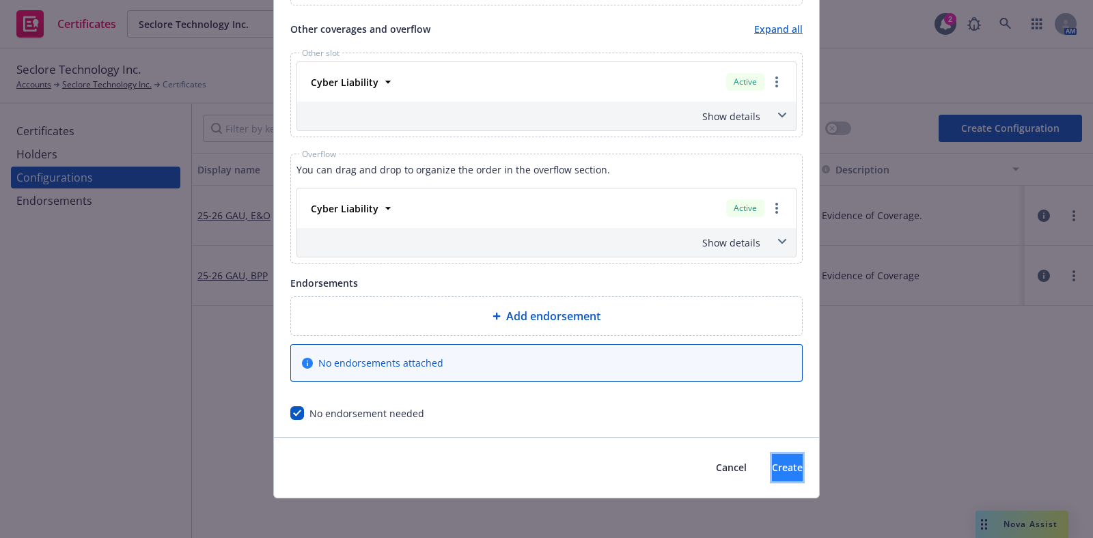
click at [772, 471] on span "Create" at bounding box center [787, 467] width 31 height 13
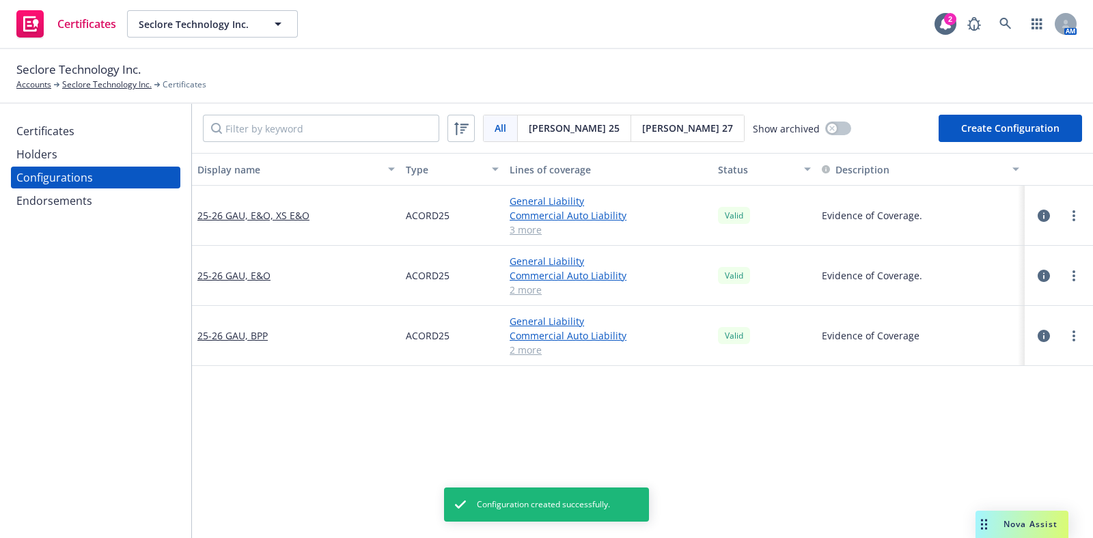
click at [86, 130] on div "Certificates" at bounding box center [95, 131] width 158 height 22
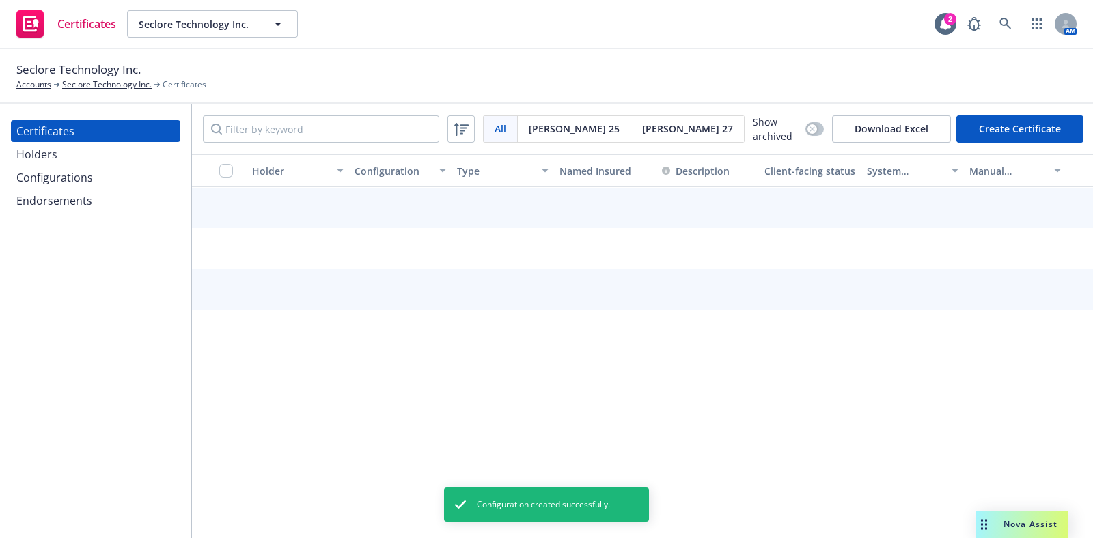
click at [979, 129] on button "Create Certificate" at bounding box center [1019, 128] width 127 height 27
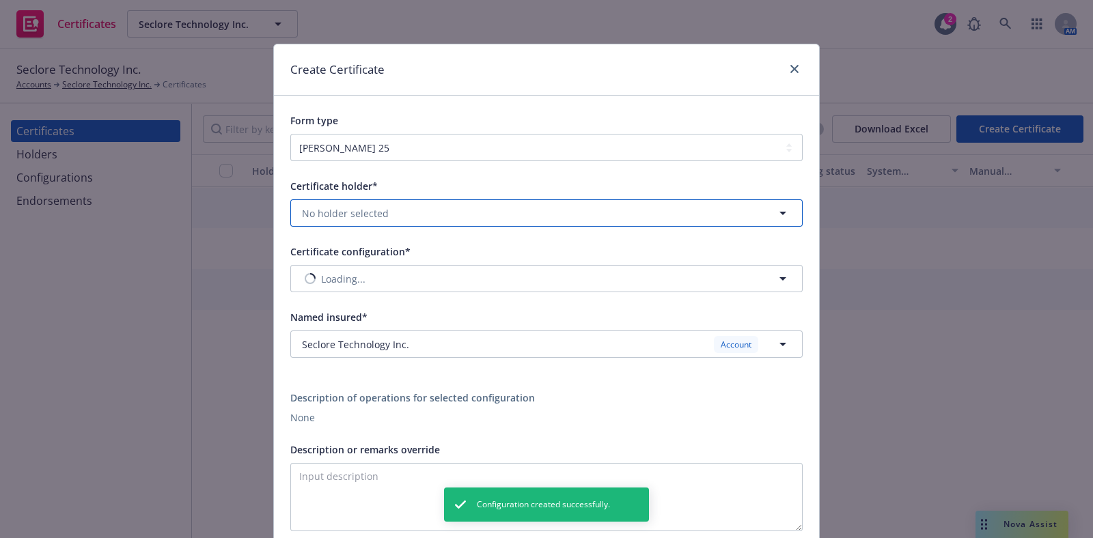
click at [410, 202] on button "No holder selected" at bounding box center [546, 212] width 512 height 27
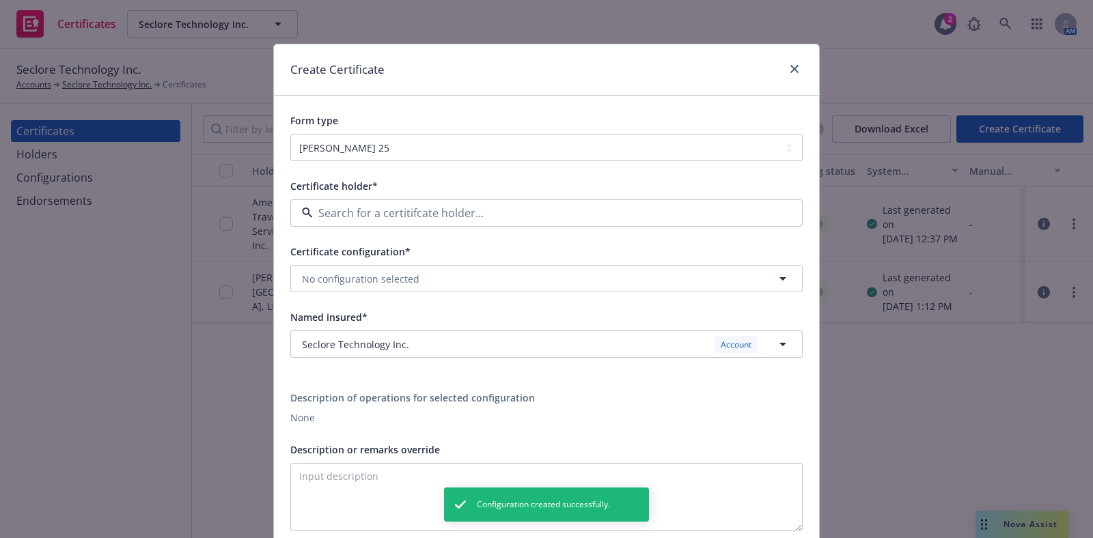
click at [395, 275] on div "Seclore Inc (SI) 1013 Centre Road, Suite 403S, Wilmington, DE, 19805, USA" at bounding box center [347, 259] width 95 height 34
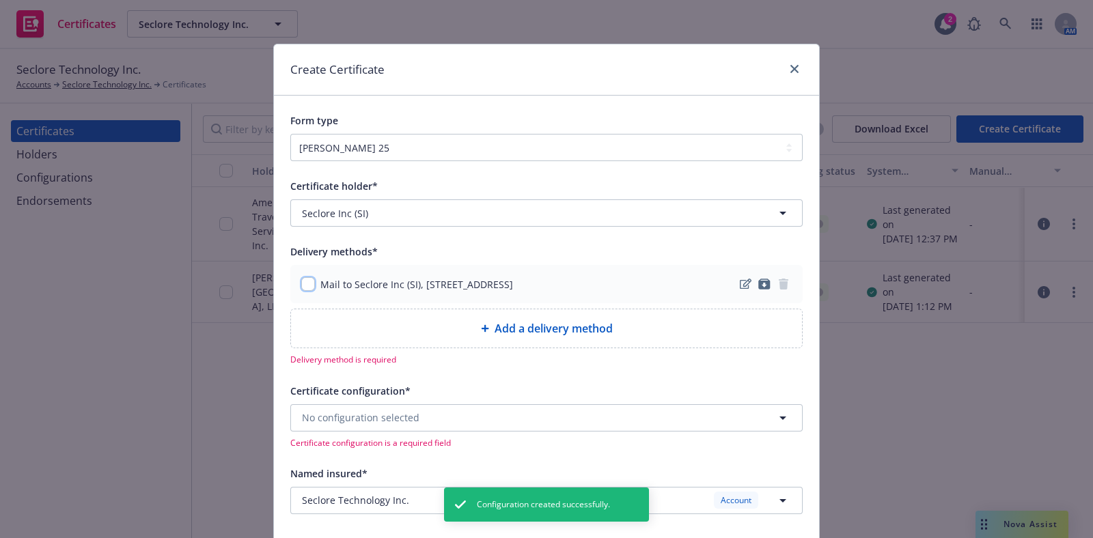
click at [301, 281] on input "checkbox" at bounding box center [308, 284] width 14 height 14
checkbox input "true"
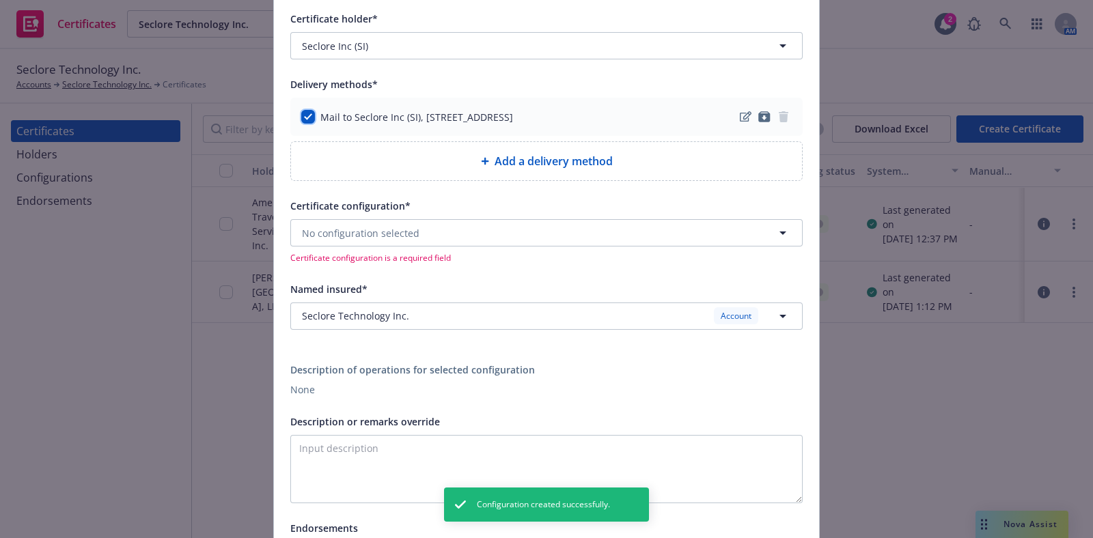
scroll to position [170, 0]
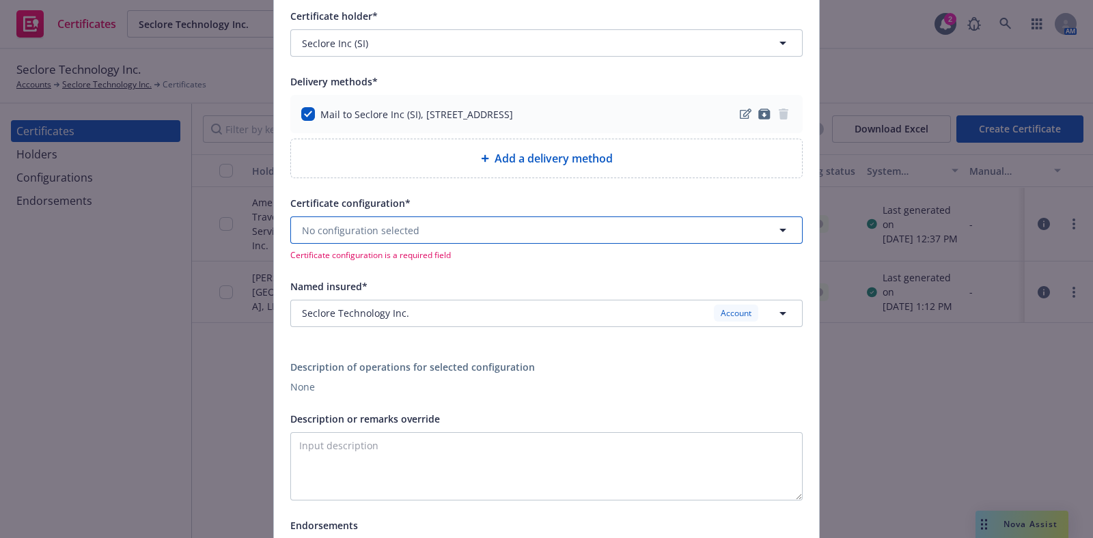
click at [393, 234] on span "No configuration selected" at bounding box center [360, 230] width 117 height 14
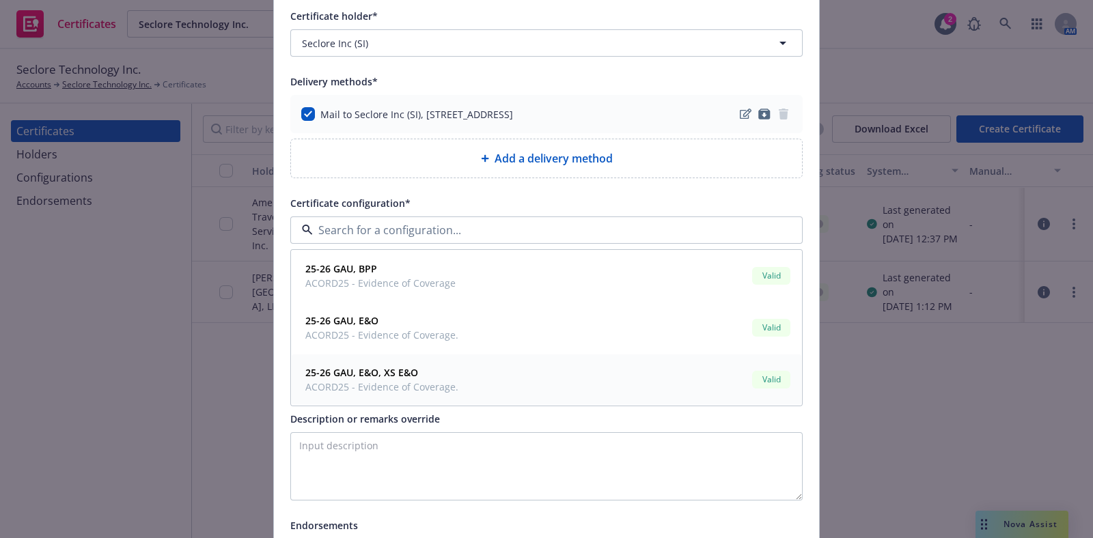
click at [406, 365] on span "25-26 GAU, E&O, XS E&O" at bounding box center [381, 372] width 153 height 14
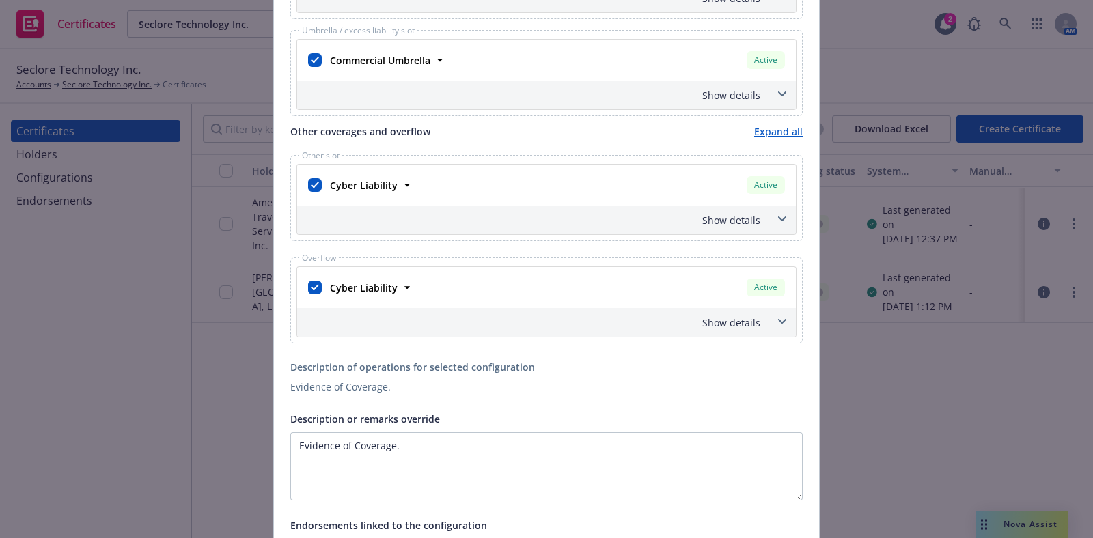
scroll to position [1000, 0]
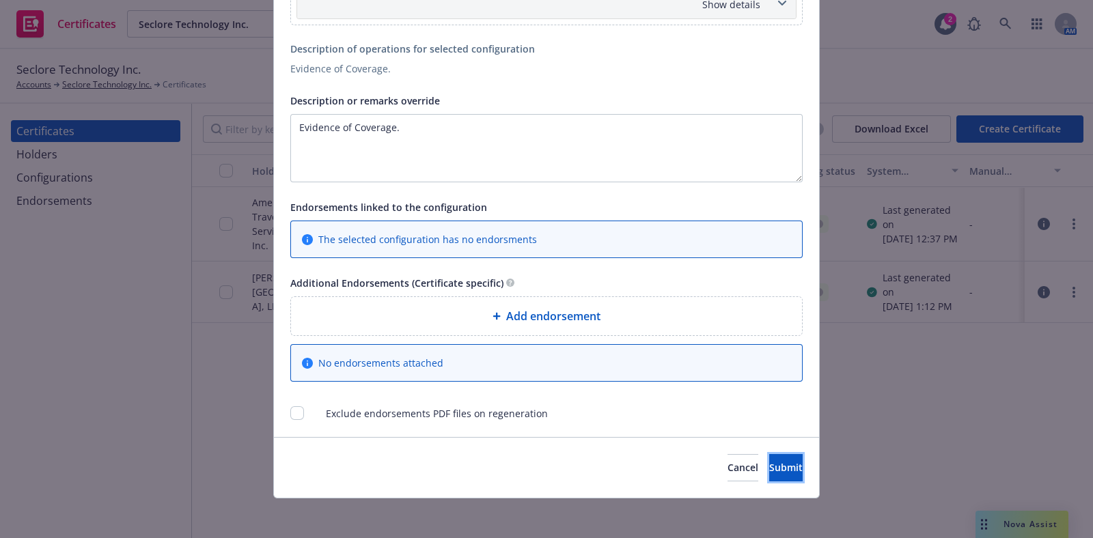
click at [769, 472] on button "Submit" at bounding box center [785, 467] width 33 height 27
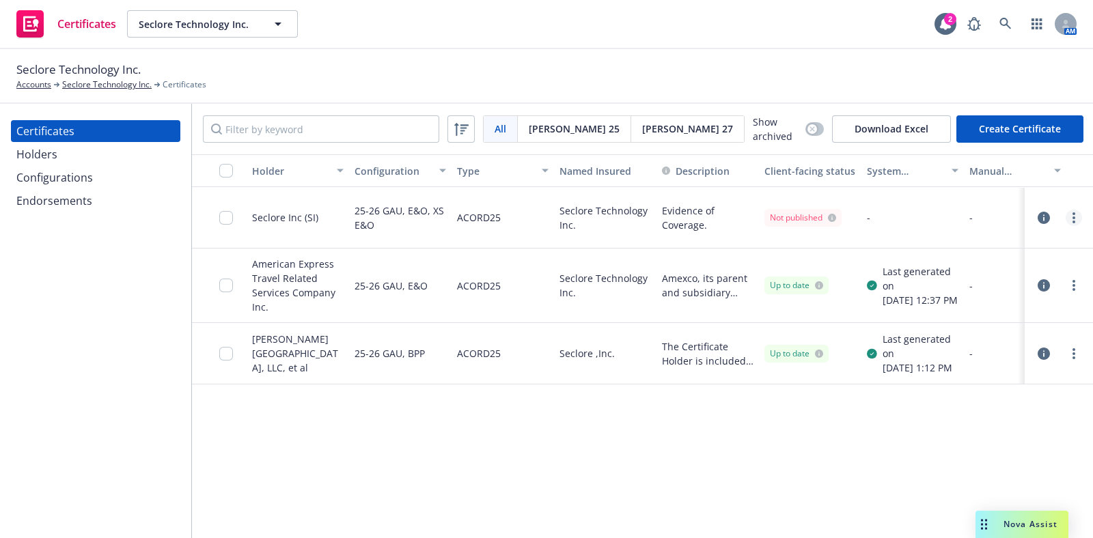
click at [1065, 213] on link "more" at bounding box center [1073, 218] width 16 height 16
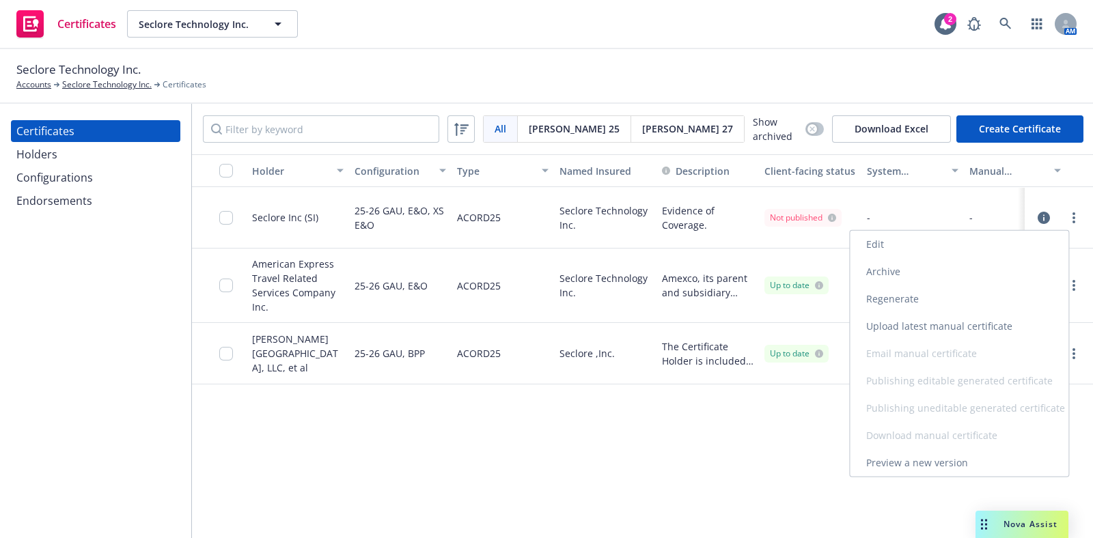
click at [970, 298] on link "Regenerate" at bounding box center [959, 298] width 219 height 27
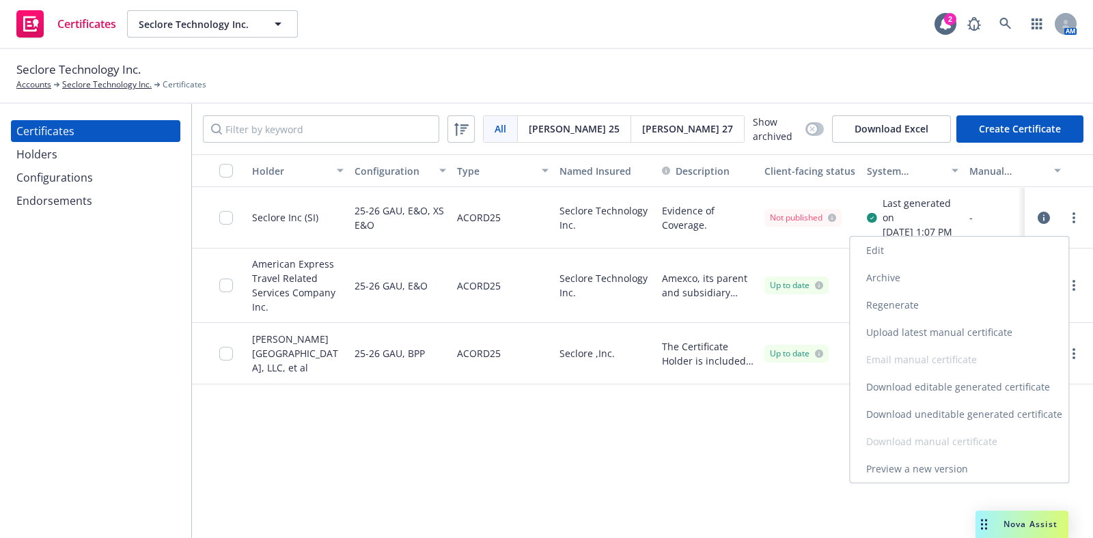
click at [989, 413] on link "Download uneditable generated certificate" at bounding box center [959, 414] width 219 height 27
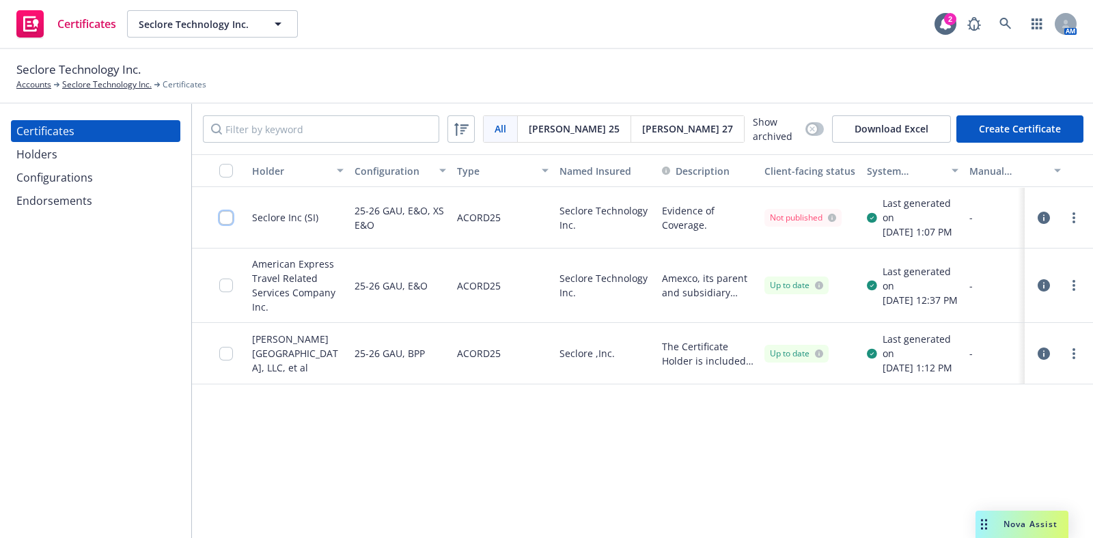
click at [223, 225] on input "checkbox" at bounding box center [226, 218] width 14 height 14
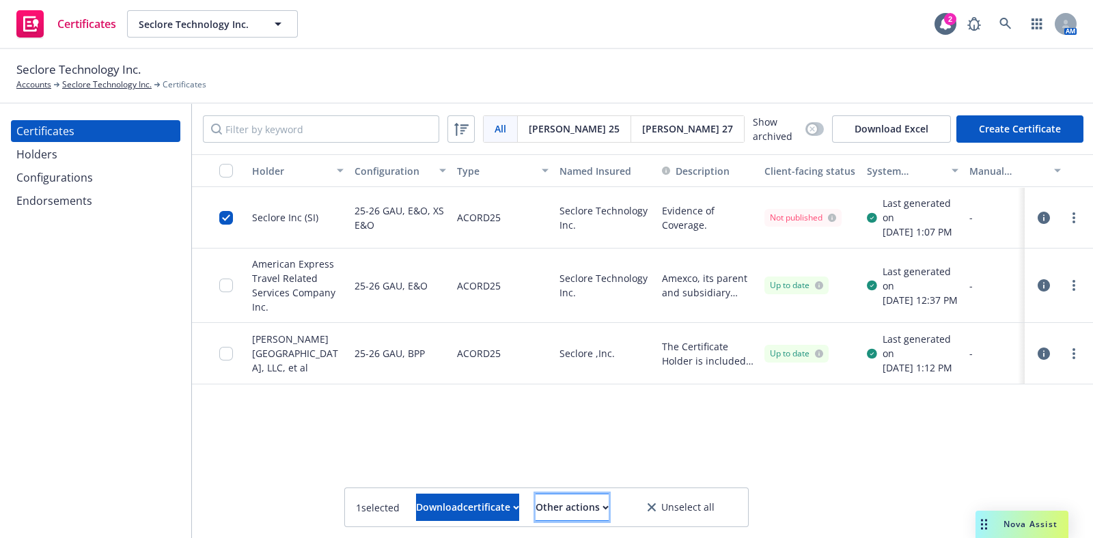
click at [608, 511] on div "Other actions" at bounding box center [571, 507] width 73 height 26
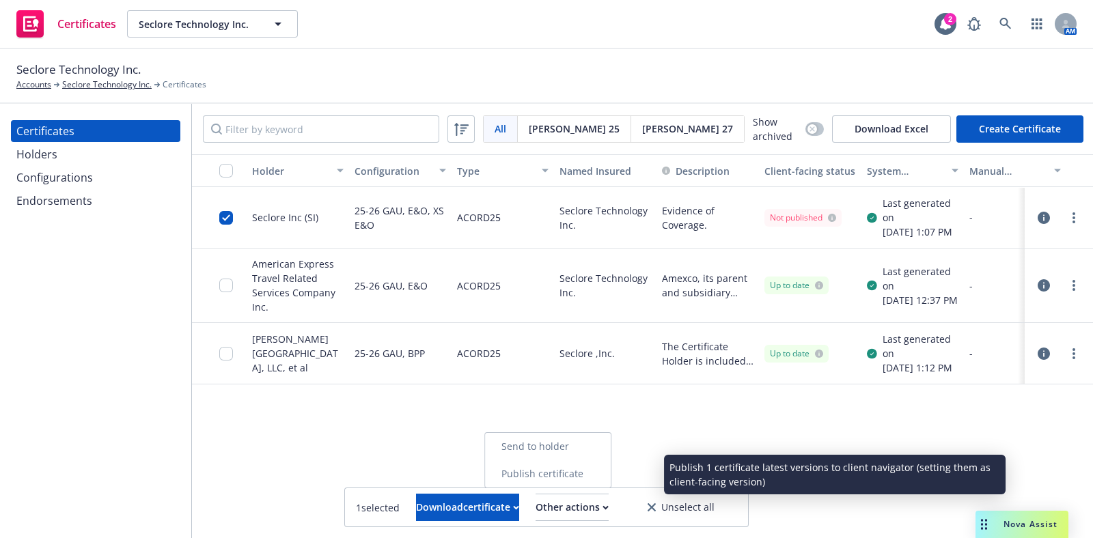
click at [604, 477] on link "Publish certificate" at bounding box center [548, 473] width 126 height 27
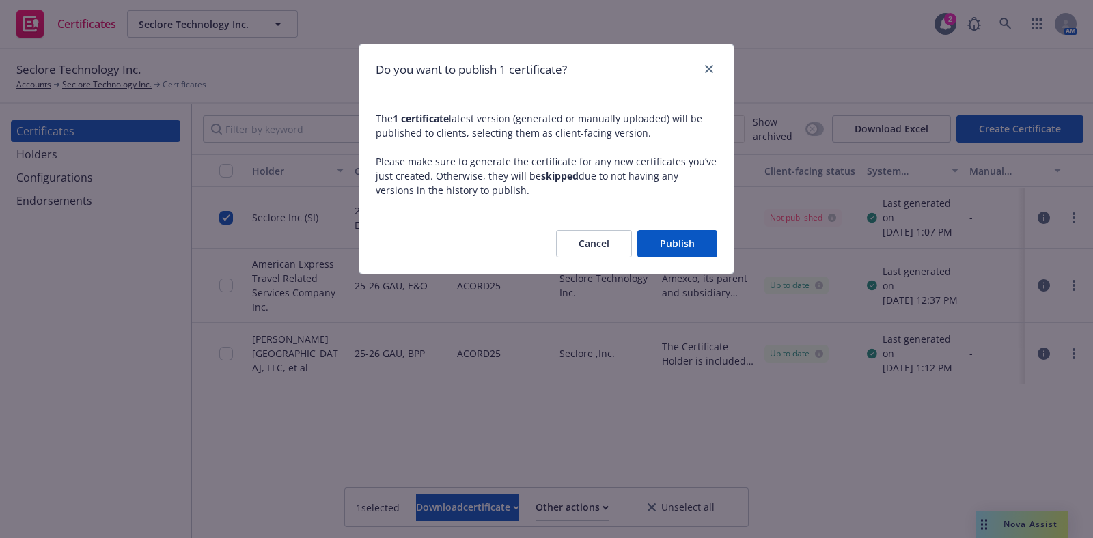
click at [688, 247] on button "Publish" at bounding box center [677, 243] width 80 height 27
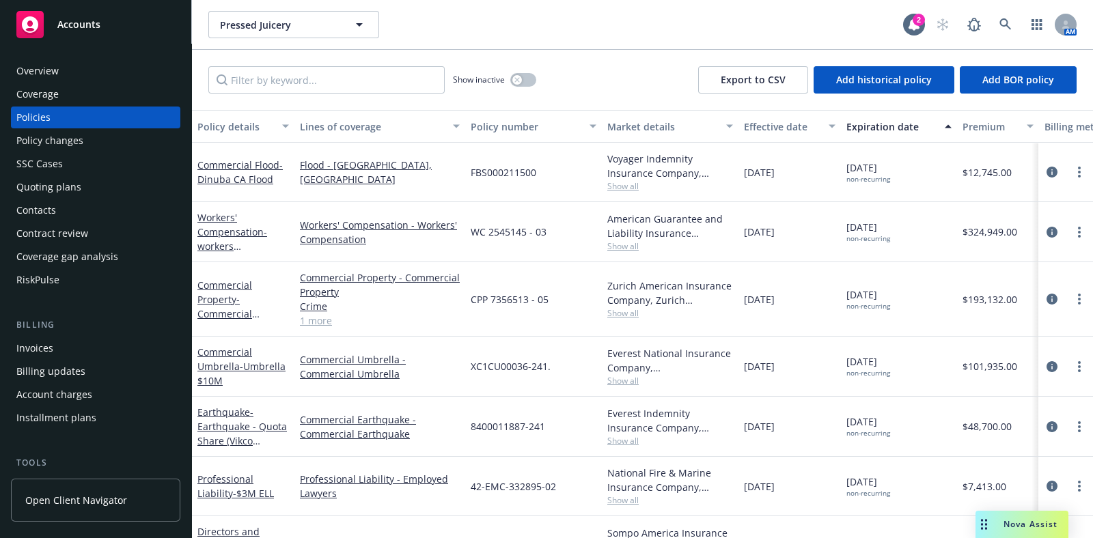
click at [63, 71] on div "Overview" at bounding box center [95, 71] width 158 height 22
